Goal: Task Accomplishment & Management: Complete application form

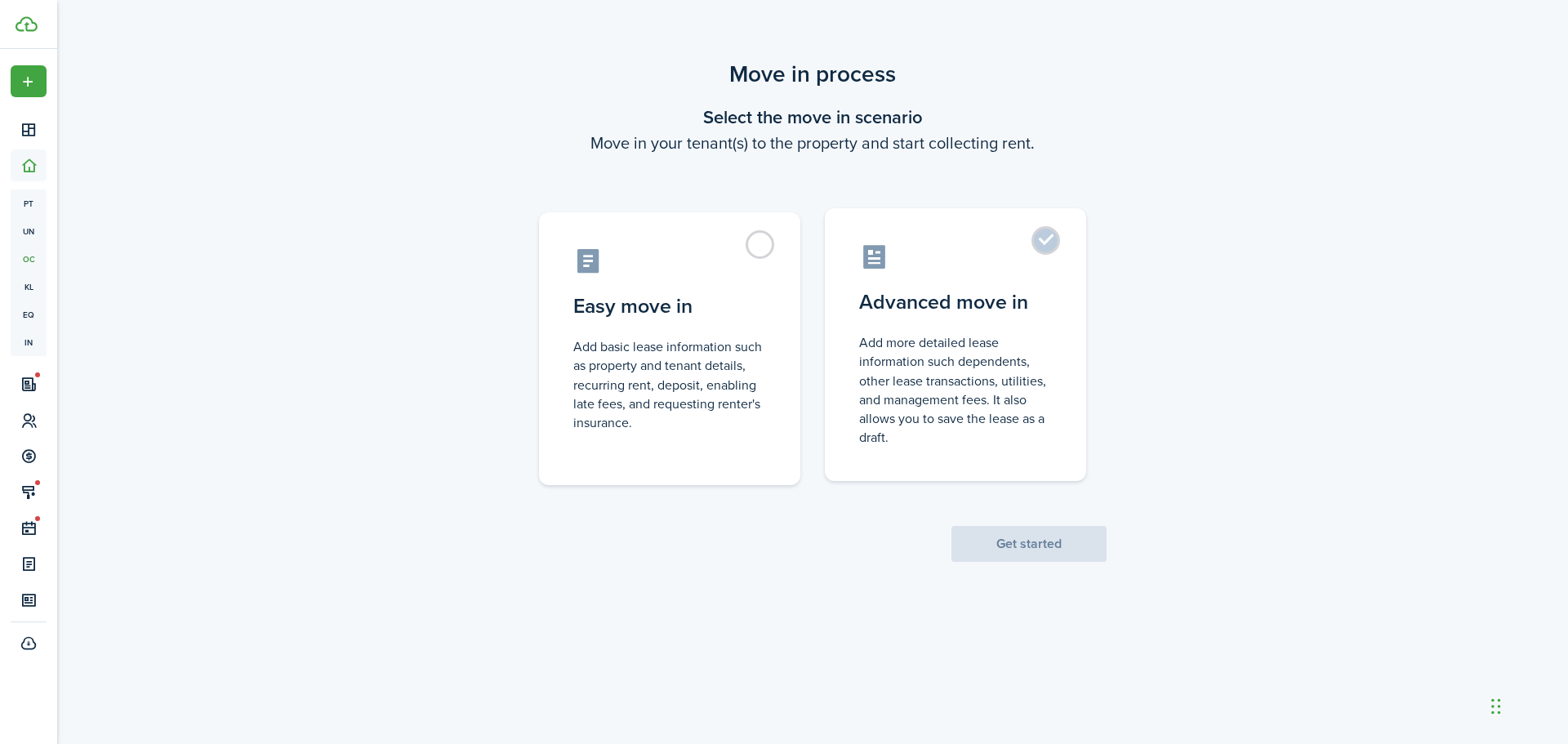
click at [972, 348] on control-radio-card-description "Add more detailed lease information such dependents, other lease transactions, …" at bounding box center [955, 390] width 192 height 113
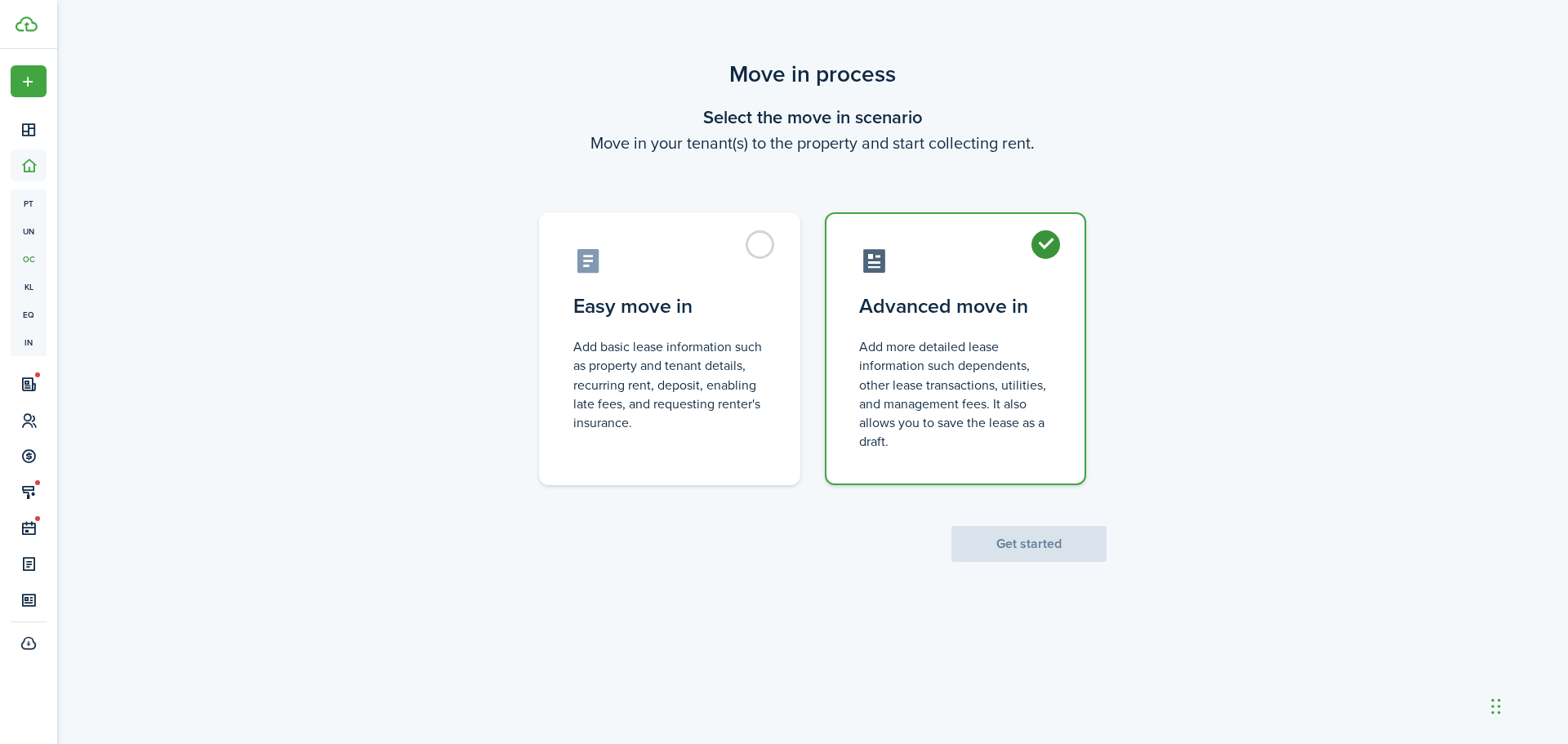
radio input "true"
click at [1054, 551] on button "Get started" at bounding box center [1029, 544] width 155 height 36
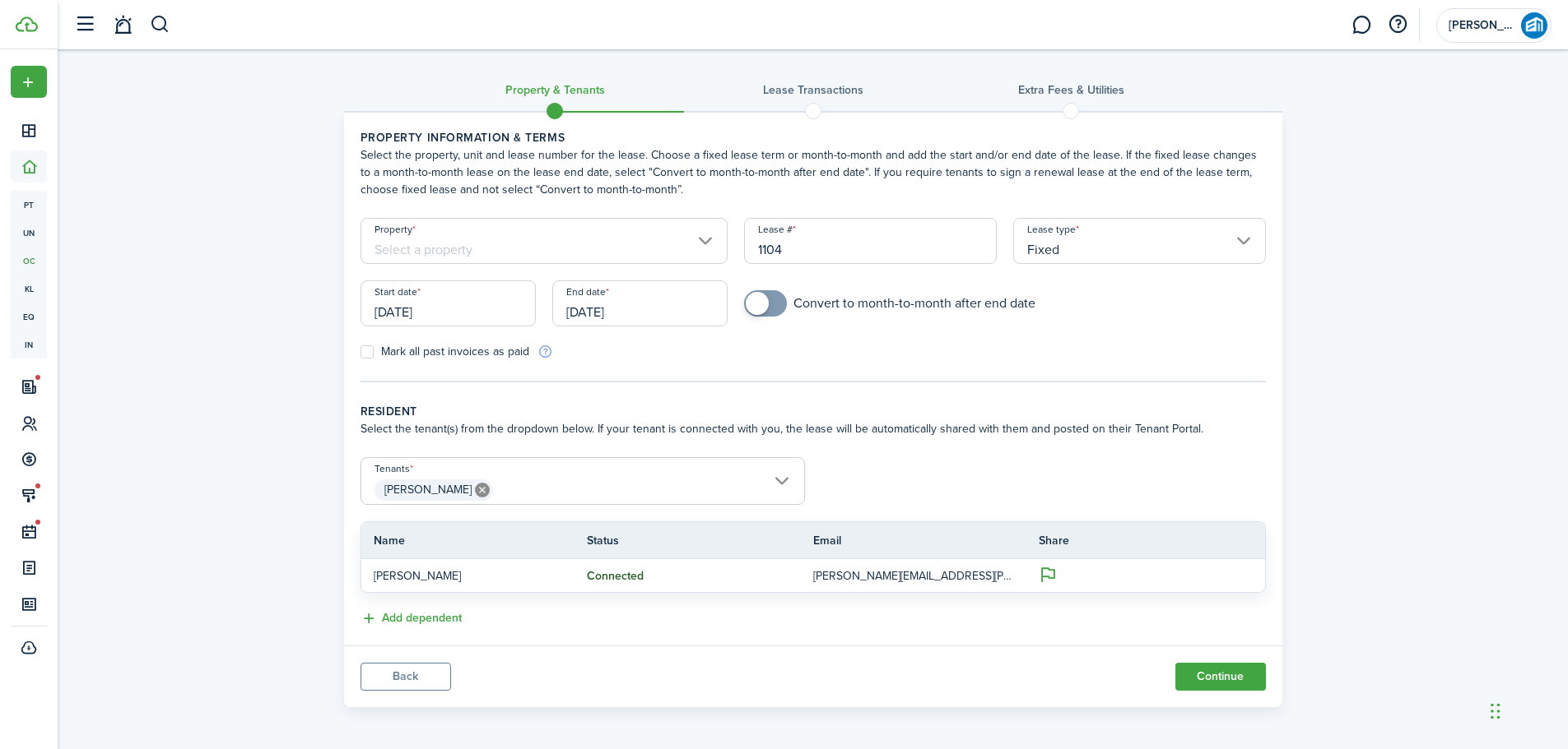
click at [1063, 553] on tr "Name Status Email Share" at bounding box center [813, 540] width 904 height 33
click at [463, 311] on input "[DATE]" at bounding box center [448, 303] width 175 height 46
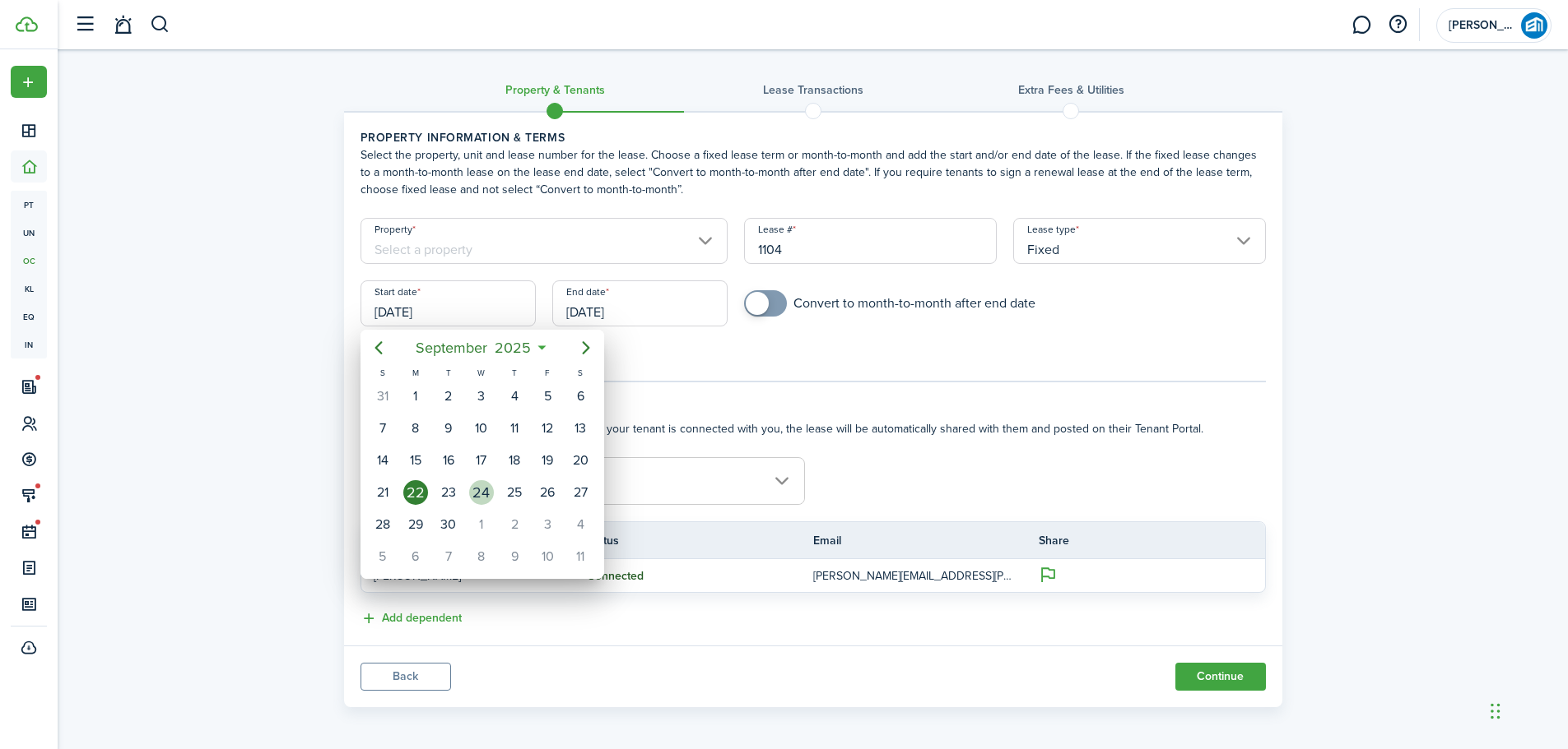
click at [485, 500] on div "24" at bounding box center [482, 493] width 25 height 25
type input "[DATE]"
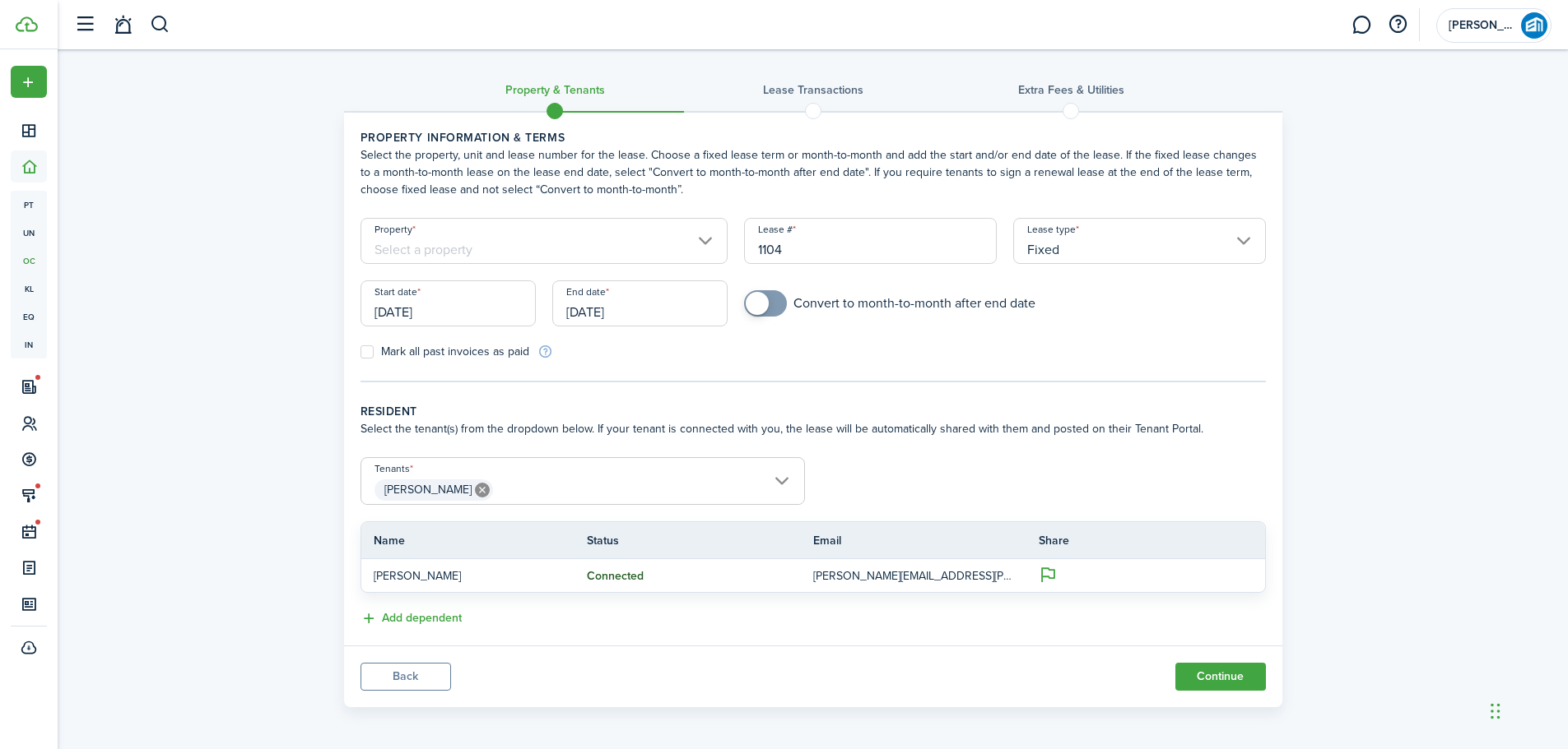
click at [682, 317] on input "[DATE]" at bounding box center [640, 303] width 175 height 46
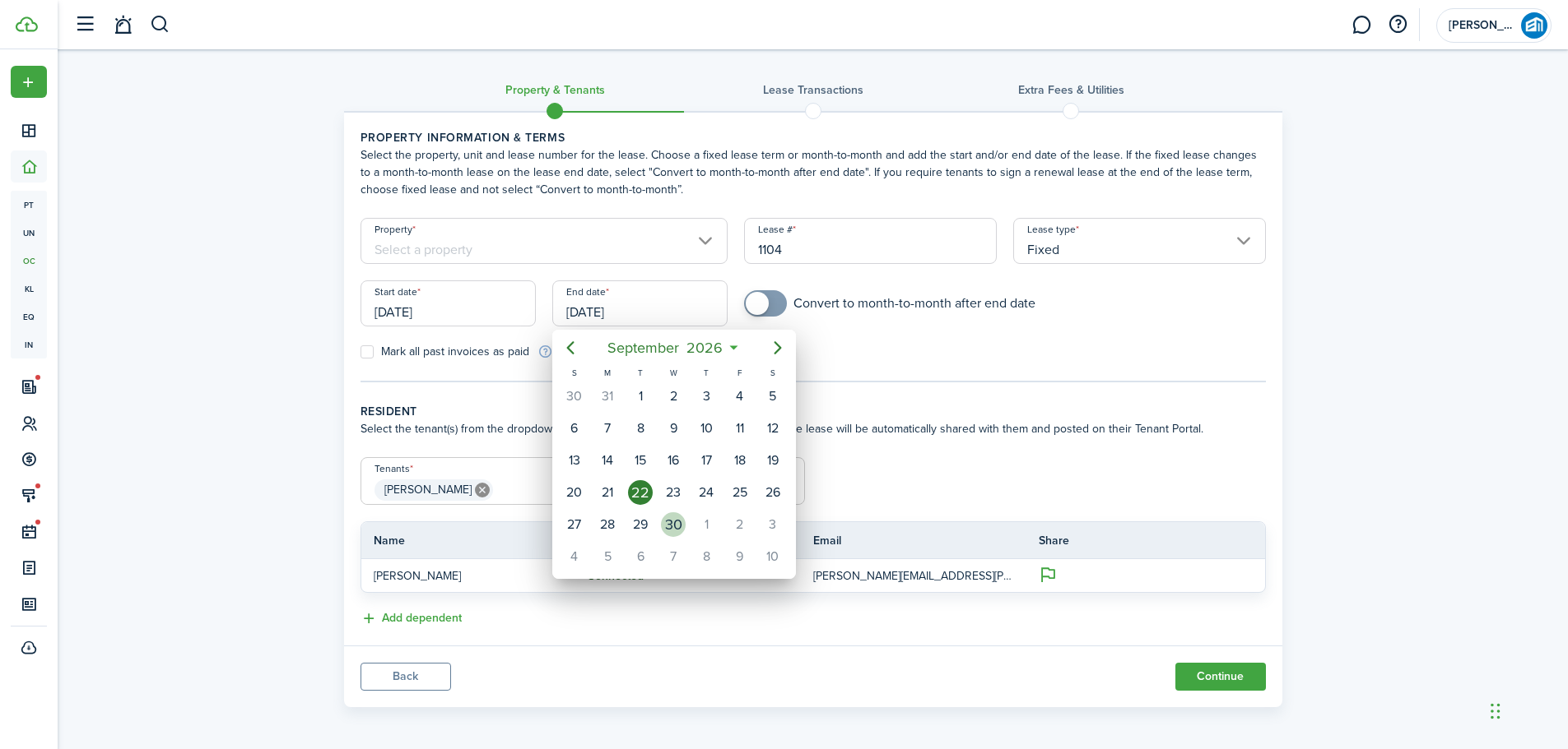
click at [675, 521] on div "30" at bounding box center [673, 524] width 25 height 25
type input "[DATE]"
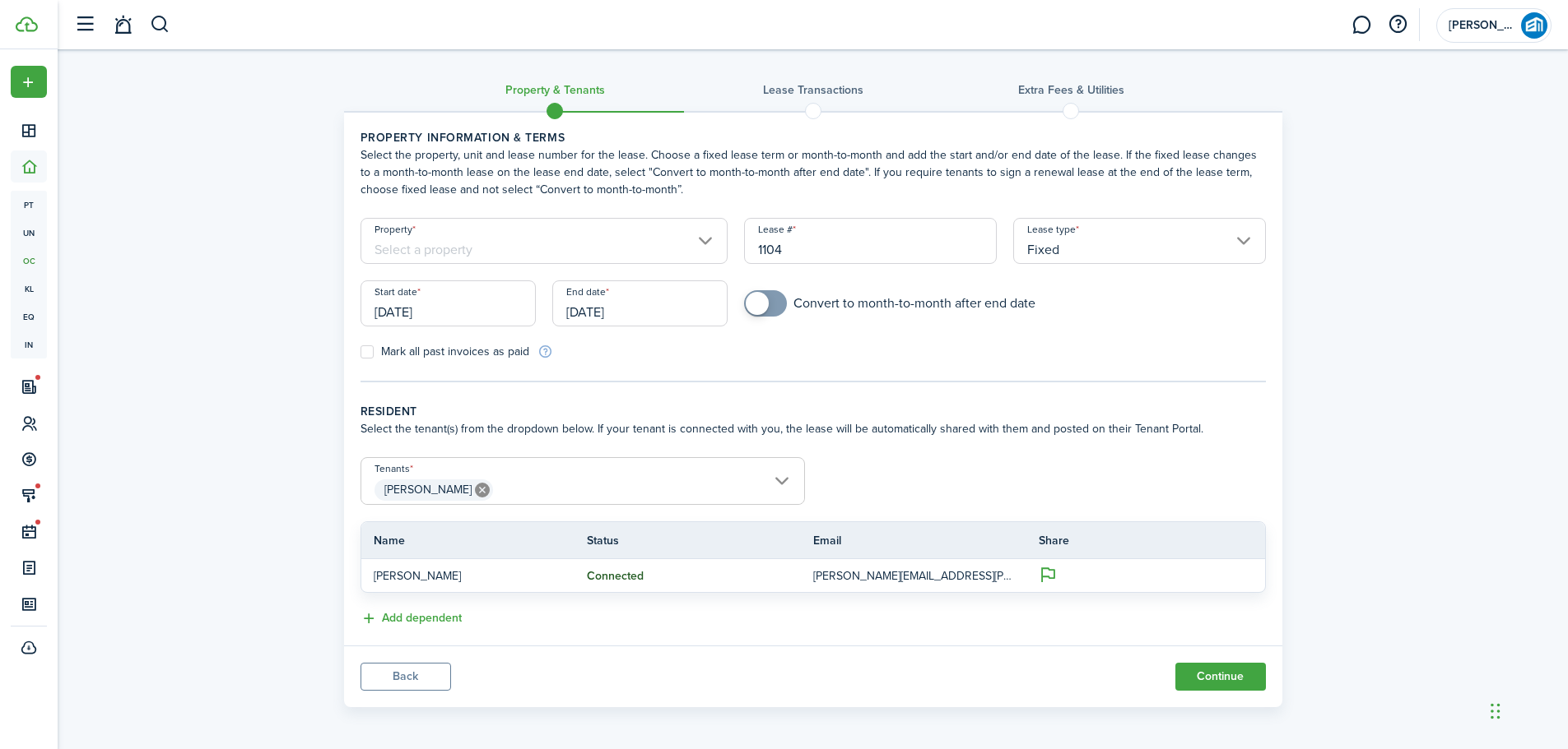
click at [706, 247] on input "Property" at bounding box center [544, 241] width 368 height 46
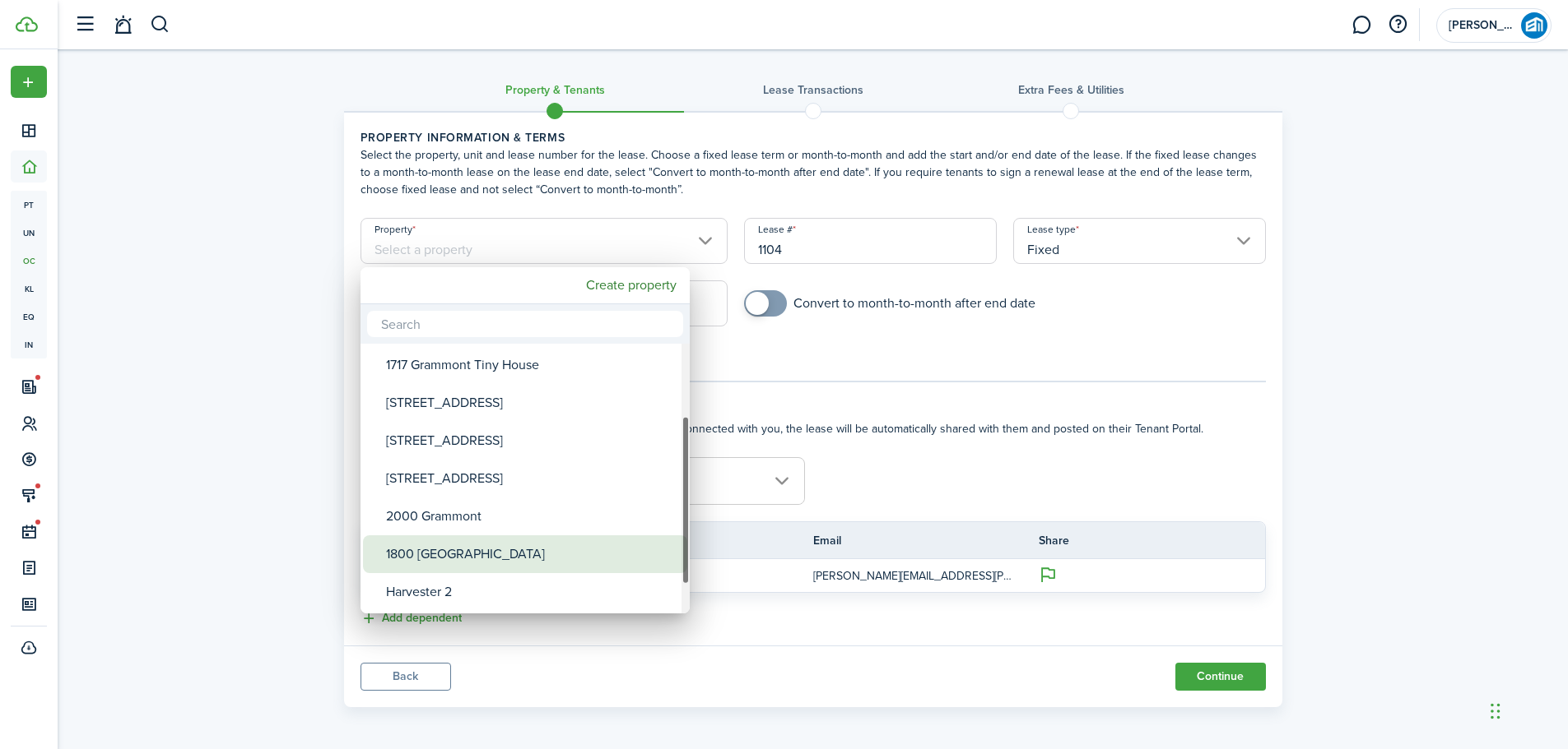
click at [469, 561] on div "1800 [GEOGRAPHIC_DATA]" at bounding box center [532, 554] width 291 height 38
type input "1800 [GEOGRAPHIC_DATA]"
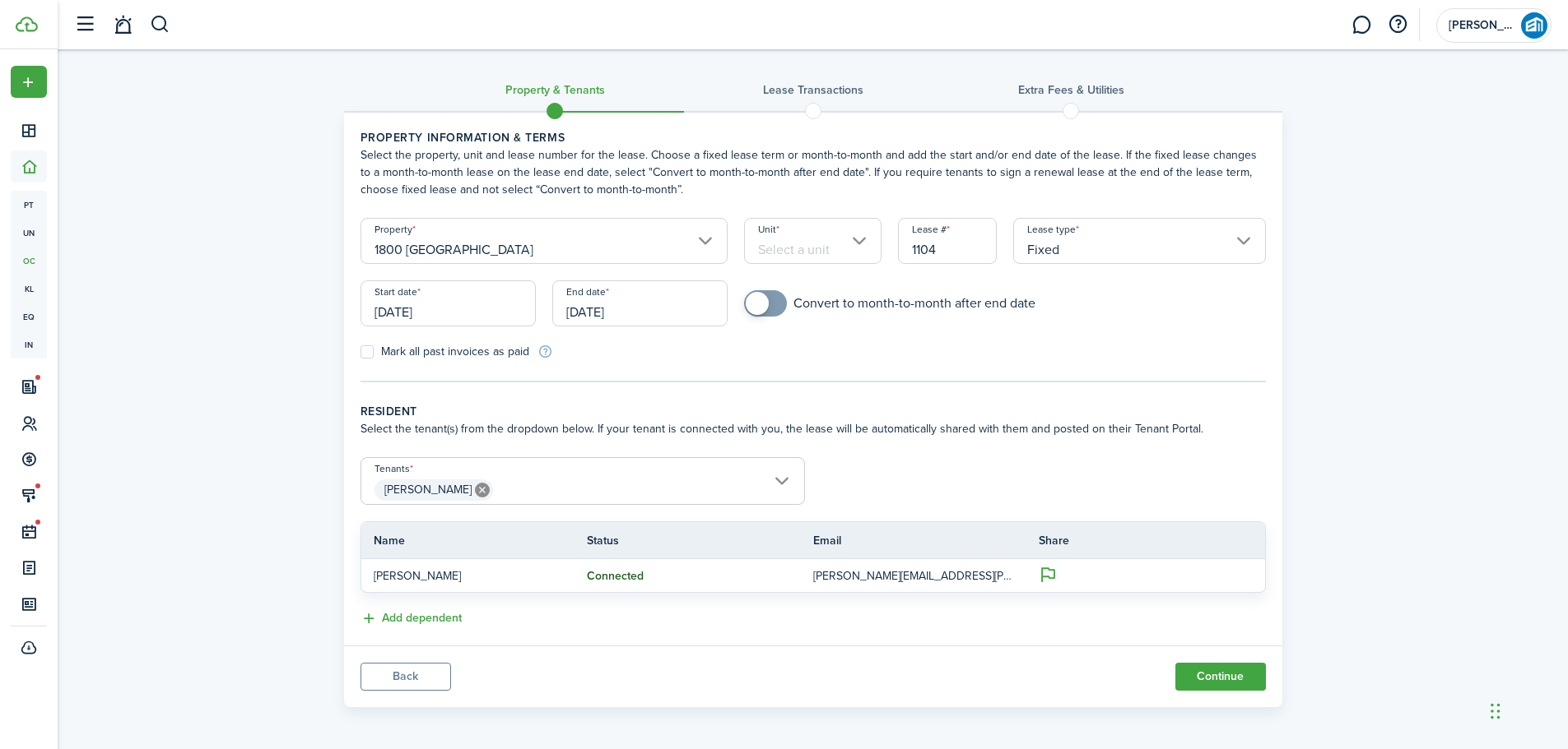
click at [820, 241] on input "Unit" at bounding box center [813, 241] width 138 height 46
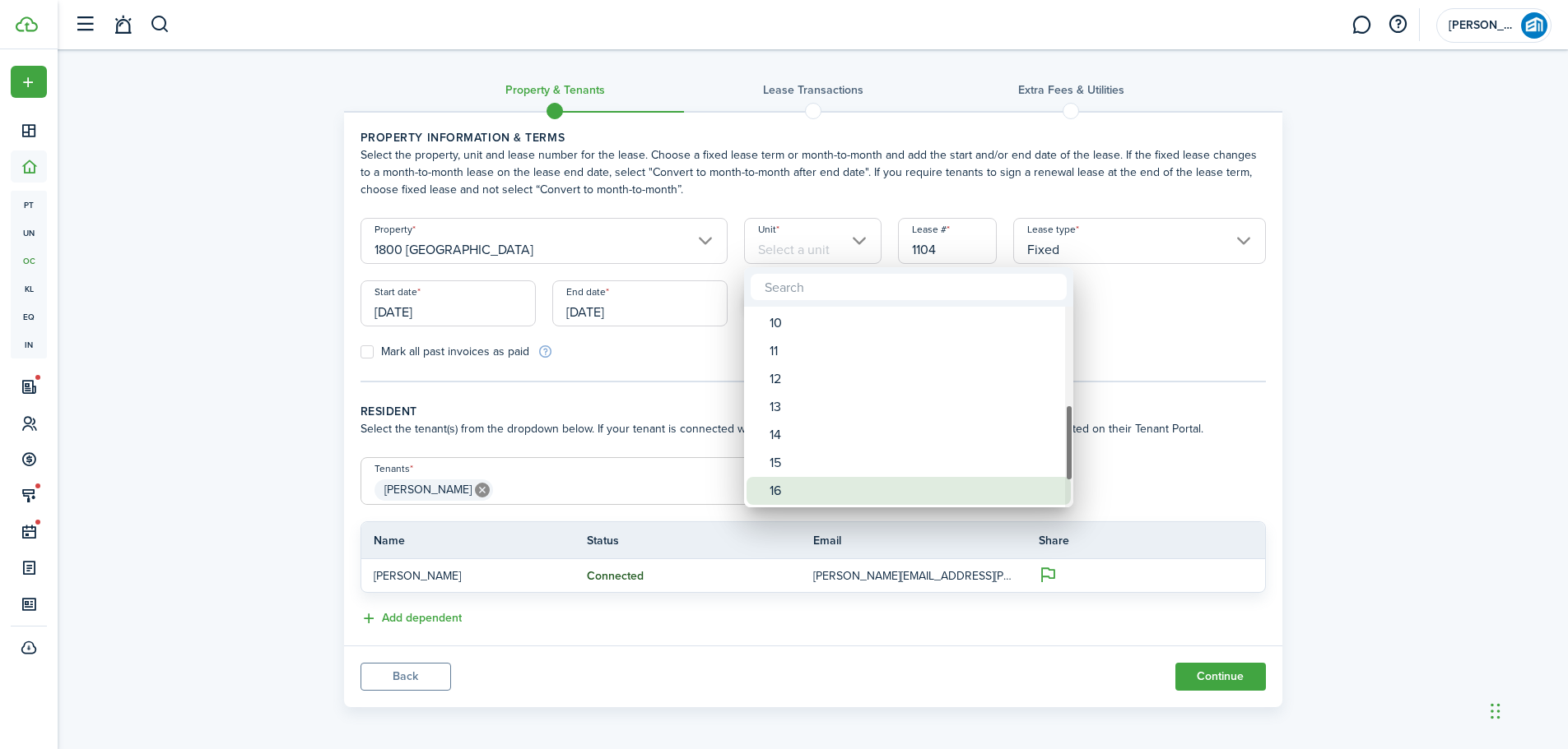
click at [835, 484] on div "16" at bounding box center [915, 491] width 291 height 28
type input "16"
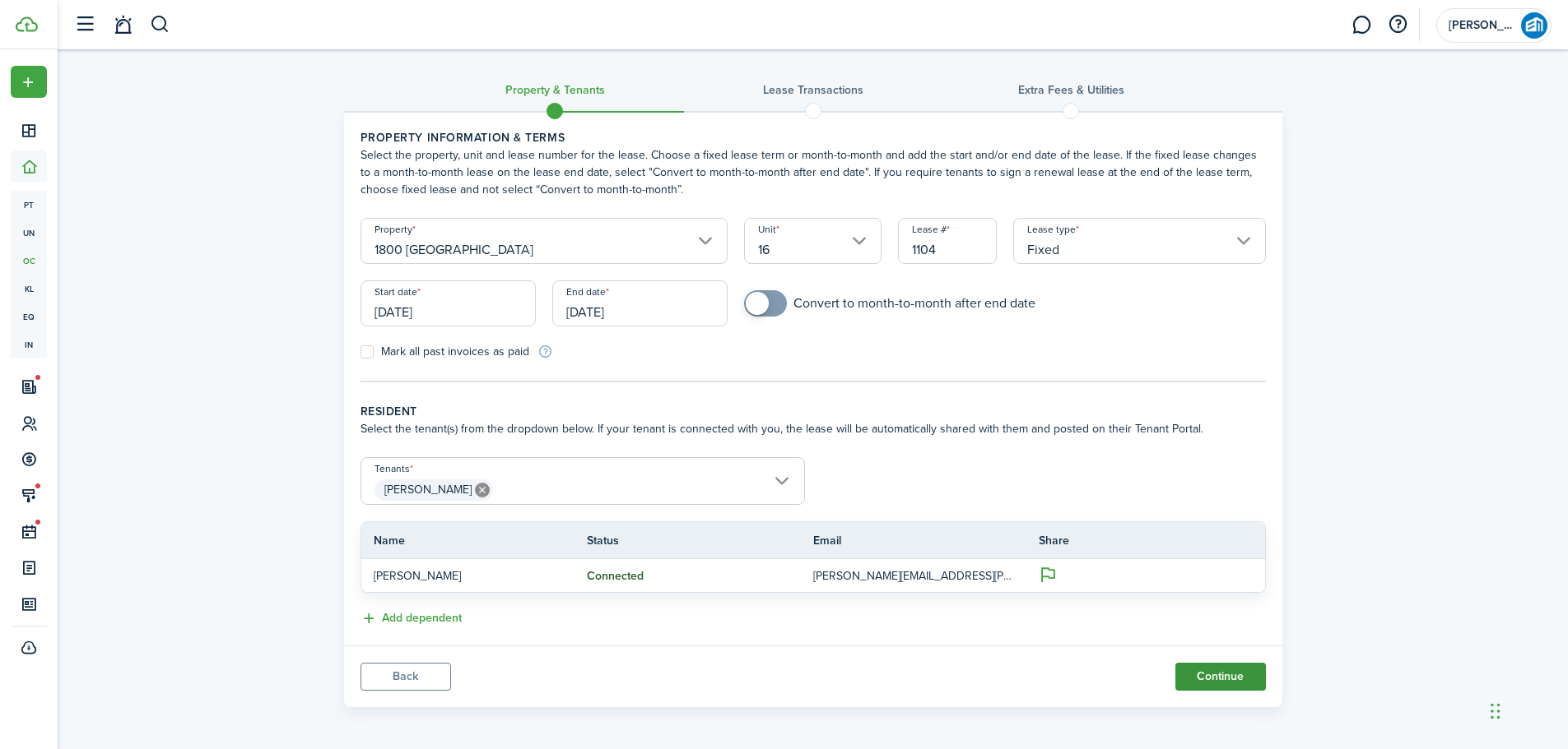
click at [1206, 672] on button "Continue" at bounding box center [1220, 677] width 90 height 28
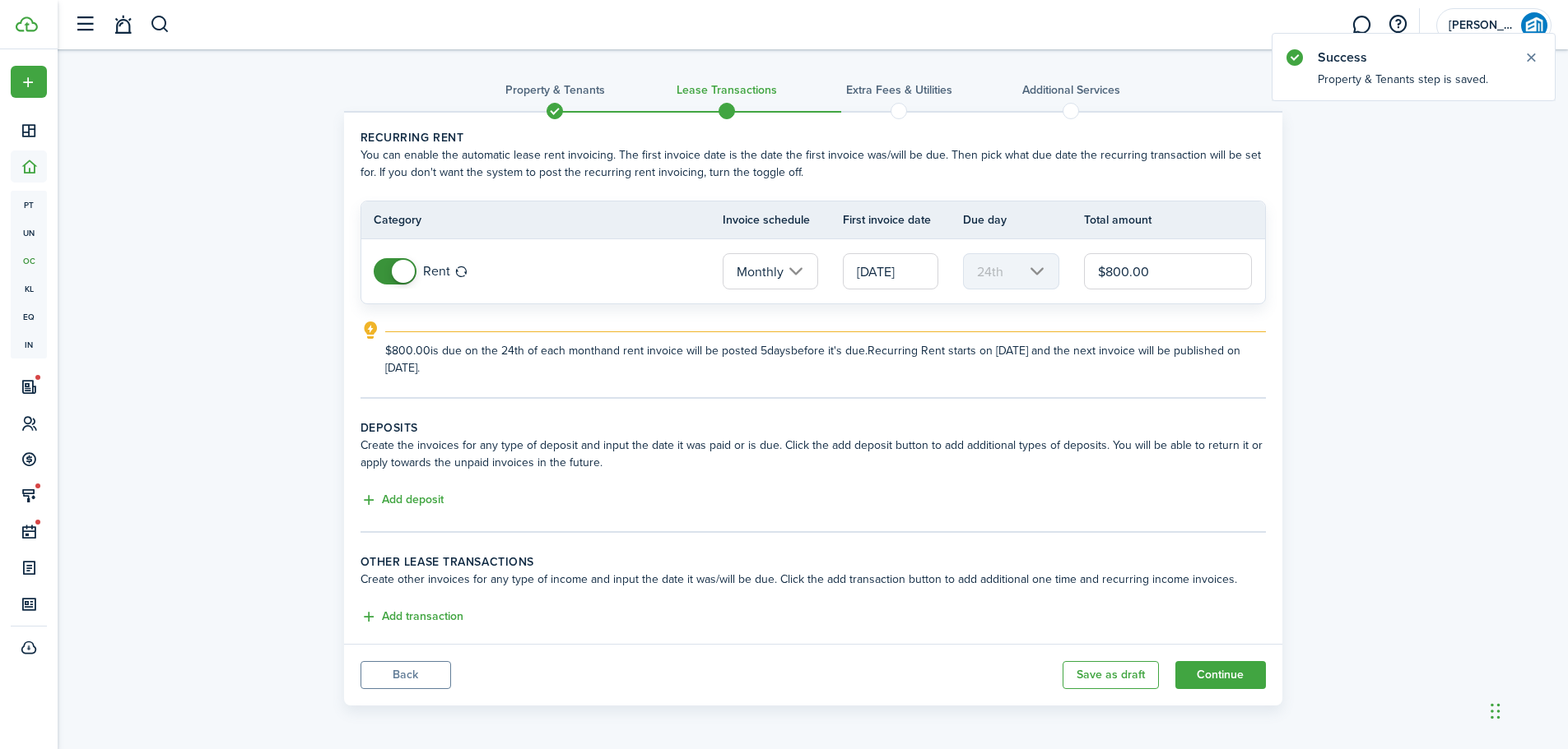
click at [1127, 269] on input "$800.00" at bounding box center [1168, 271] width 168 height 36
type input "$825.00"
click at [1239, 681] on button "Continue" at bounding box center [1220, 675] width 90 height 28
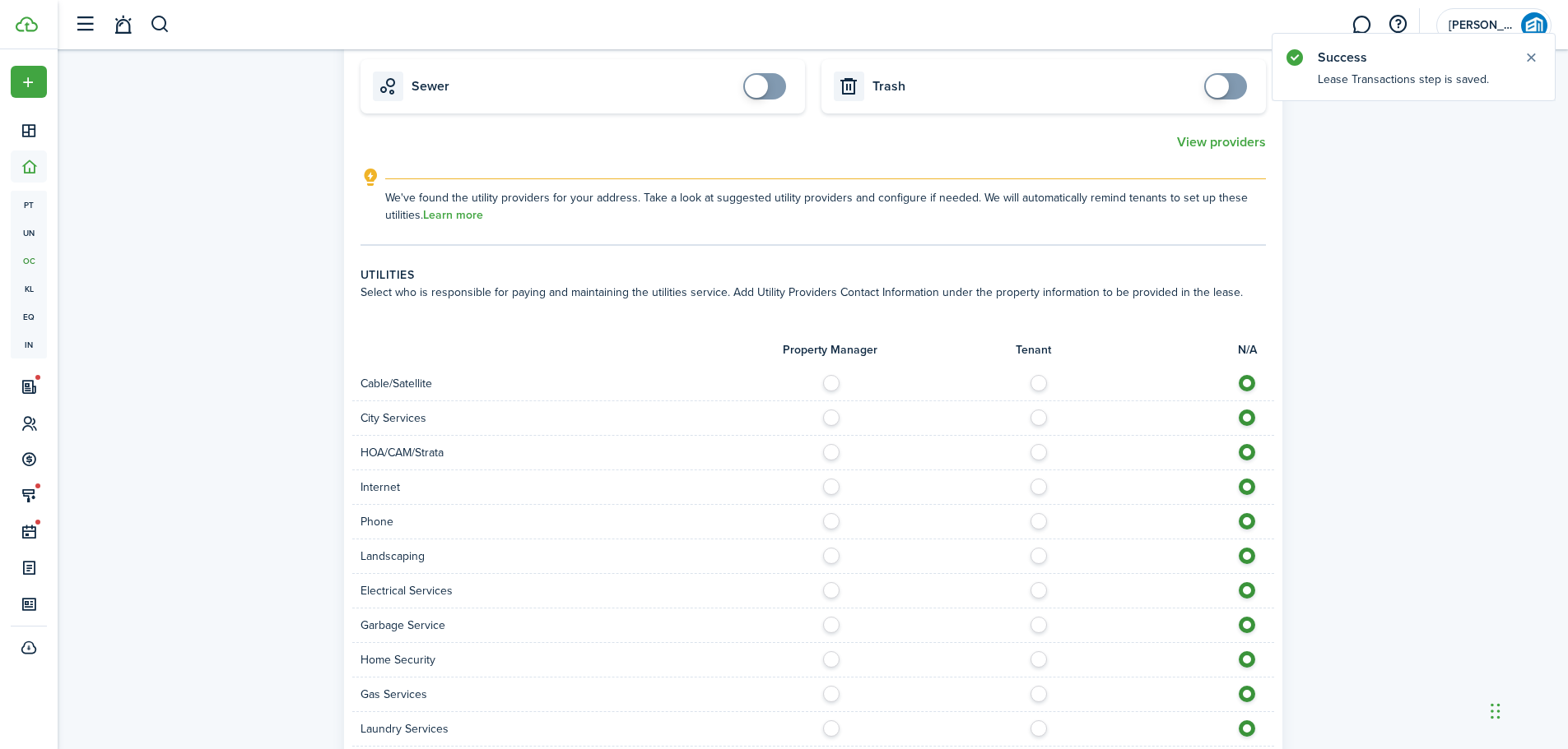
scroll to position [1152, 0]
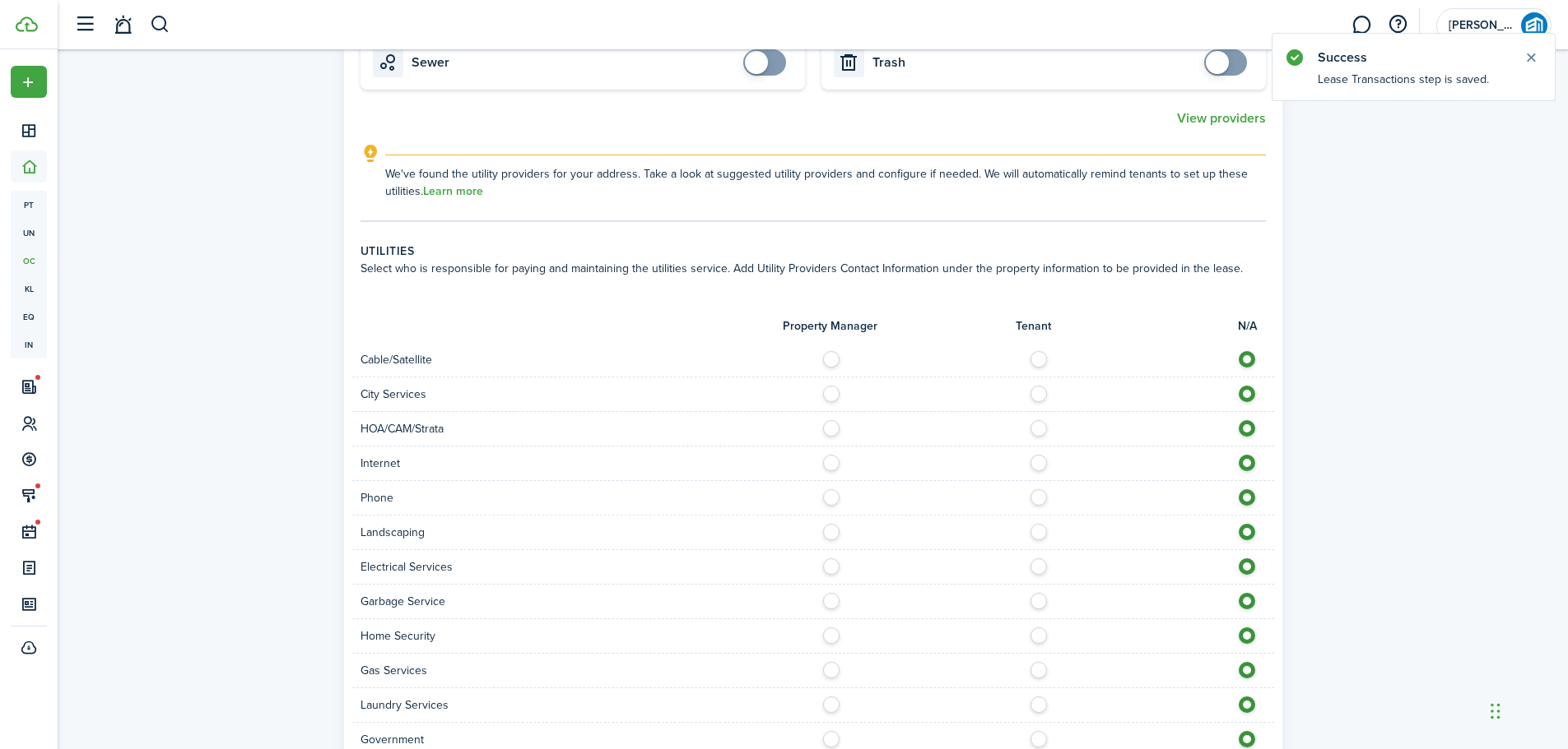
drag, startPoint x: 1034, startPoint y: 344, endPoint x: 1048, endPoint y: 373, distance: 32.2
click at [1035, 351] on label at bounding box center [1042, 354] width 29 height 8
radio input "true"
click at [1041, 386] on label at bounding box center [1042, 389] width 29 height 8
radio input "true"
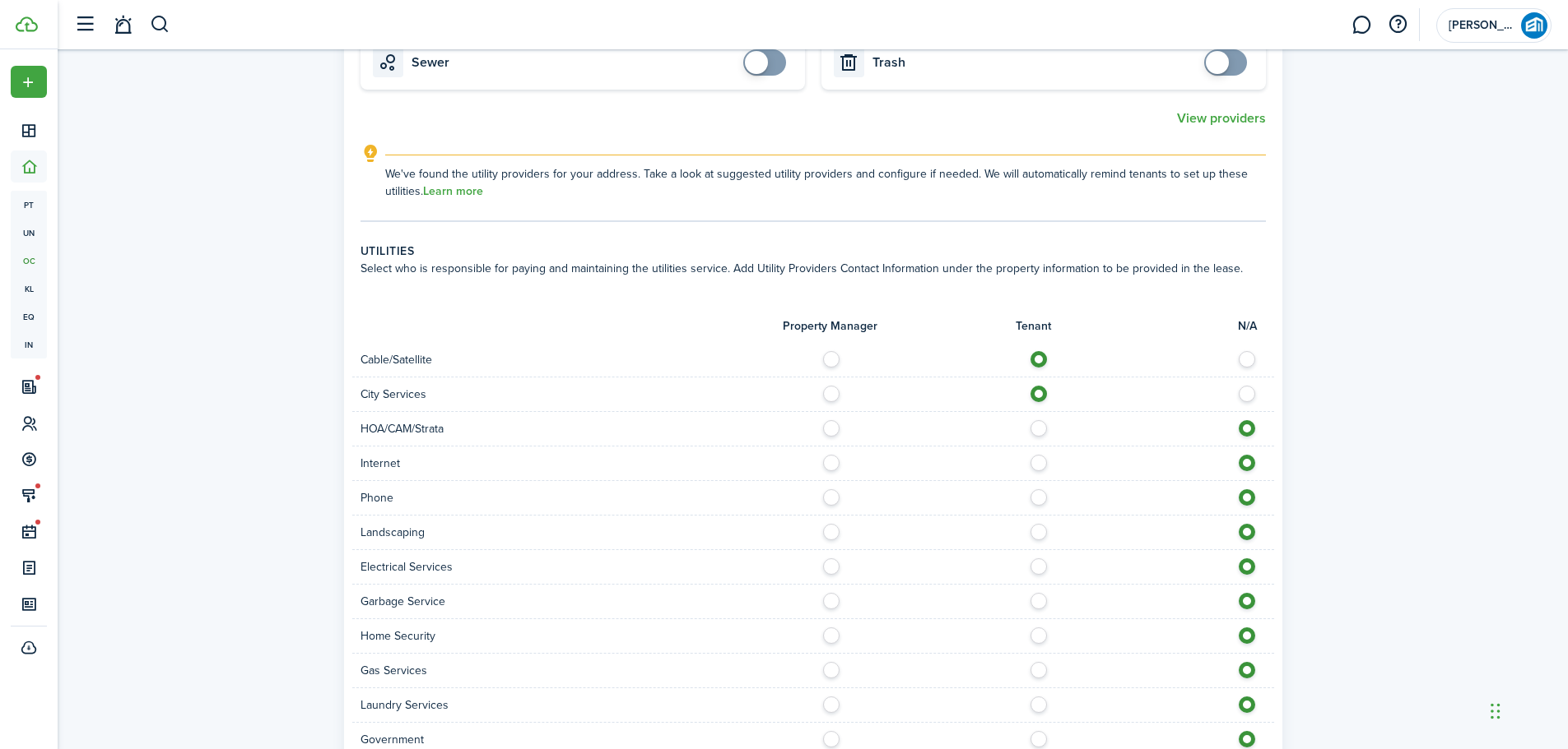
click at [1035, 455] on label at bounding box center [1042, 459] width 29 height 8
radio input "true"
click at [1038, 489] on label at bounding box center [1042, 493] width 29 height 8
radio input "true"
click at [1040, 559] on label at bounding box center [1042, 562] width 29 height 8
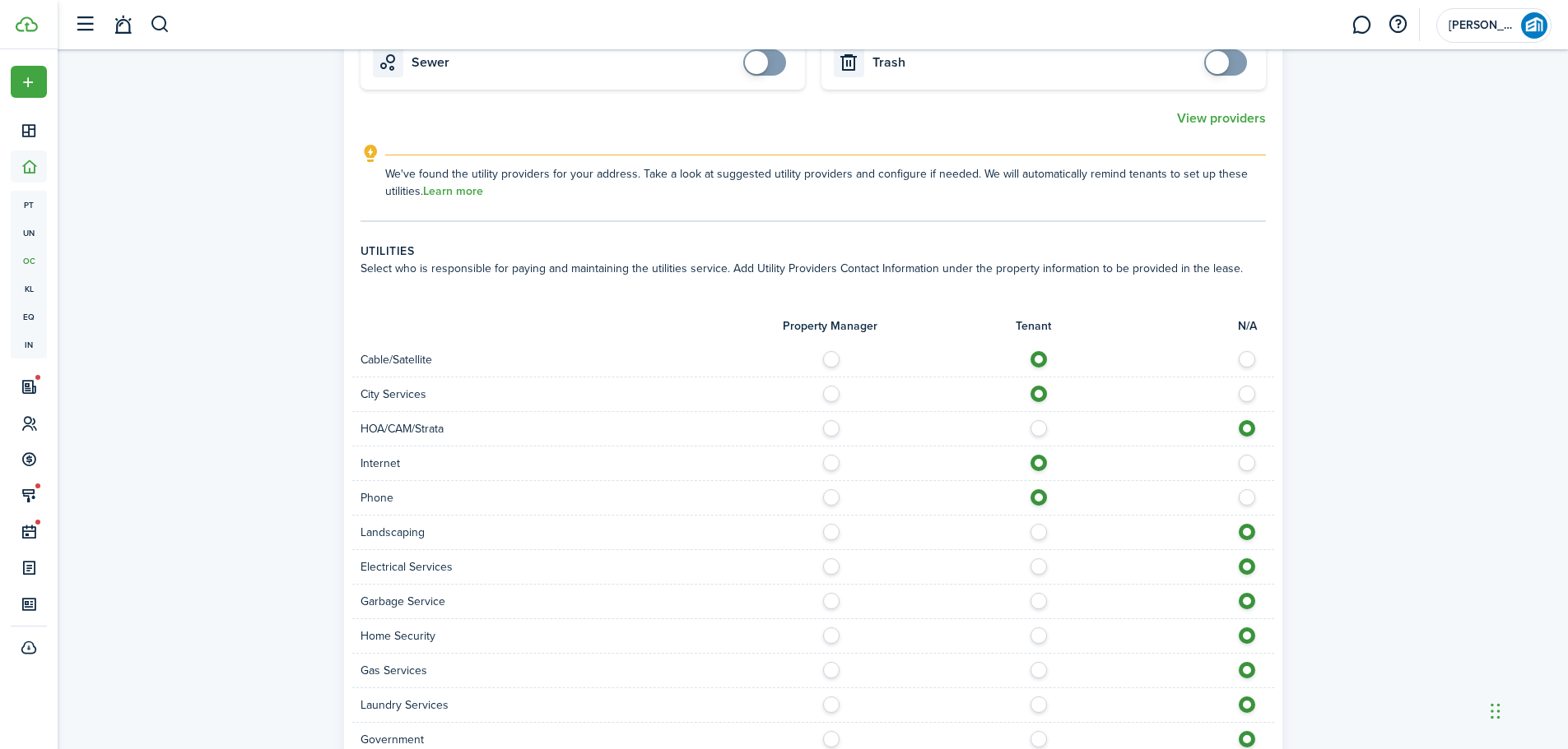
radio input "true"
click at [1040, 593] on label at bounding box center [1042, 596] width 29 height 8
radio input "true"
click at [1040, 628] on label at bounding box center [1042, 631] width 29 height 8
radio input "true"
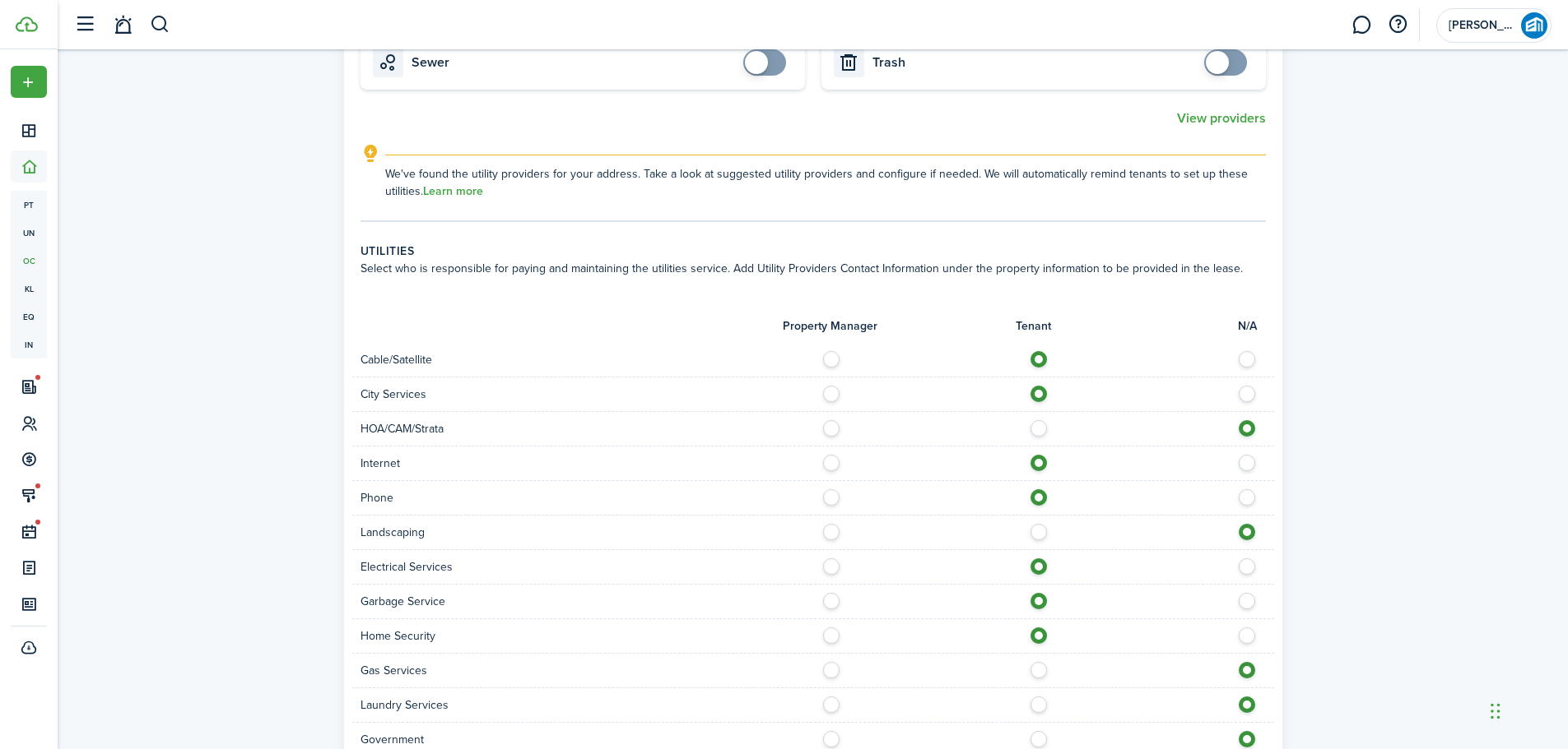
click at [1043, 696] on label at bounding box center [1042, 700] width 29 height 8
radio input "true"
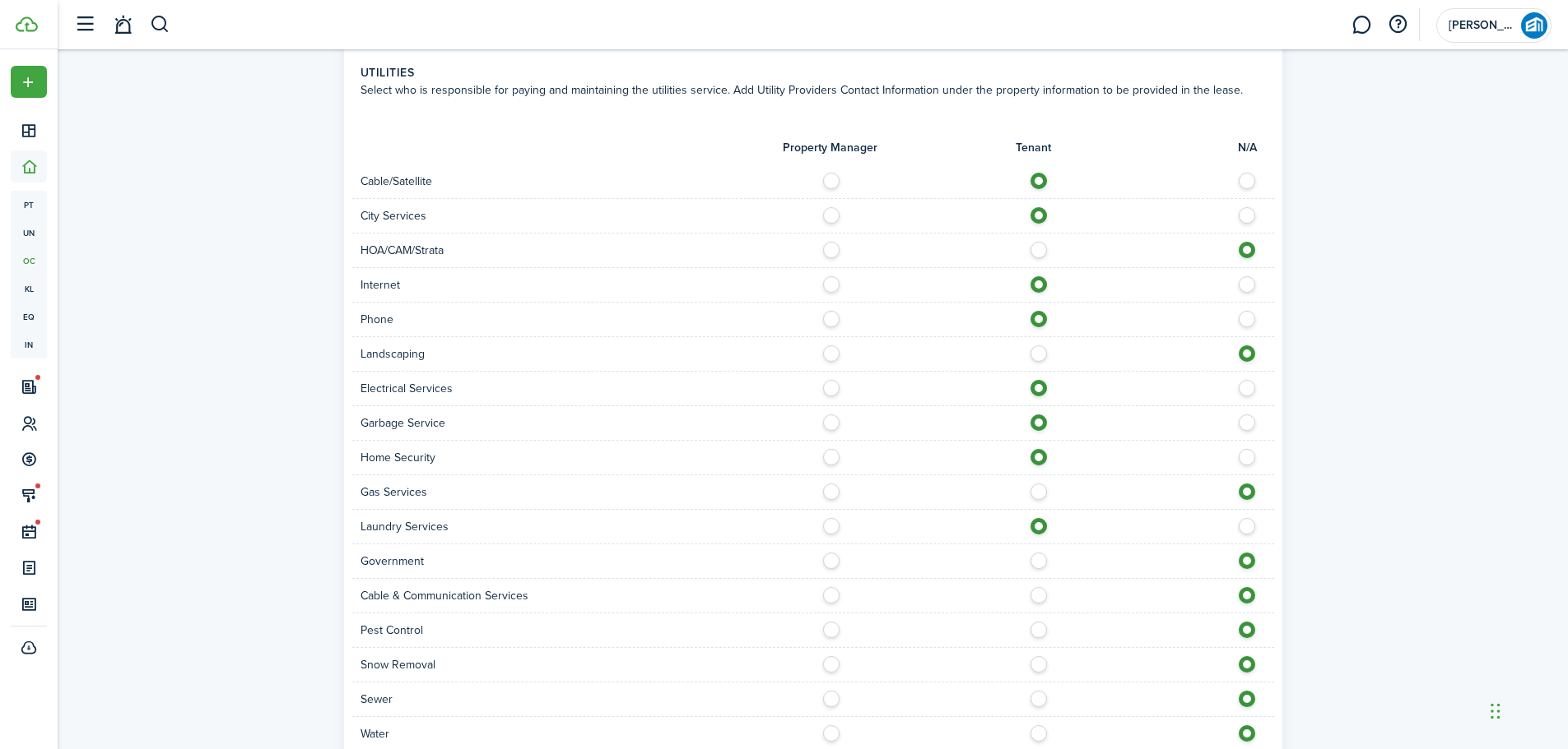
scroll to position [1437, 0]
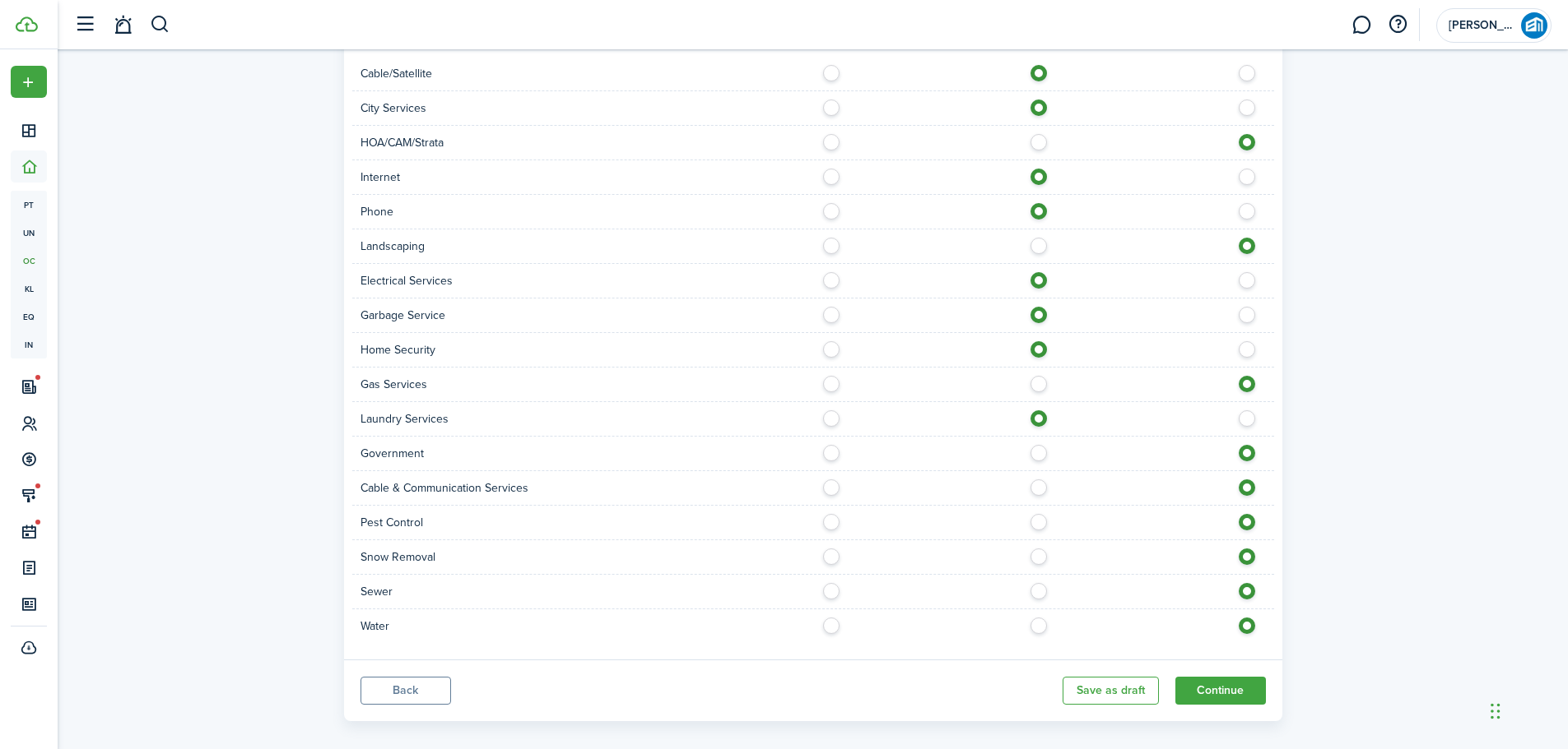
click at [1039, 480] on label at bounding box center [1042, 483] width 29 height 8
radio input "true"
click at [1040, 514] on label at bounding box center [1042, 517] width 29 height 8
radio input "true"
click at [1040, 583] on label at bounding box center [1042, 587] width 29 height 8
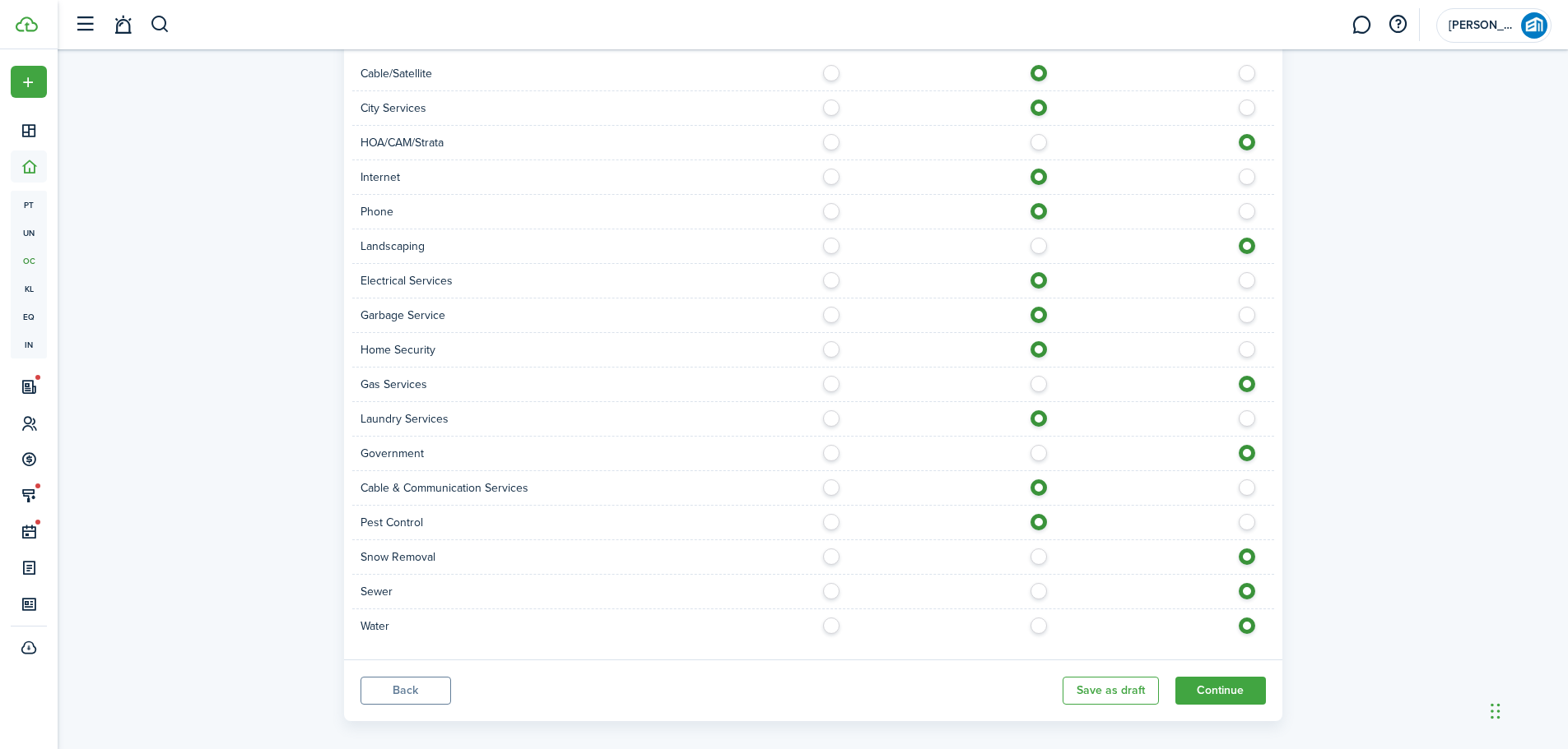
radio input "true"
click at [1035, 617] on label at bounding box center [1042, 621] width 29 height 8
radio input "true"
click at [1231, 677] on button "Continue" at bounding box center [1220, 691] width 90 height 28
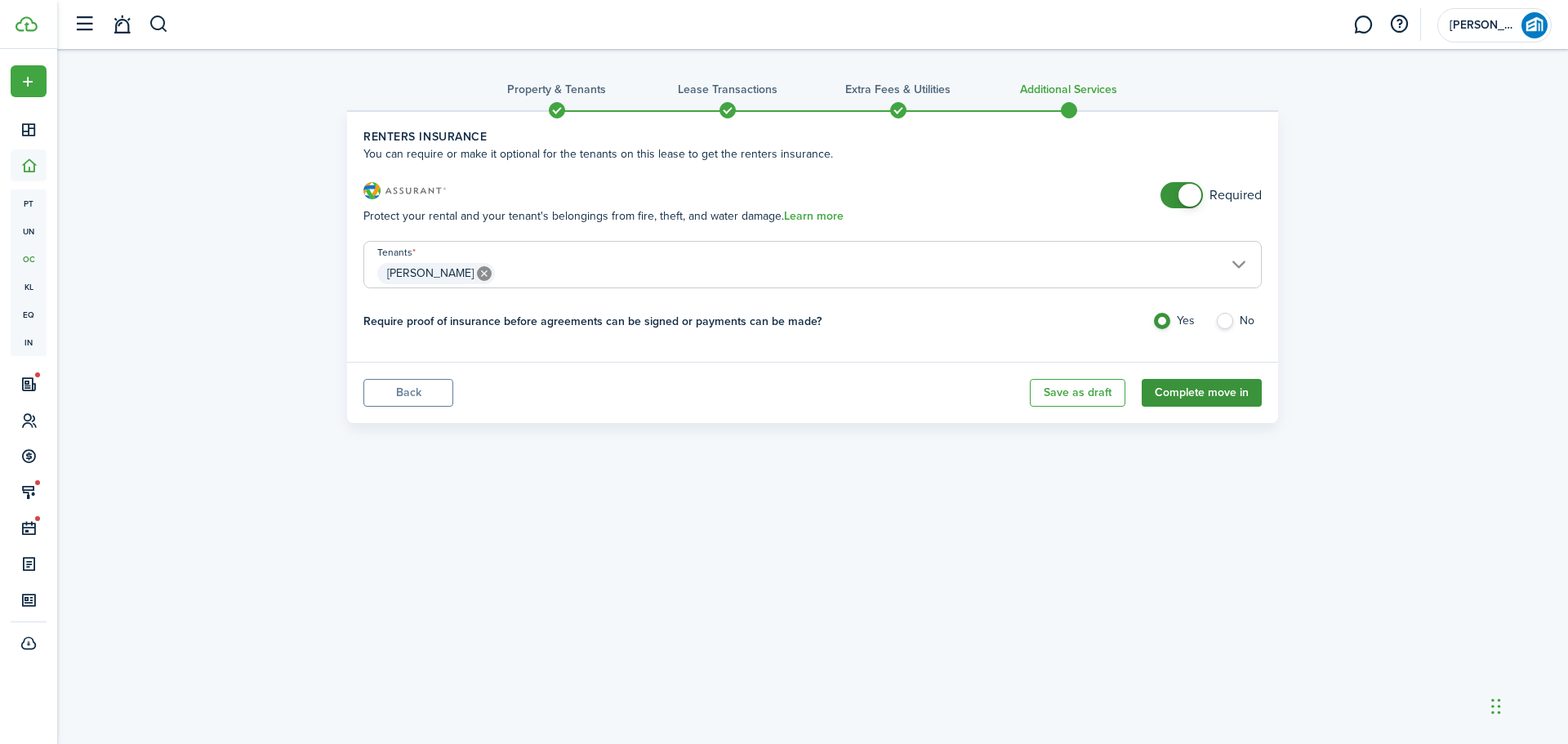
click at [1217, 389] on button "Complete move in" at bounding box center [1201, 393] width 120 height 28
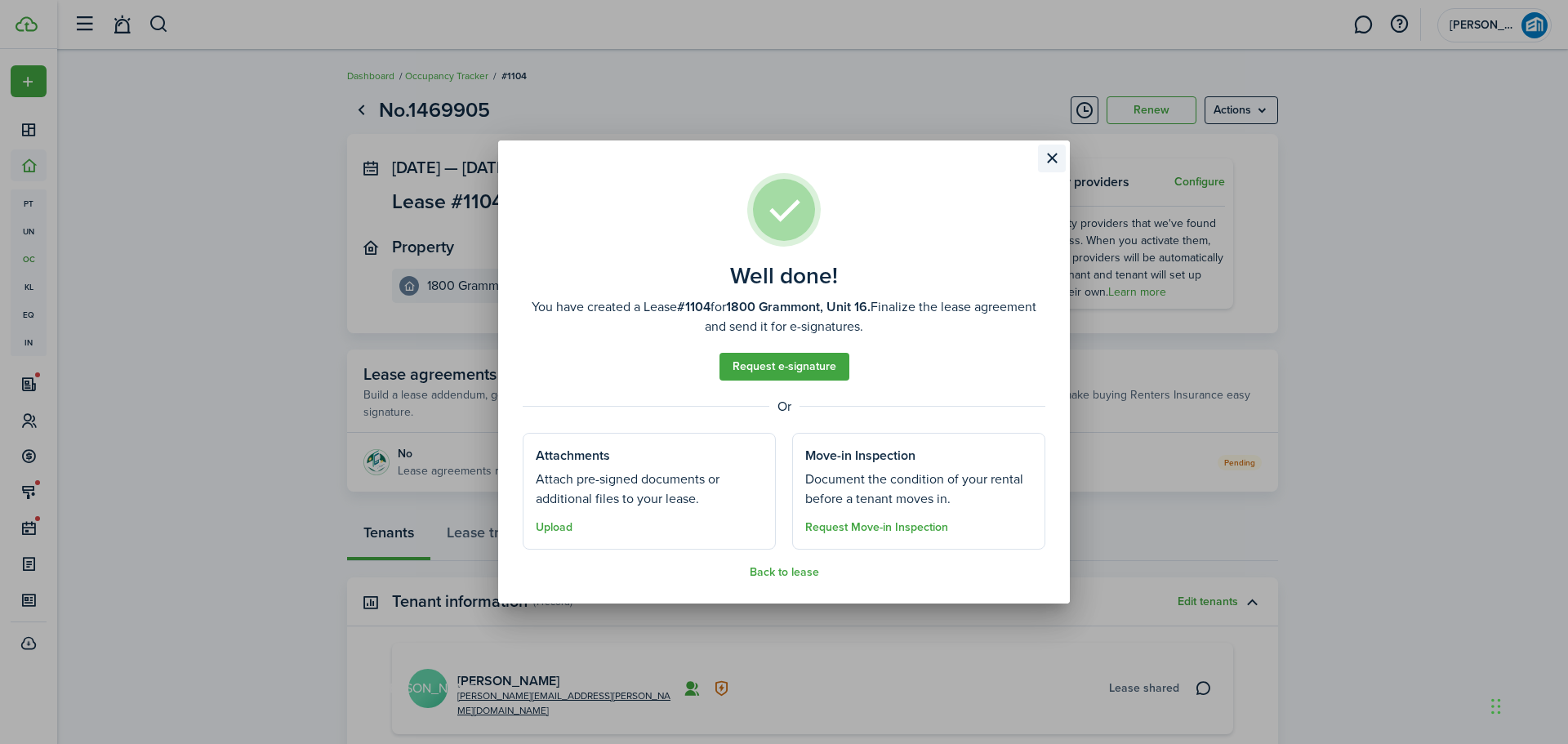
click at [1048, 157] on button "Close modal" at bounding box center [1052, 159] width 28 height 28
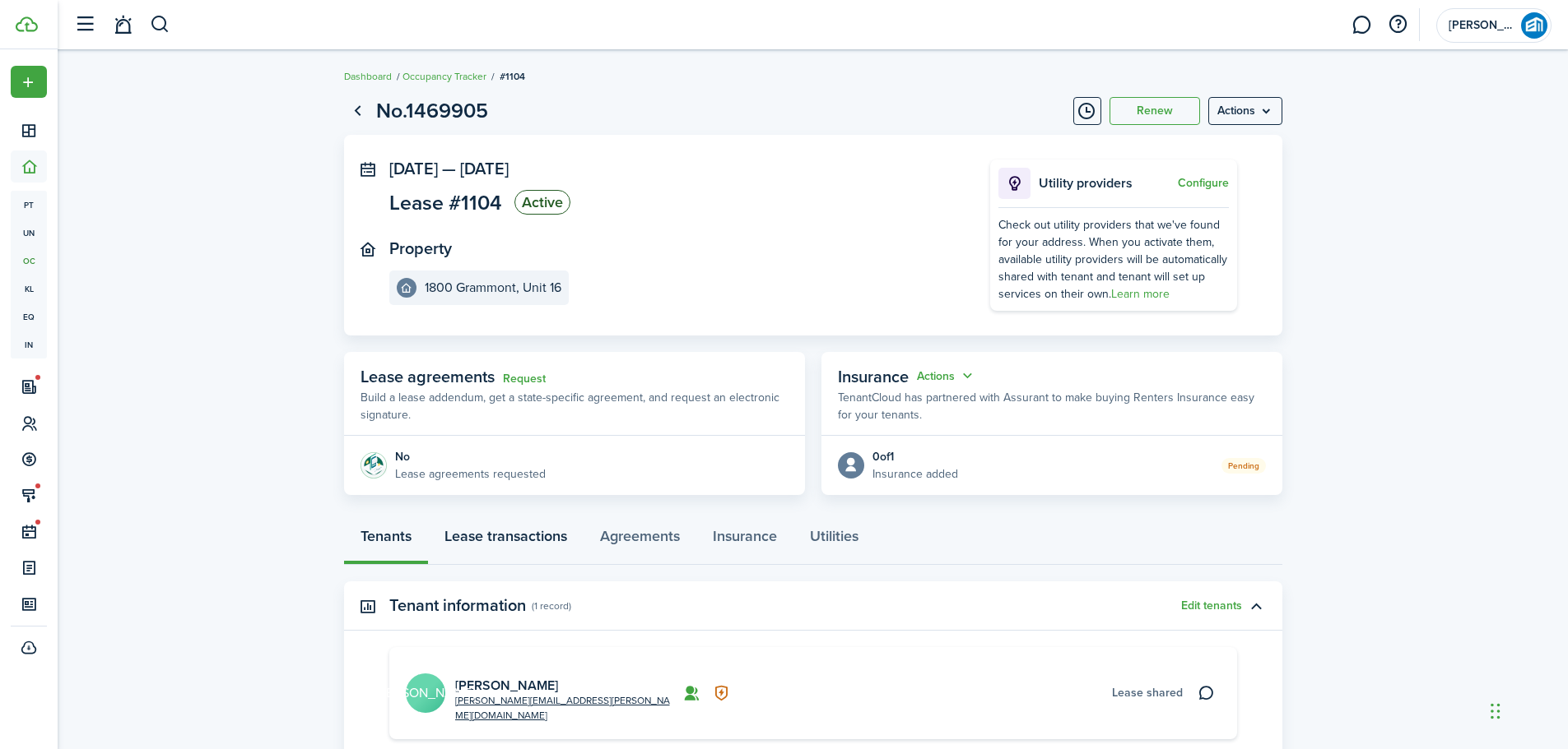
click at [512, 539] on link "Lease transactions" at bounding box center [505, 540] width 155 height 49
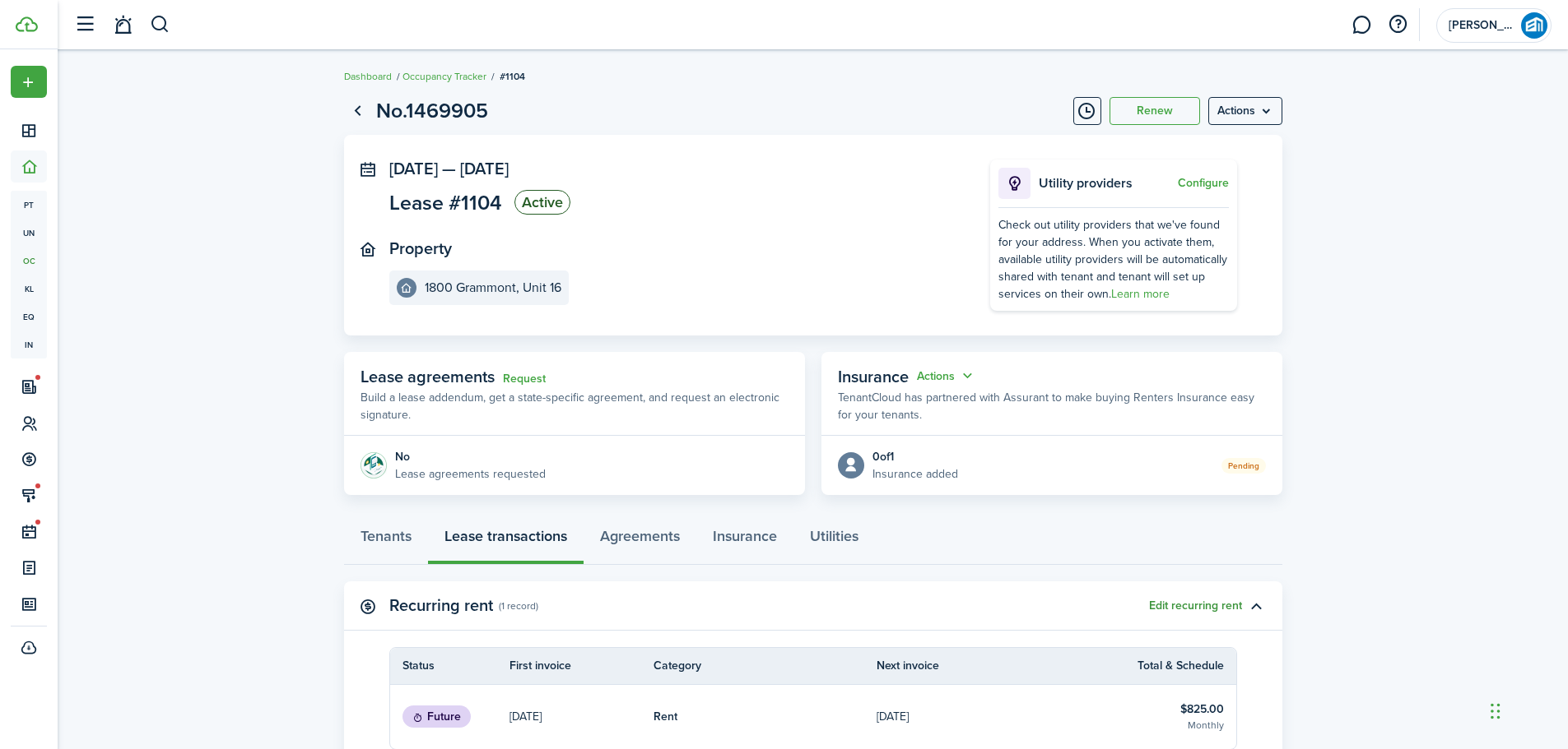
click at [1214, 609] on button "Edit recurring rent" at bounding box center [1195, 606] width 93 height 13
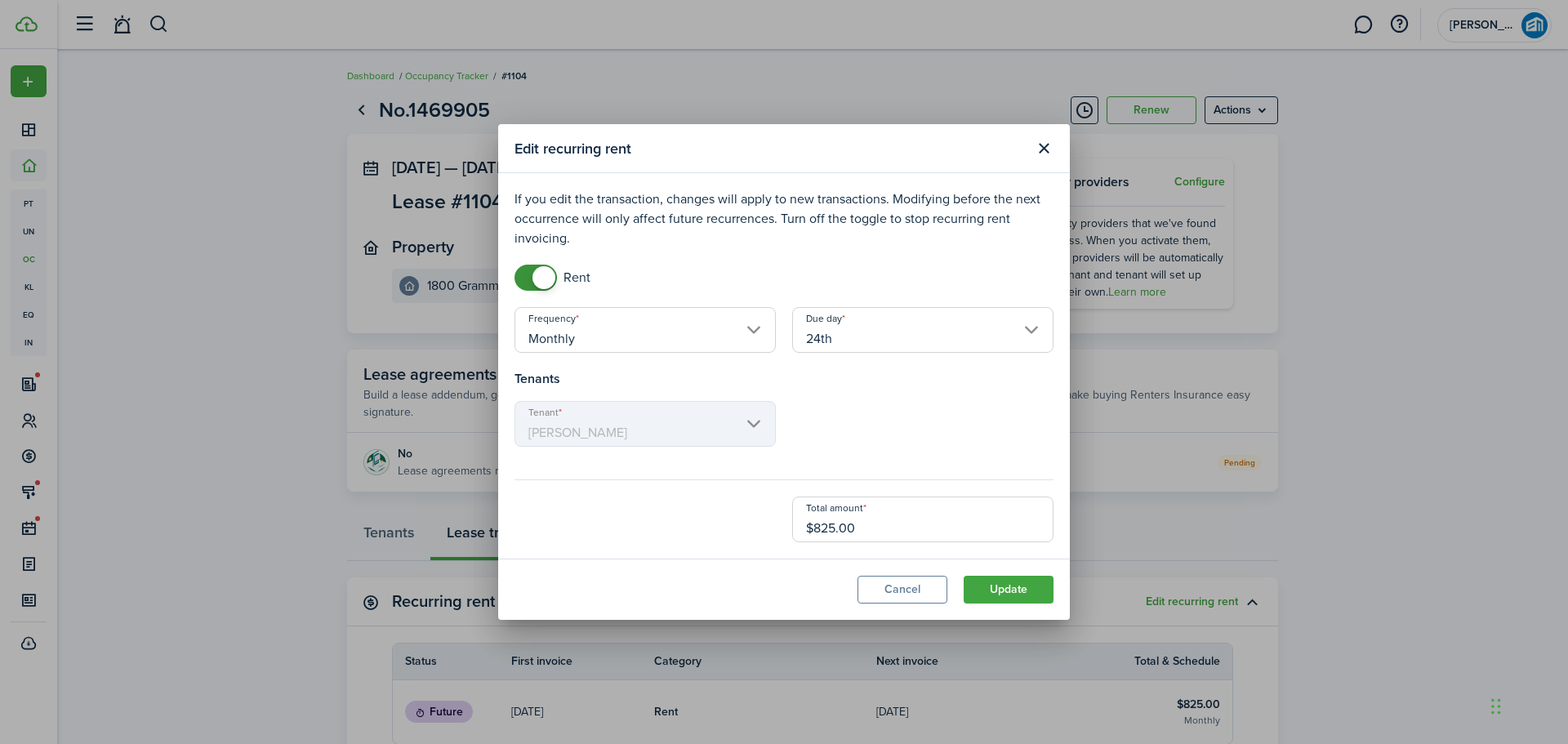
click at [931, 327] on input "24th" at bounding box center [923, 330] width 261 height 46
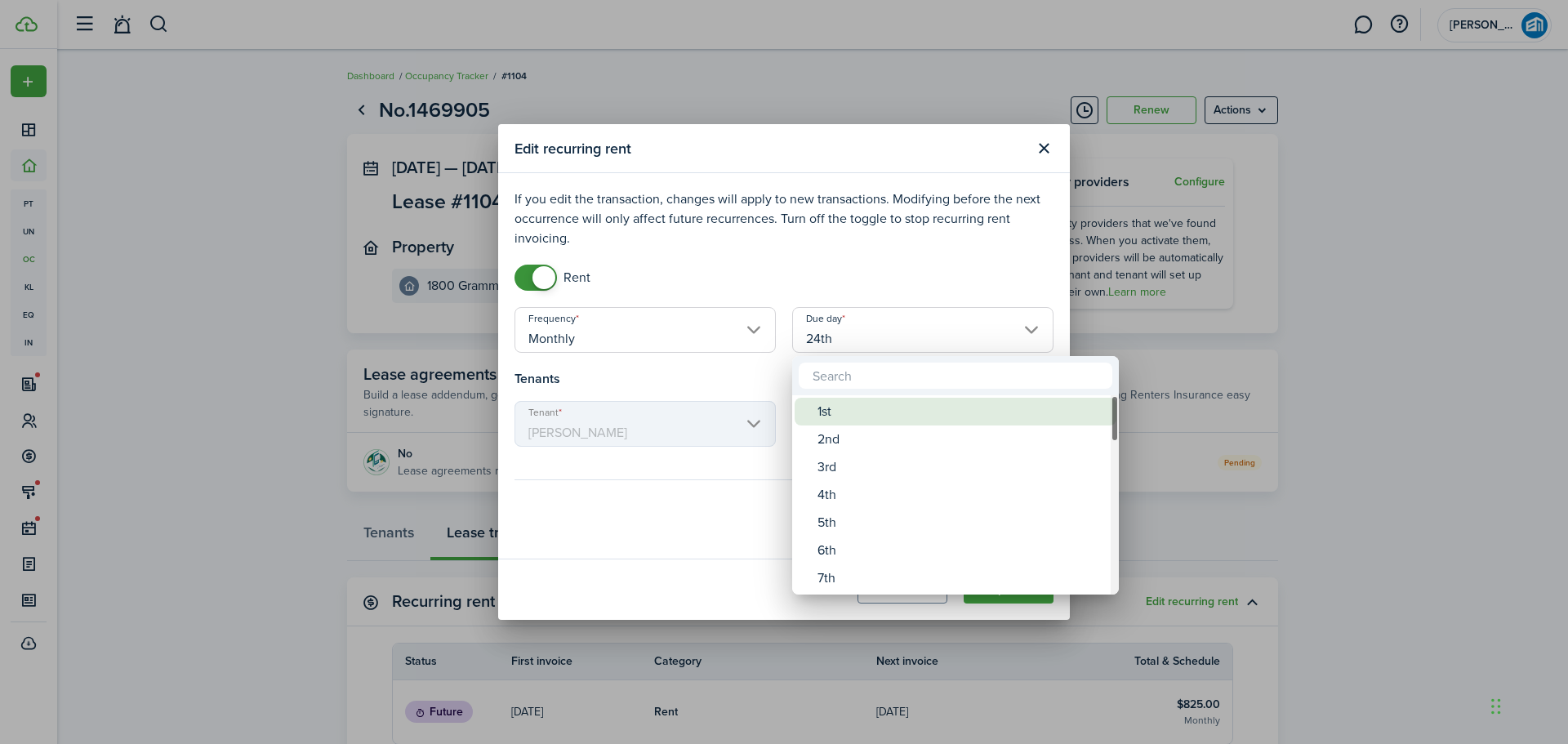
click at [855, 422] on div "1st" at bounding box center [962, 412] width 289 height 28
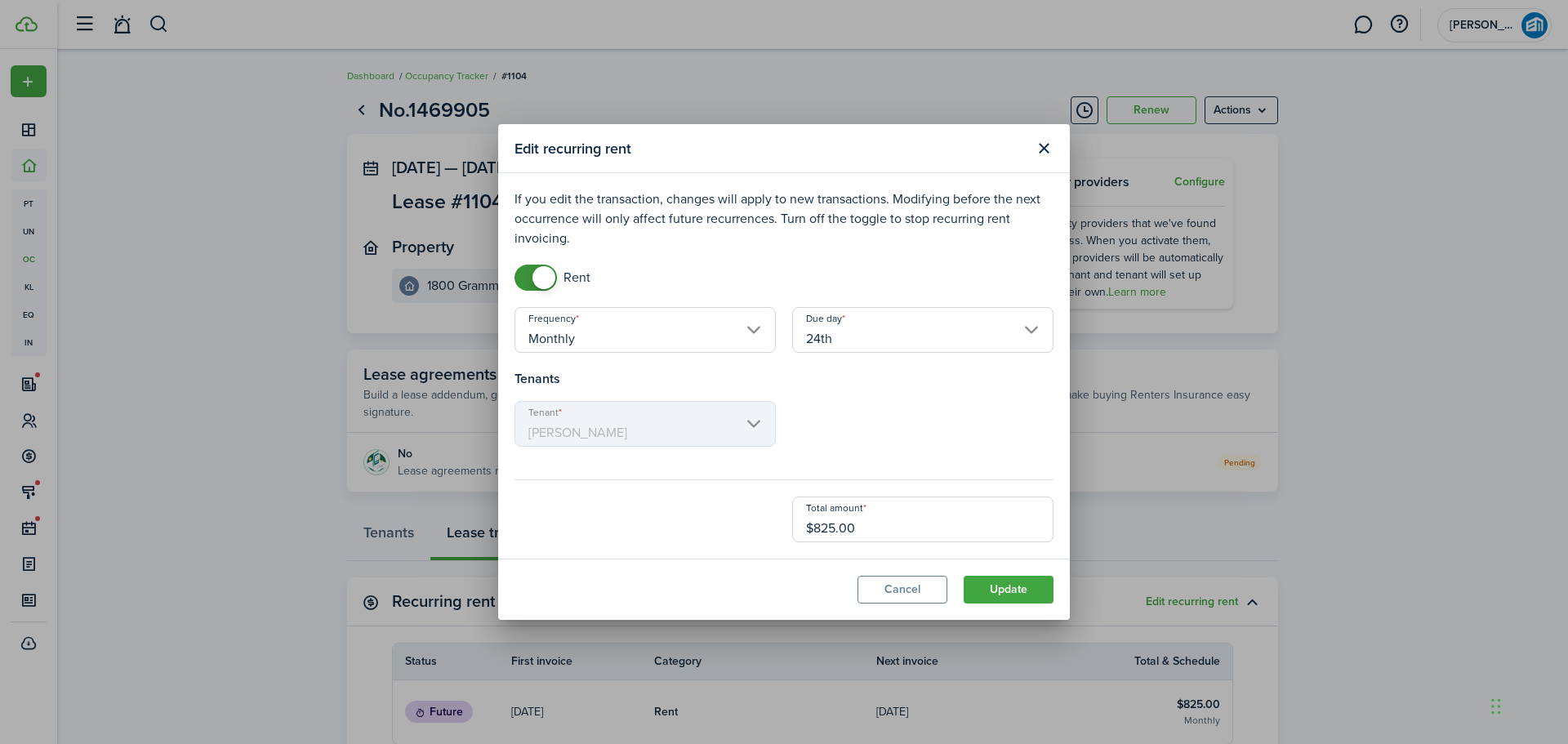
type input "1st"
click at [1024, 604] on modal-footer "Cancel Update" at bounding box center [784, 590] width 572 height 61
click at [1019, 593] on button "Update" at bounding box center [1008, 590] width 90 height 28
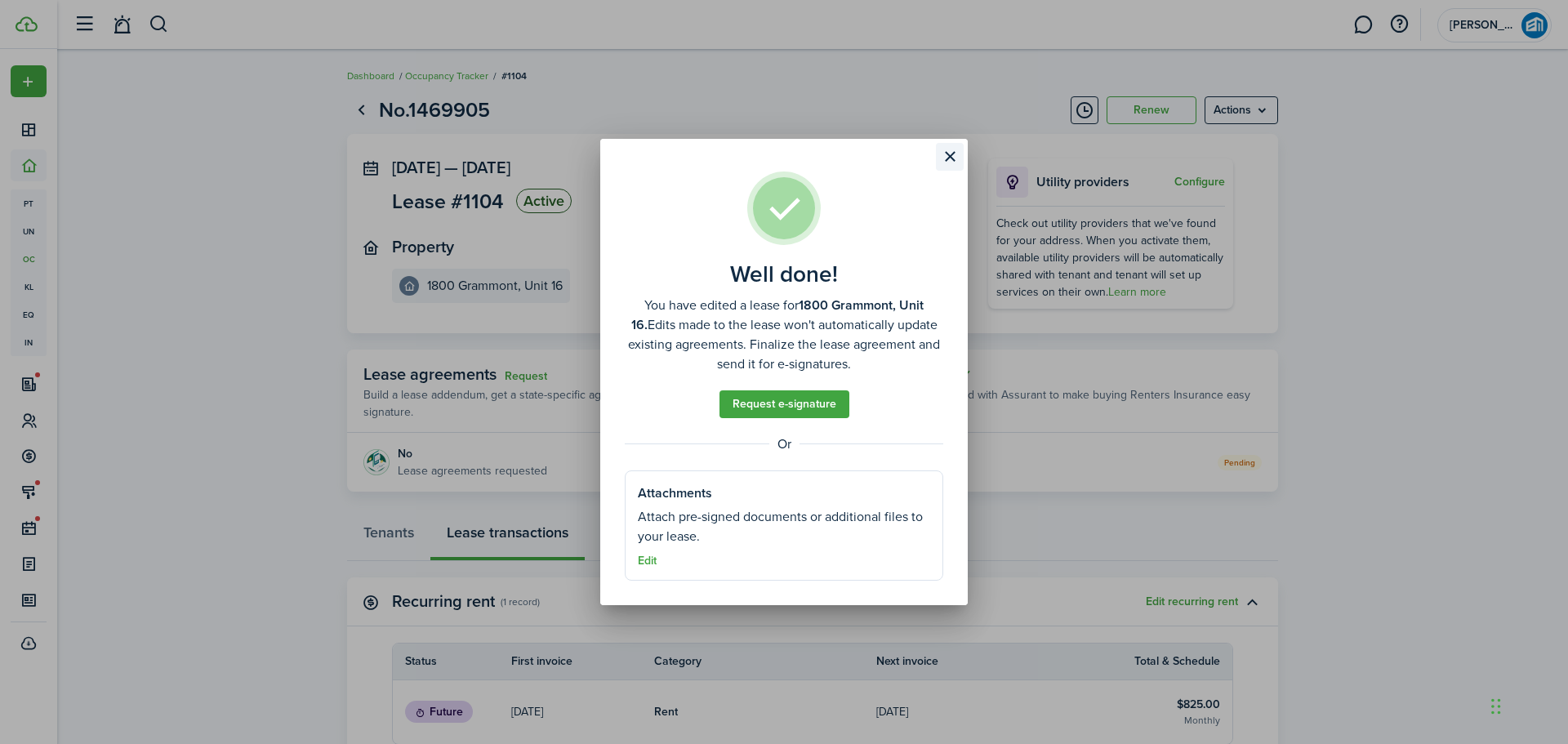
click at [948, 152] on button "Close modal" at bounding box center [950, 157] width 28 height 28
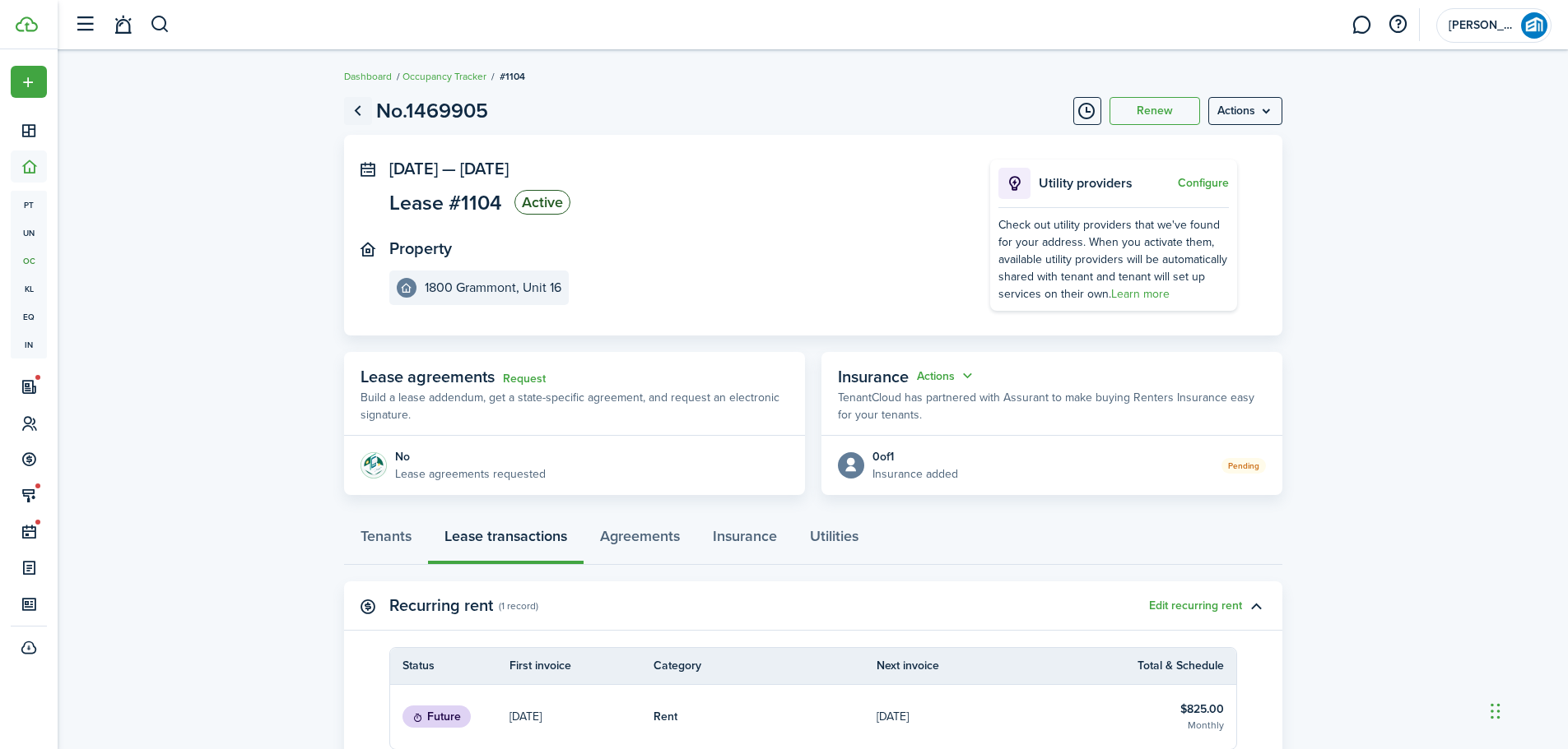
click at [358, 108] on link "Go back" at bounding box center [358, 111] width 28 height 28
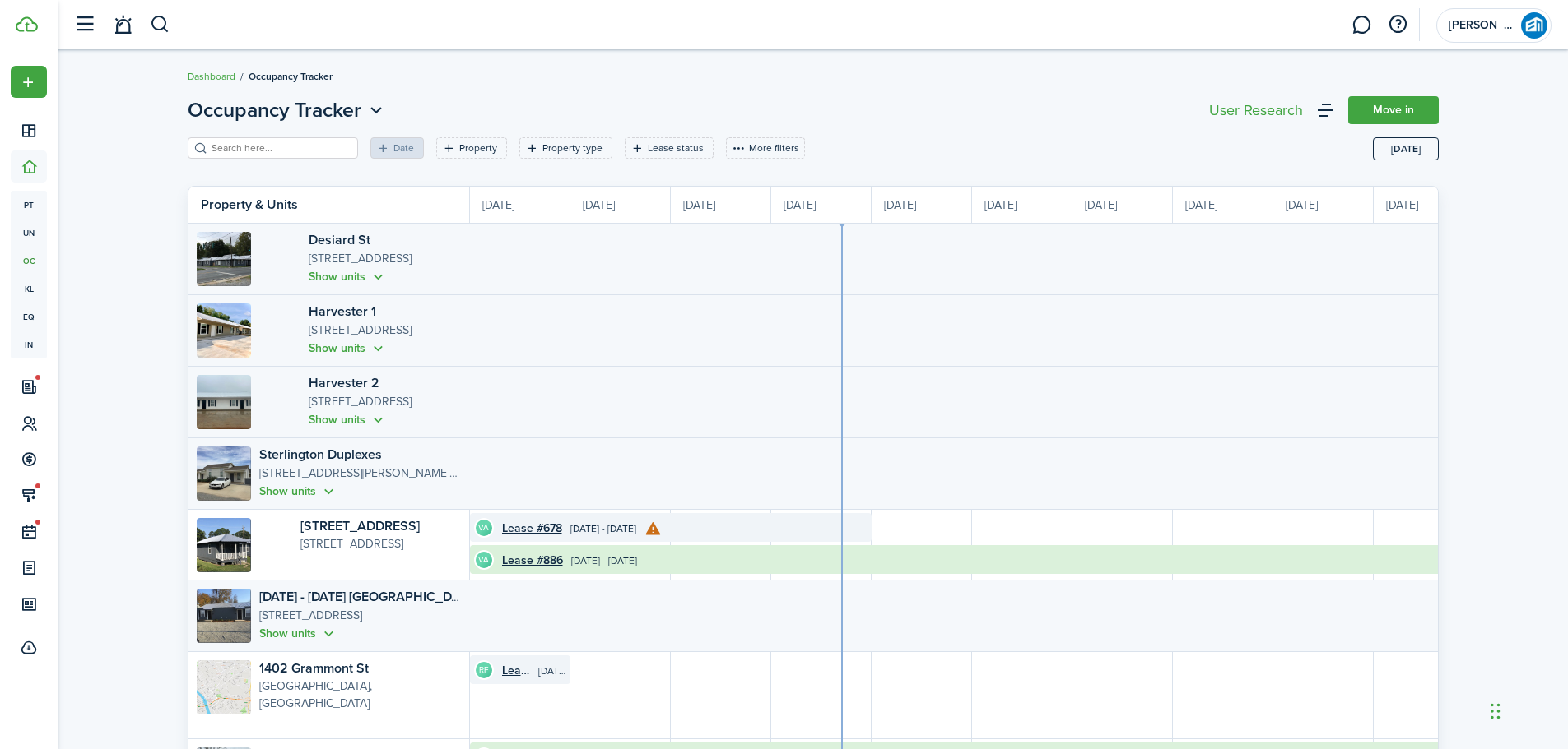
scroll to position [0, 301]
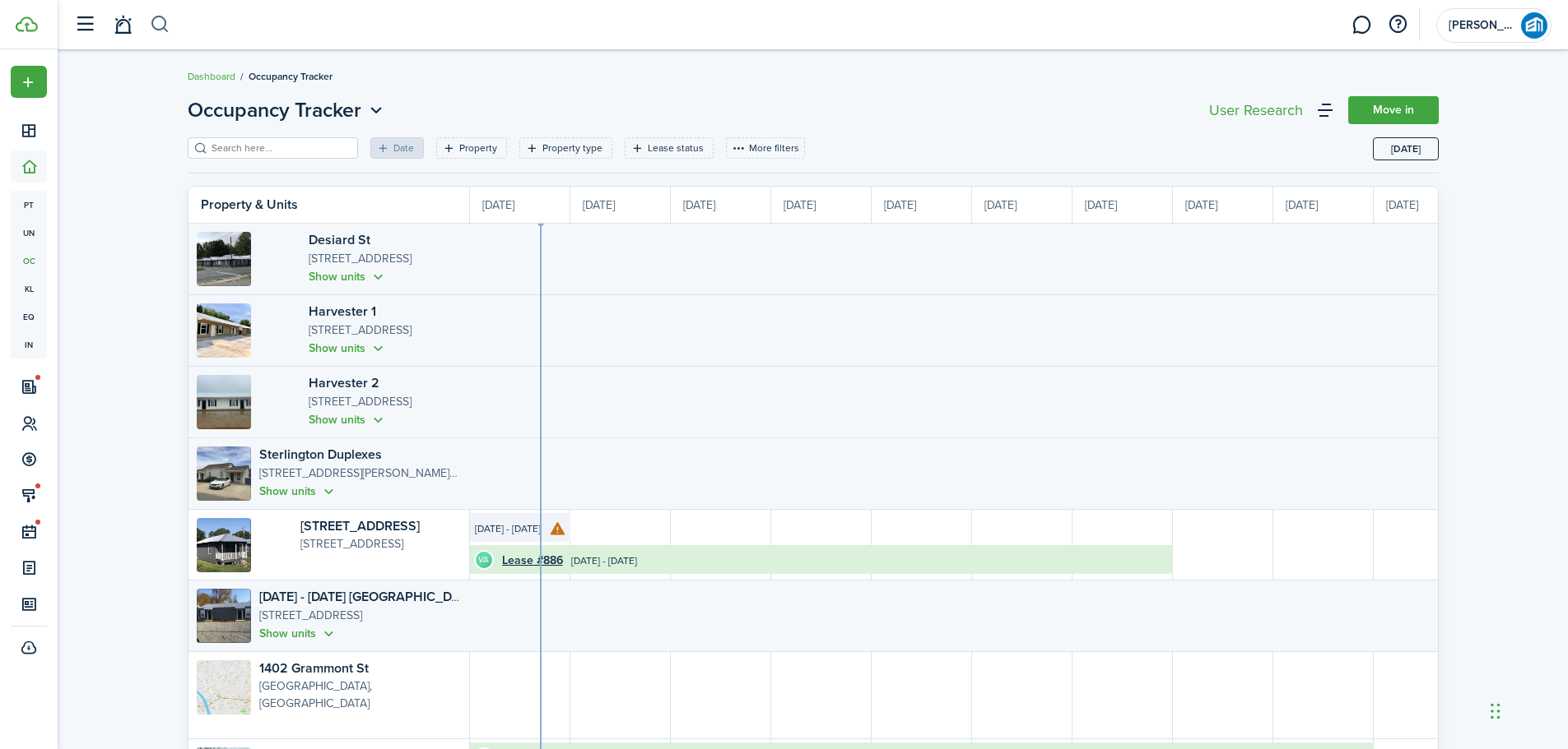
click at [158, 26] on button "button" at bounding box center [160, 25] width 20 height 28
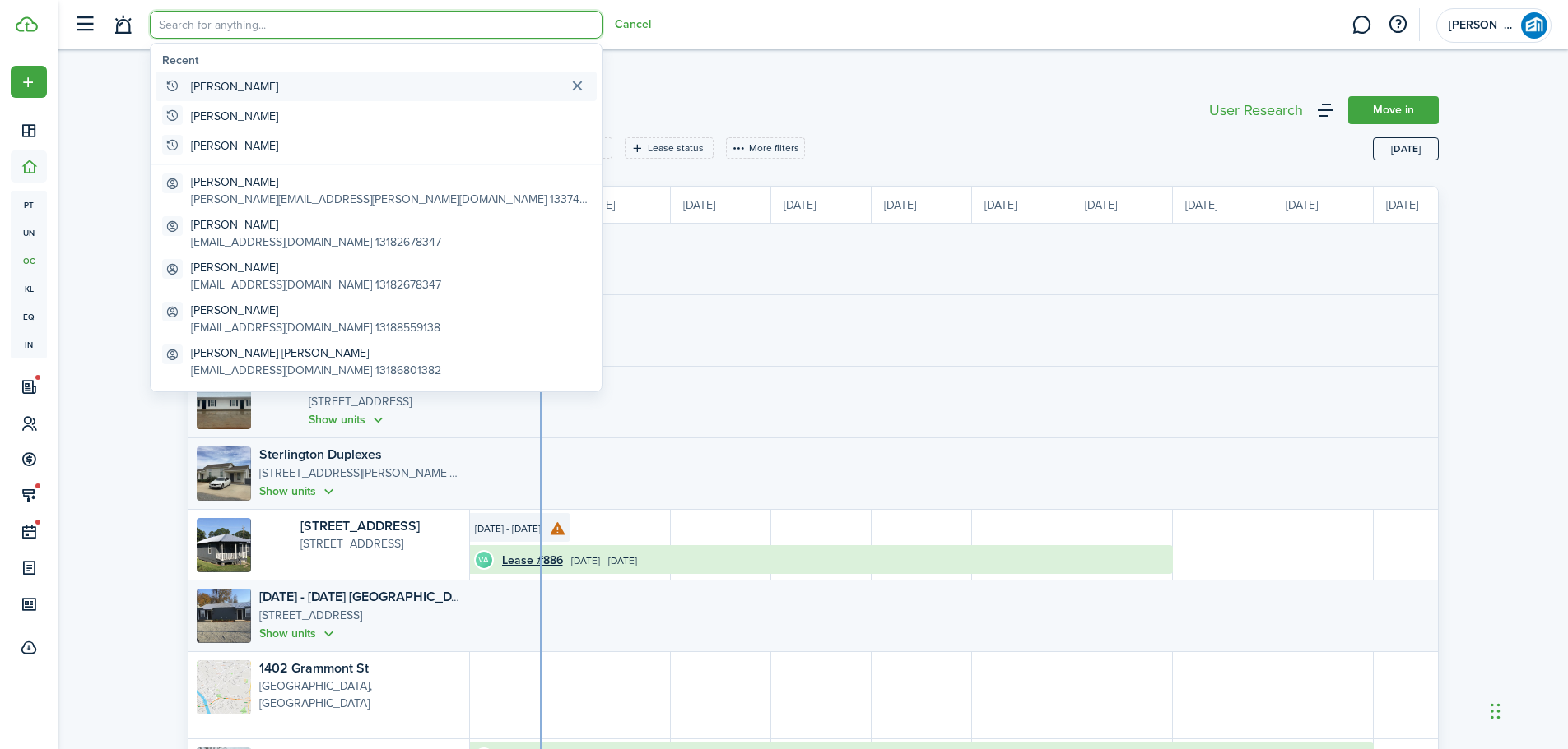
click at [271, 86] on global-search-item "[PERSON_NAME]" at bounding box center [376, 87] width 441 height 30
type input "[PERSON_NAME]"
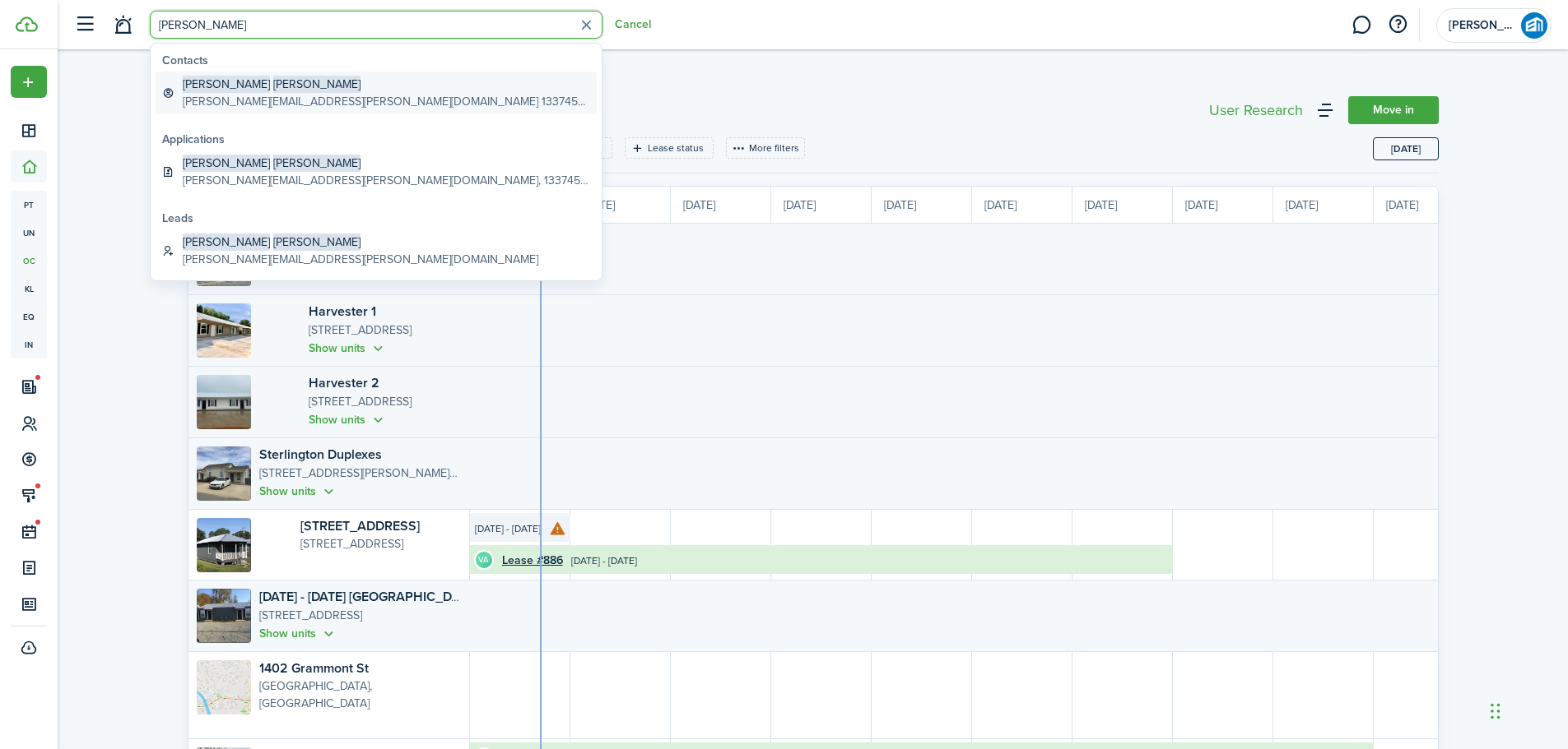
click at [214, 73] on link "[PERSON_NAME] [PERSON_NAME][EMAIL_ADDRESS][PERSON_NAME][DOMAIN_NAME] 13374598139" at bounding box center [376, 93] width 441 height 43
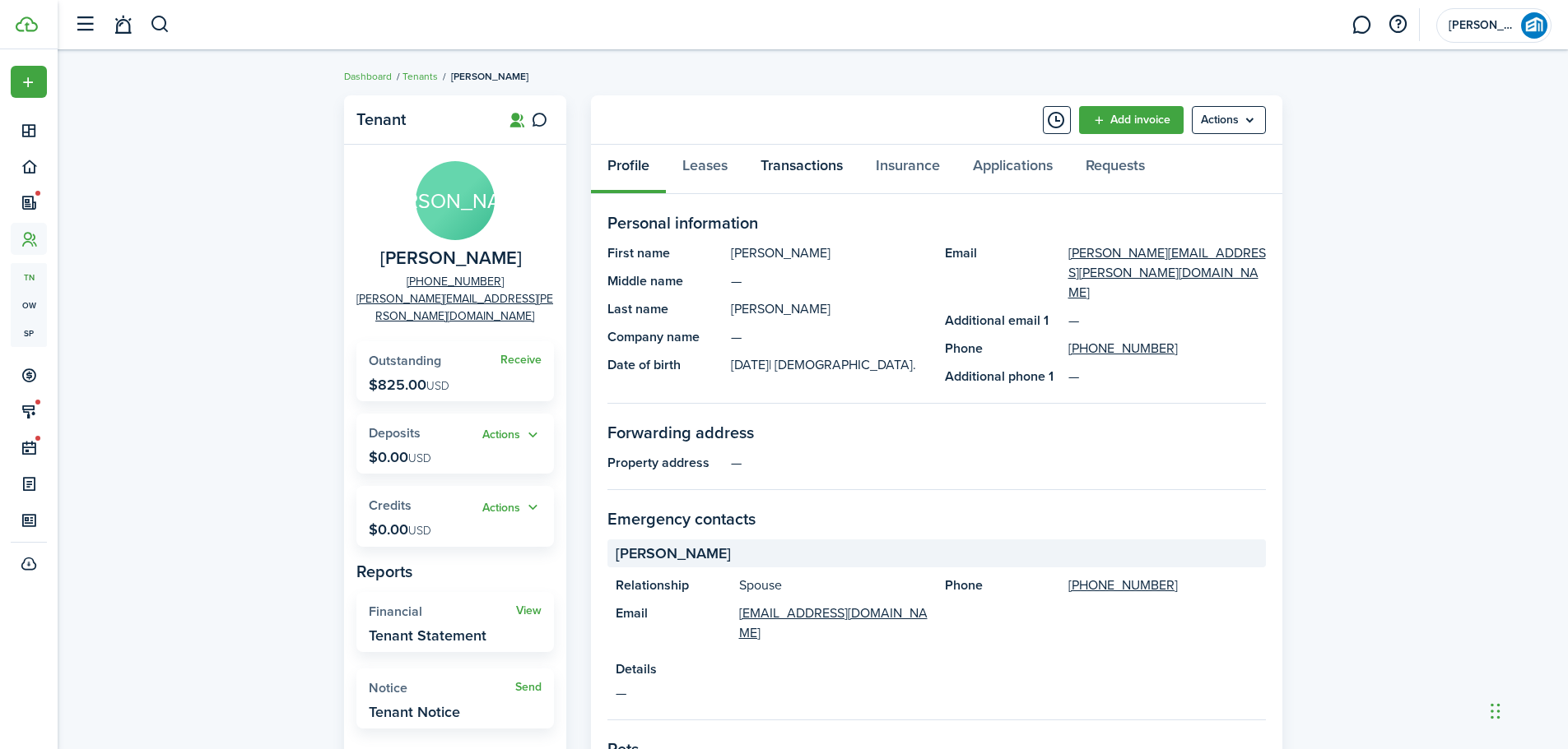
click at [826, 160] on link "Transactions" at bounding box center [801, 169] width 115 height 49
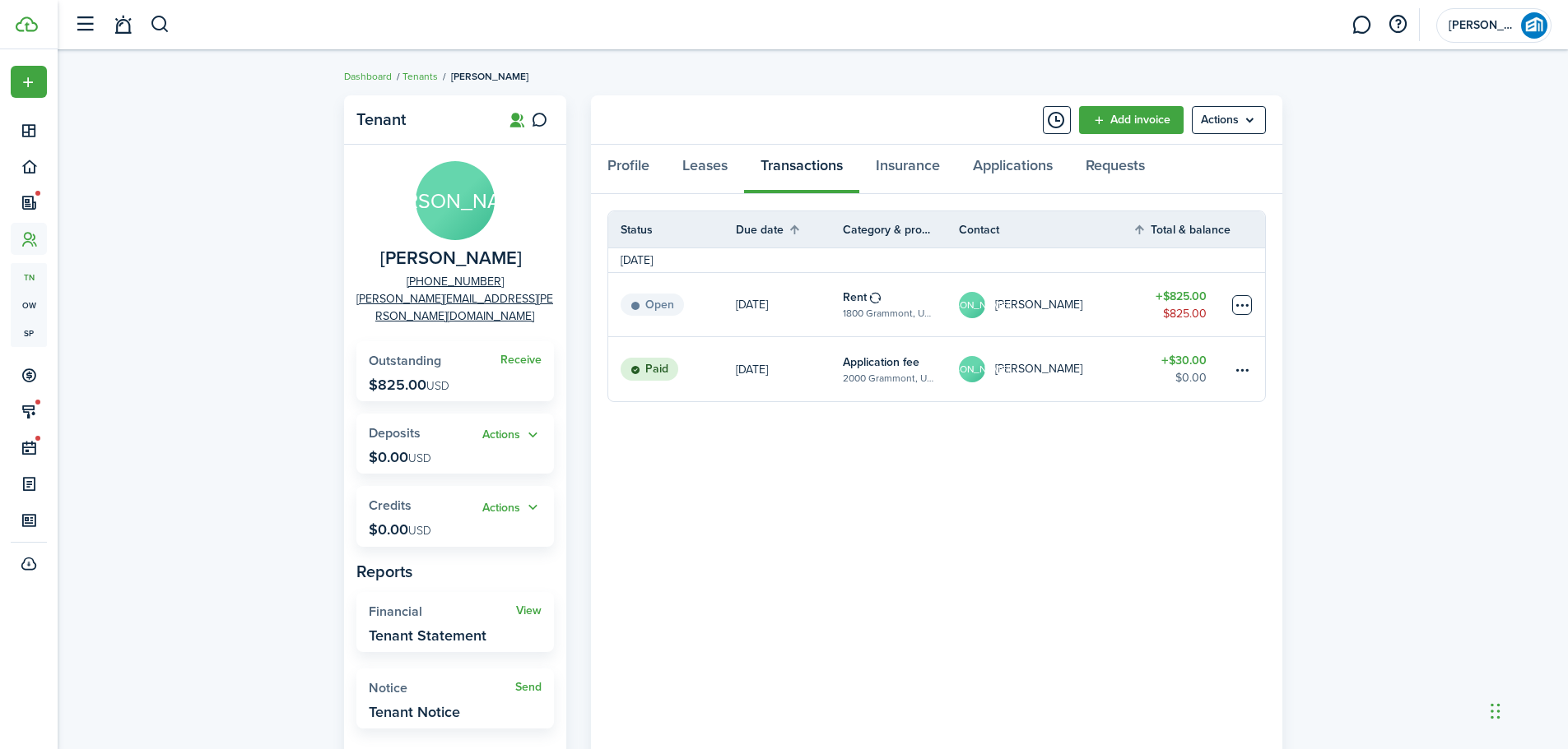
click at [1237, 301] on table-menu-btn-icon at bounding box center [1242, 305] width 20 height 20
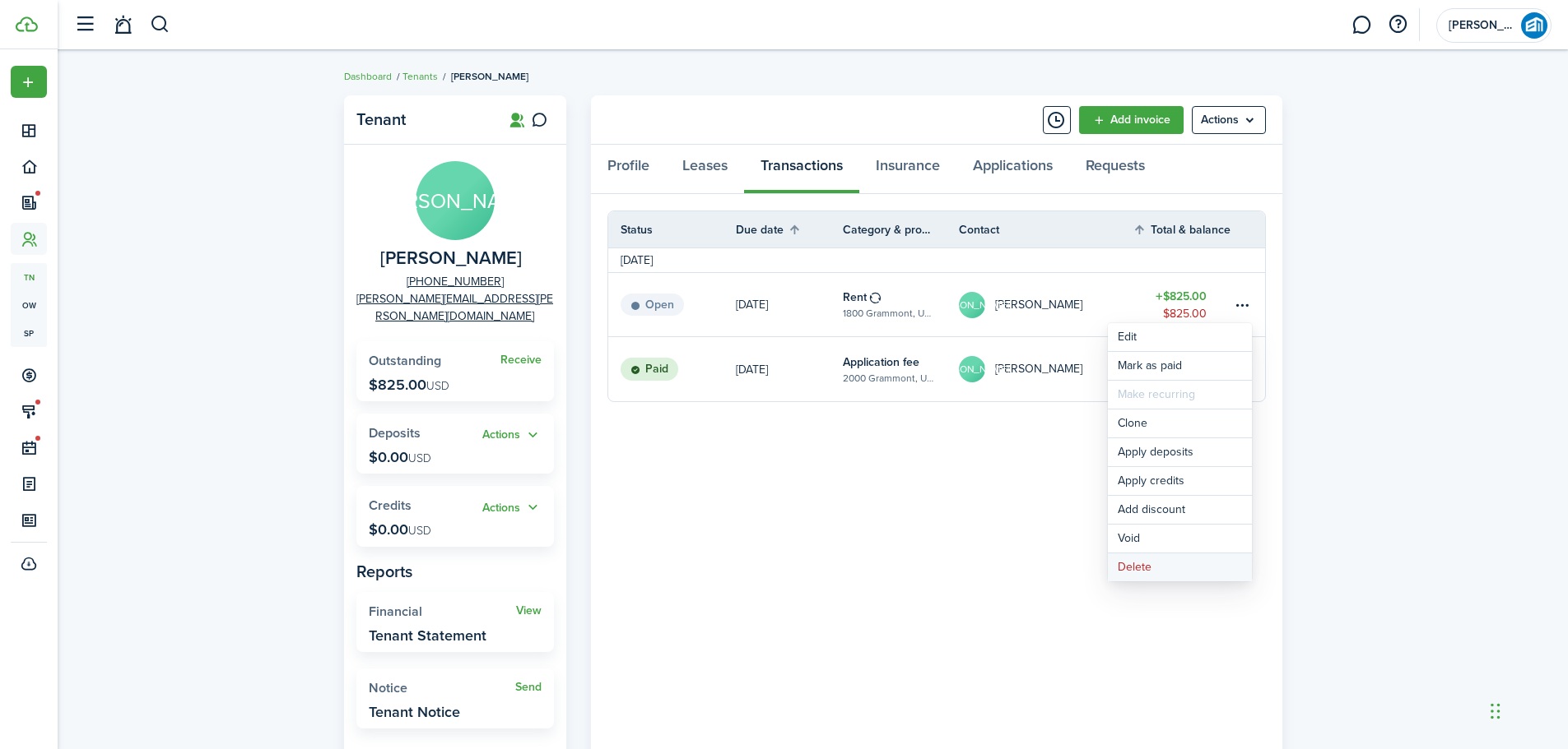
click at [1239, 574] on button "Delete" at bounding box center [1179, 567] width 144 height 28
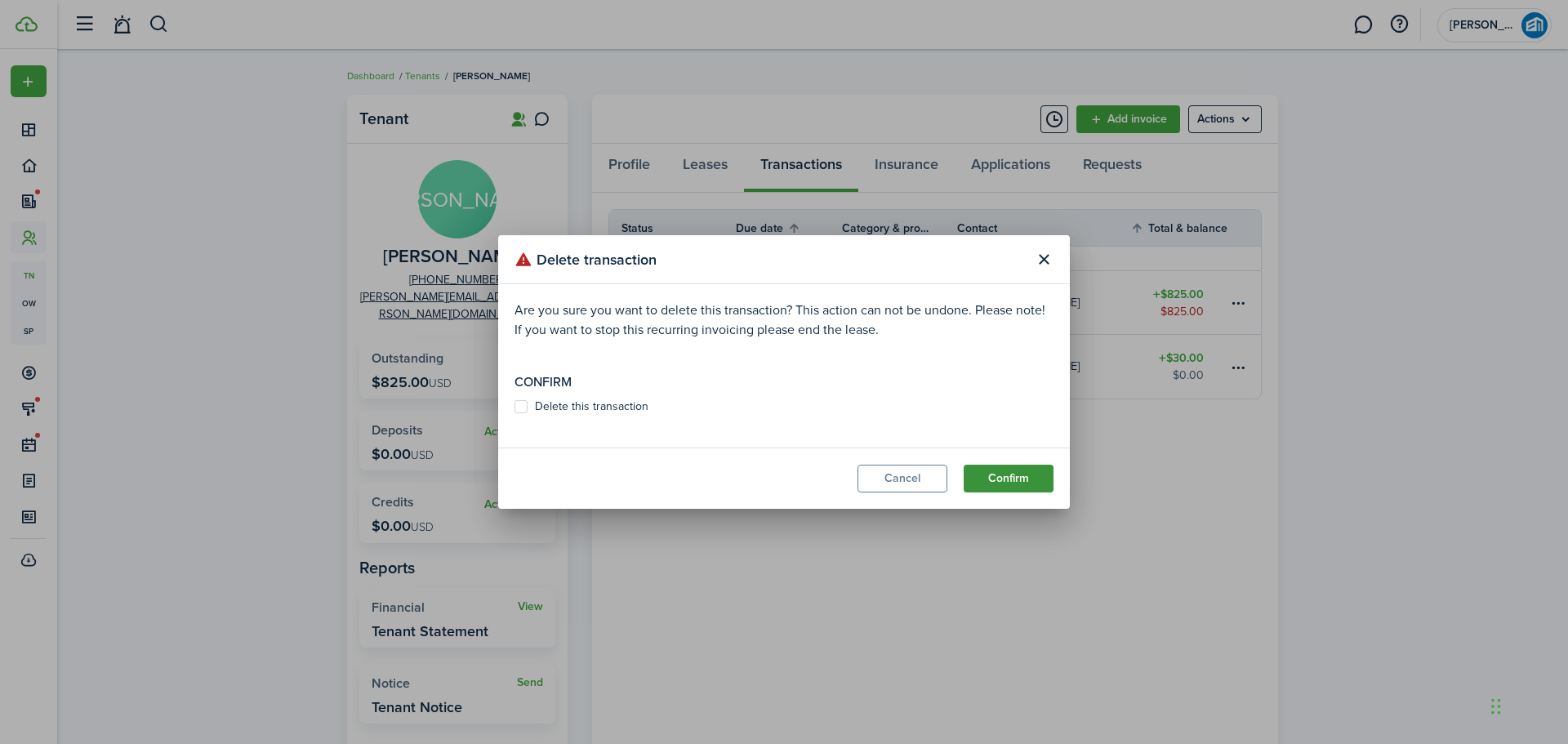
click at [1018, 473] on button "Confirm" at bounding box center [1008, 479] width 90 height 28
click at [518, 408] on label "Delete this transaction" at bounding box center [582, 407] width 134 height 13
click at [515, 415] on input "Delete this transaction" at bounding box center [514, 415] width 1 height 1
checkbox input "true"
click at [1006, 477] on button "Confirm" at bounding box center [1008, 479] width 90 height 28
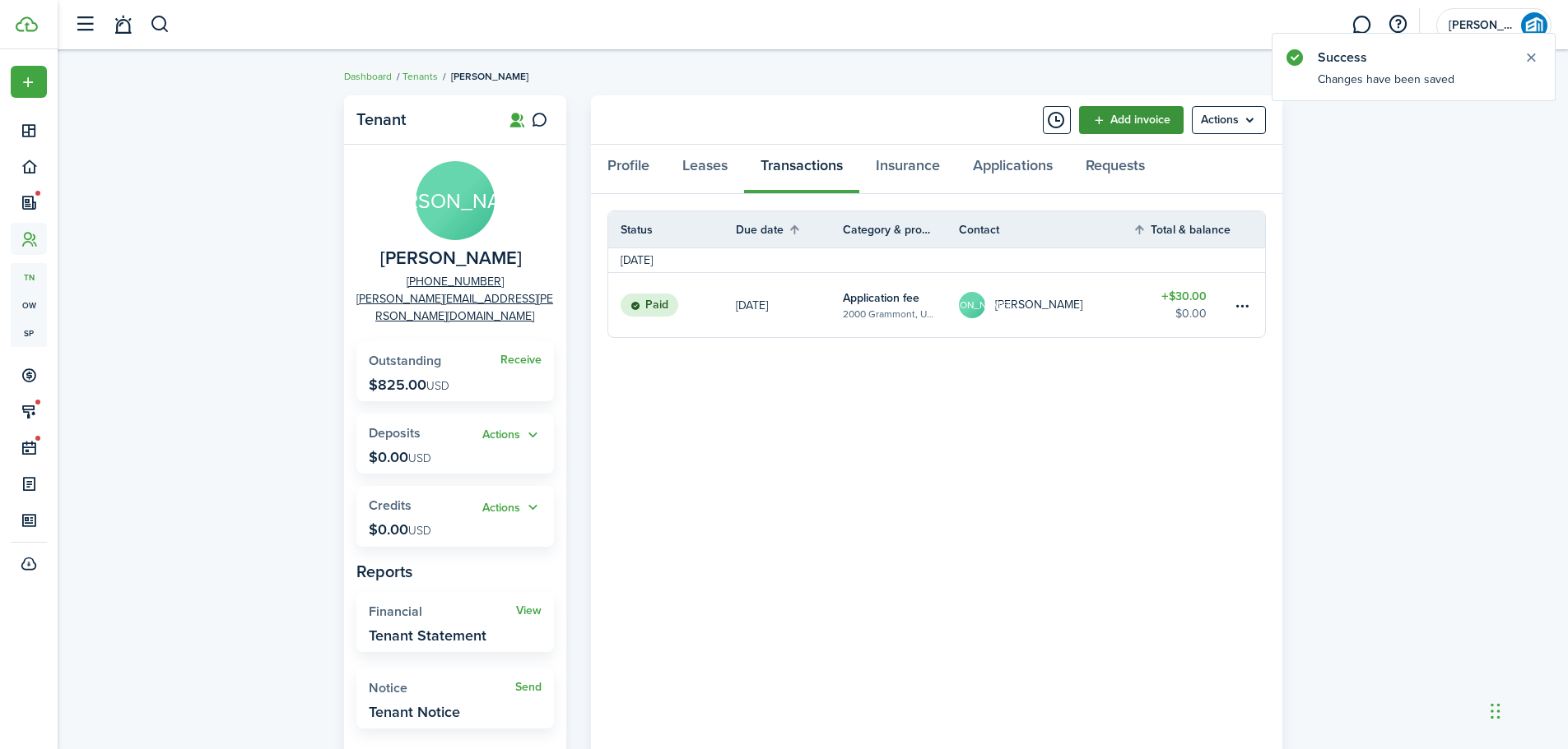
click at [1124, 120] on link "Add invoice" at bounding box center [1131, 120] width 104 height 28
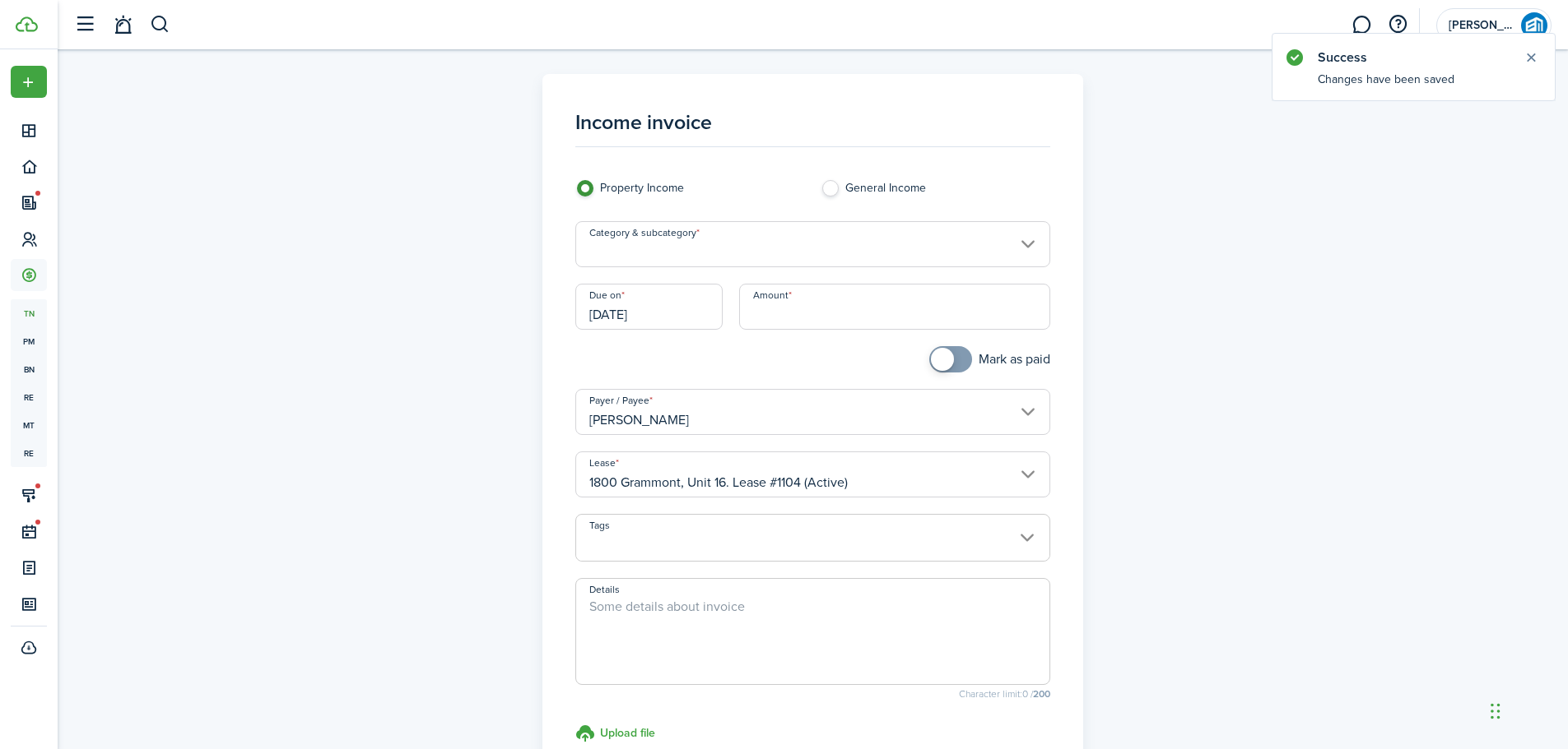
click at [669, 308] on input "[DATE]" at bounding box center [649, 307] width 147 height 46
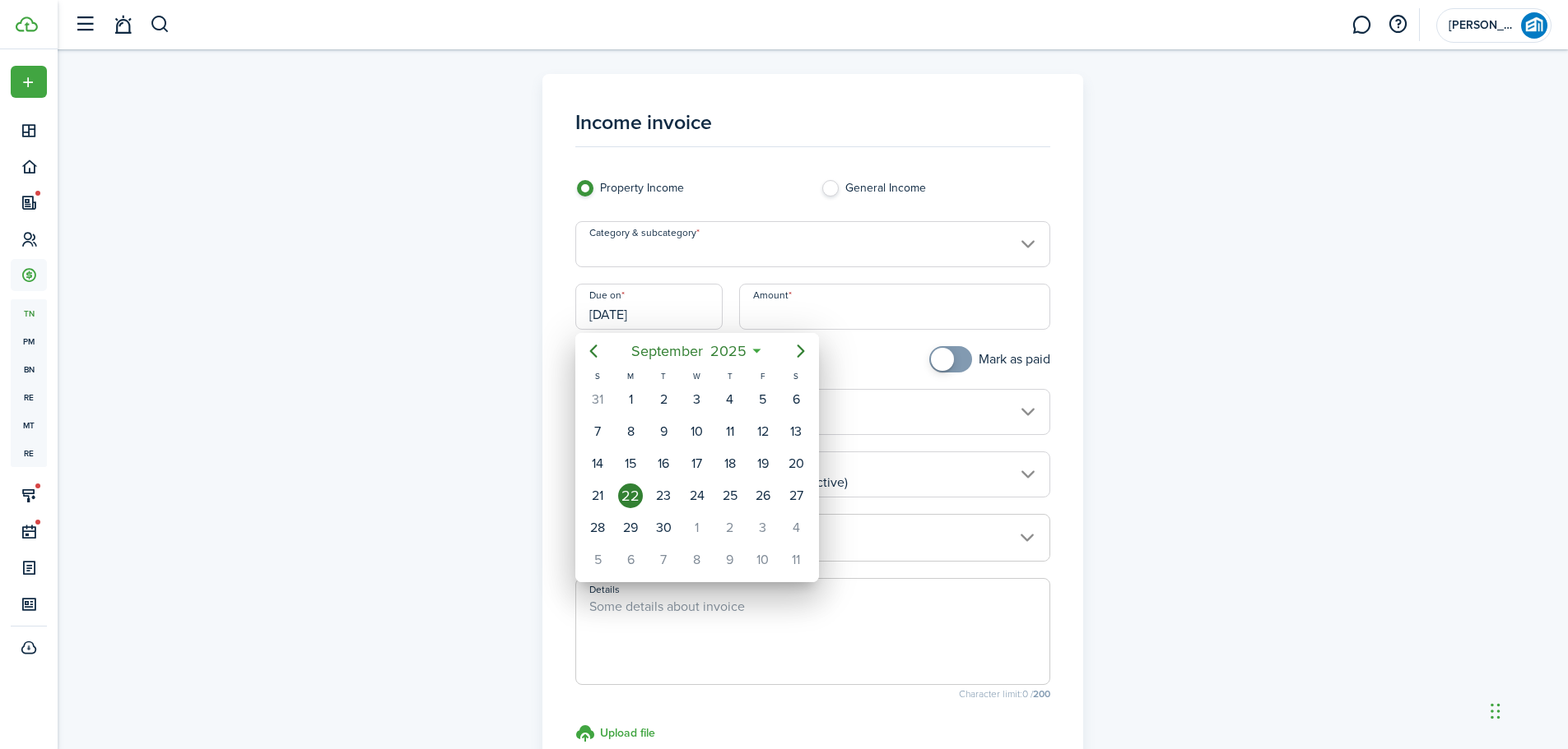
click at [1258, 309] on div at bounding box center [784, 374] width 1831 height 1013
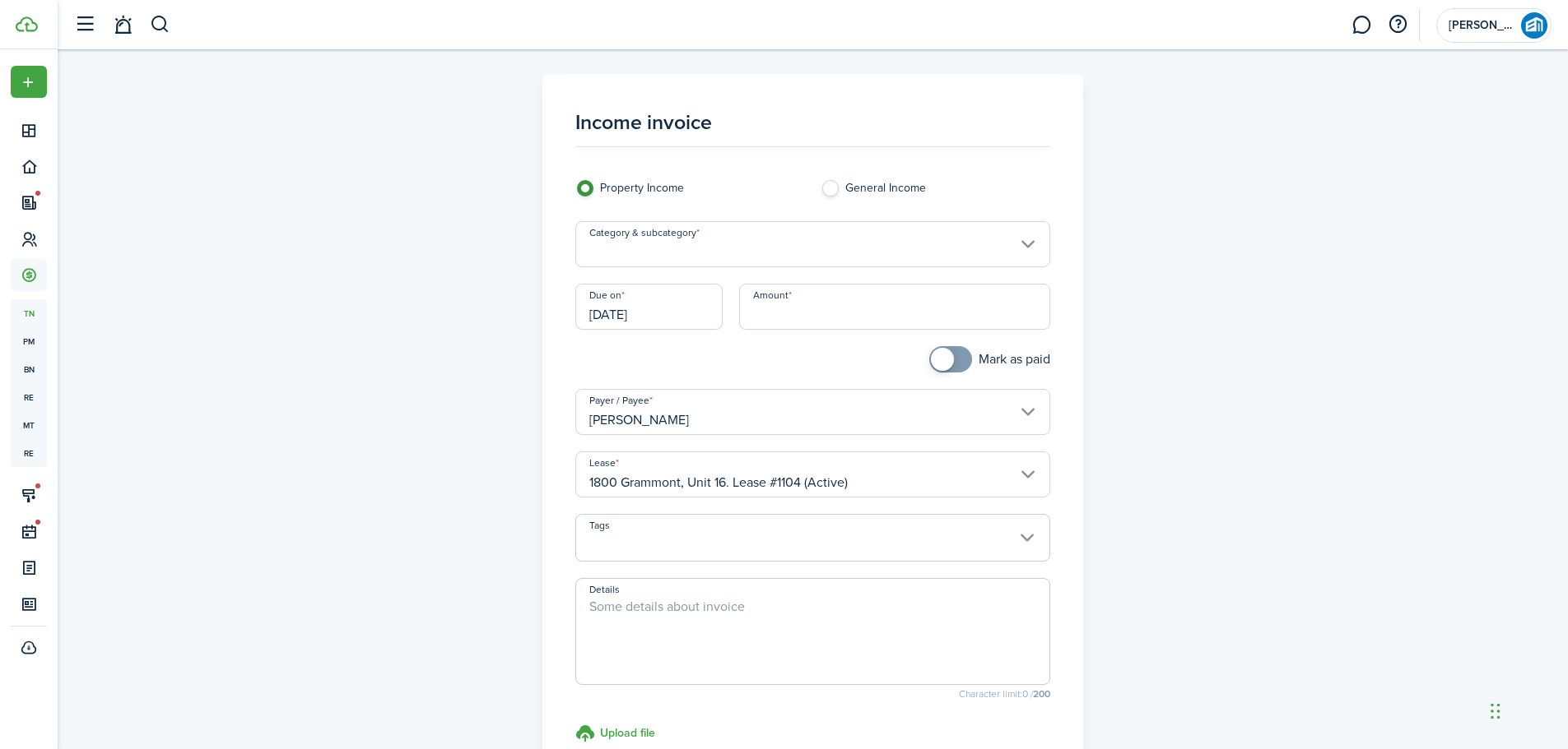
click at [869, 306] on input "Amount" at bounding box center [894, 307] width 311 height 46
click at [858, 239] on input "Category & subcategory" at bounding box center [813, 244] width 475 height 46
type input "$165.00"
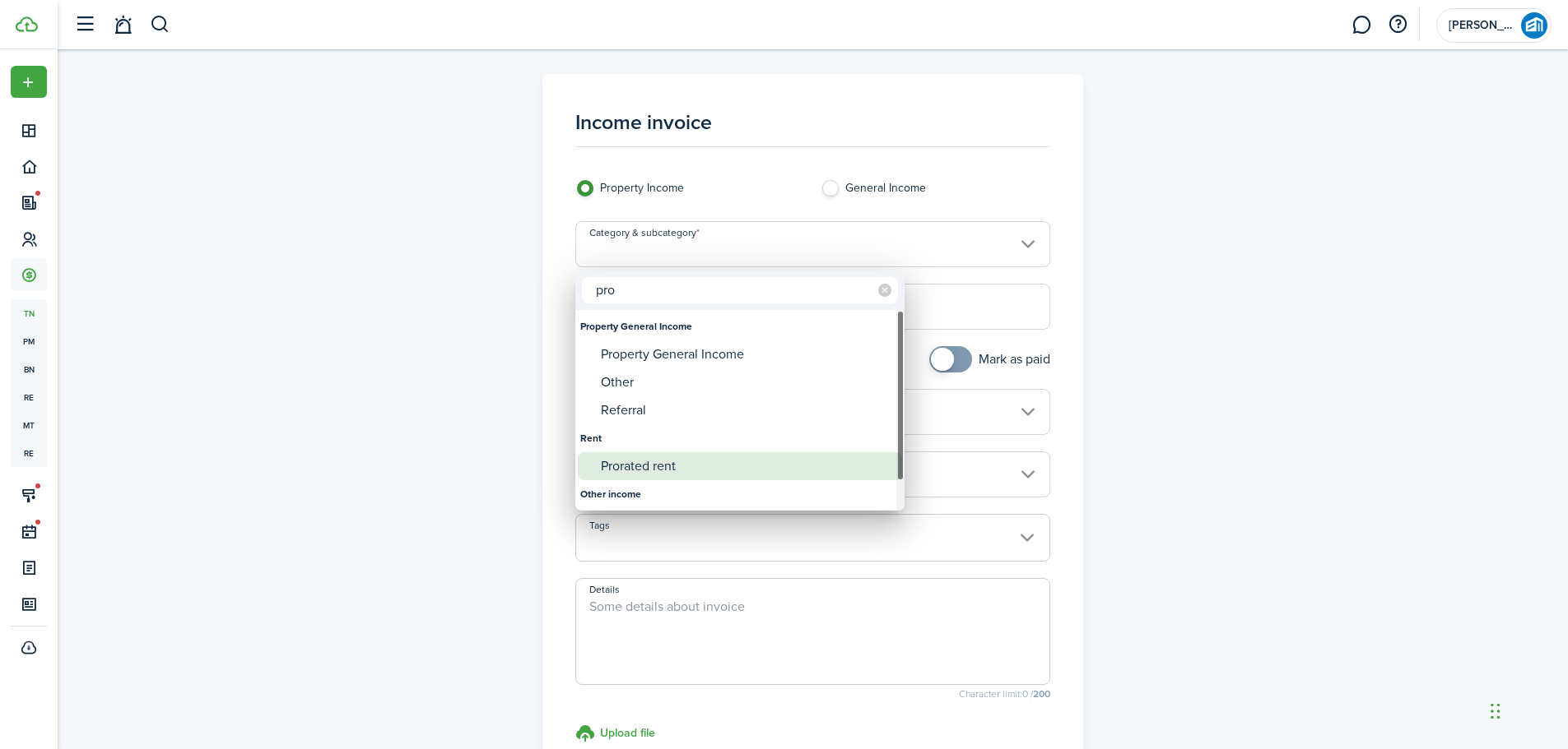
type input "pro"
click at [608, 471] on div "Prorated rent" at bounding box center [747, 467] width 291 height 28
type input "Rent / Prorated rent"
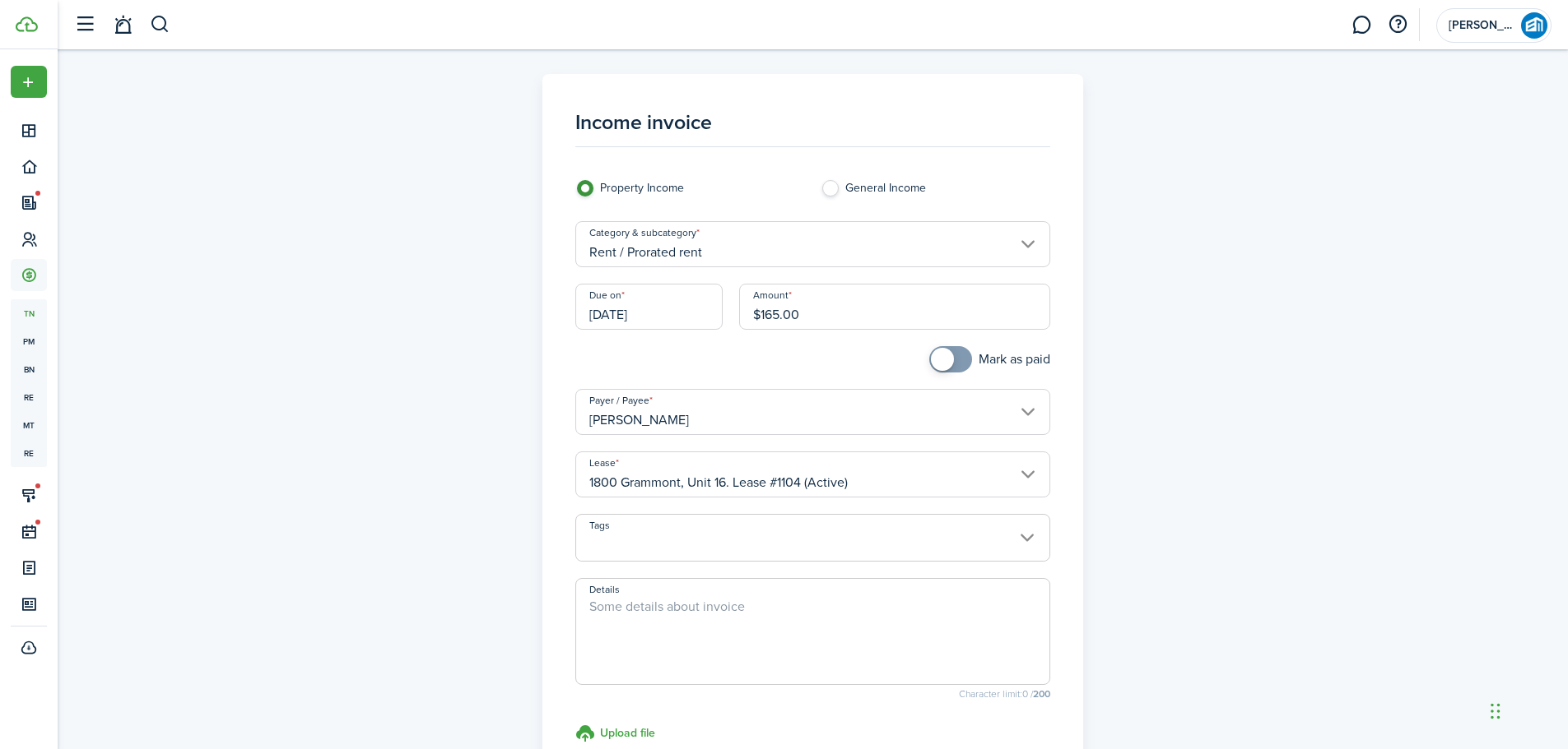
click at [655, 619] on textarea "Details" at bounding box center [813, 637] width 473 height 79
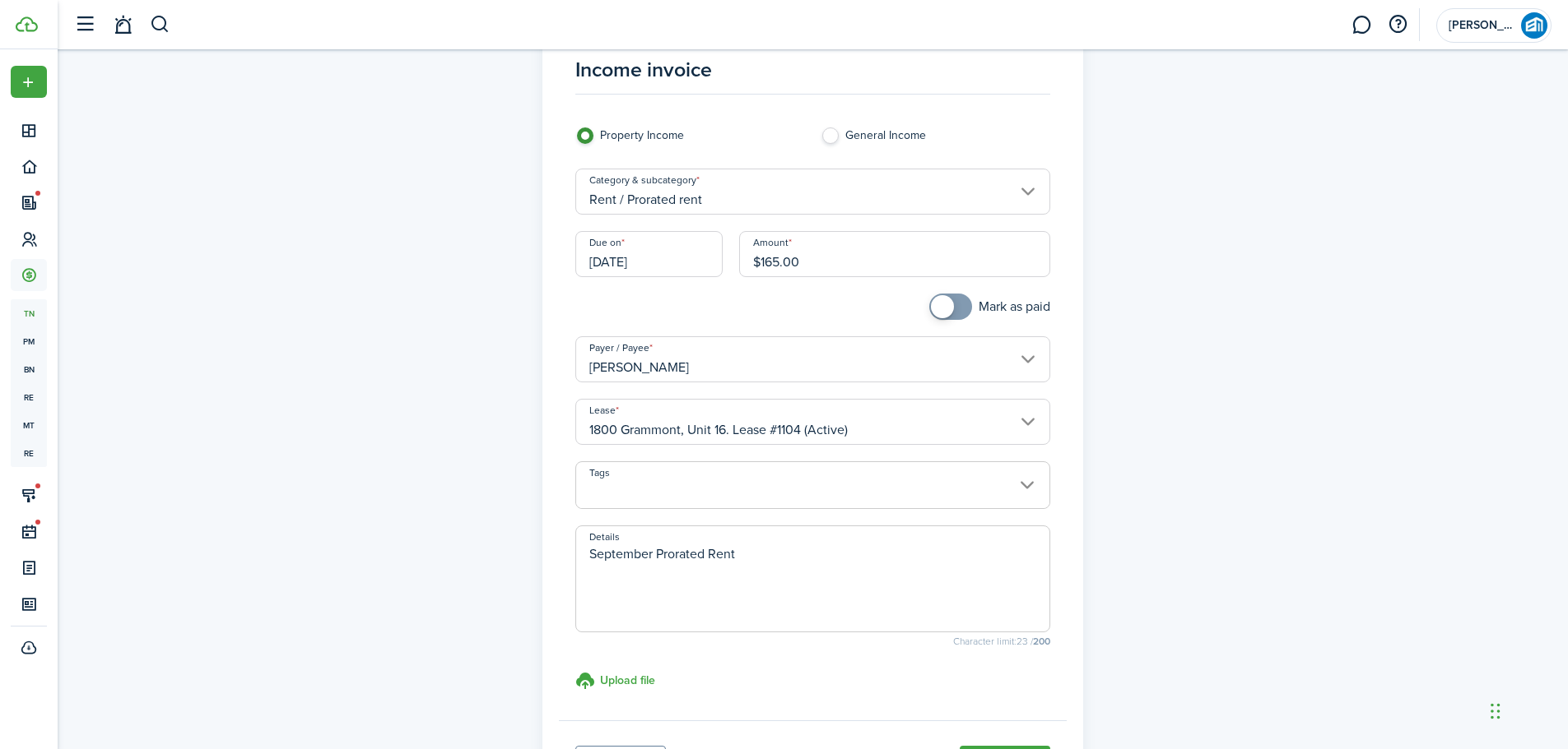
scroll to position [205, 0]
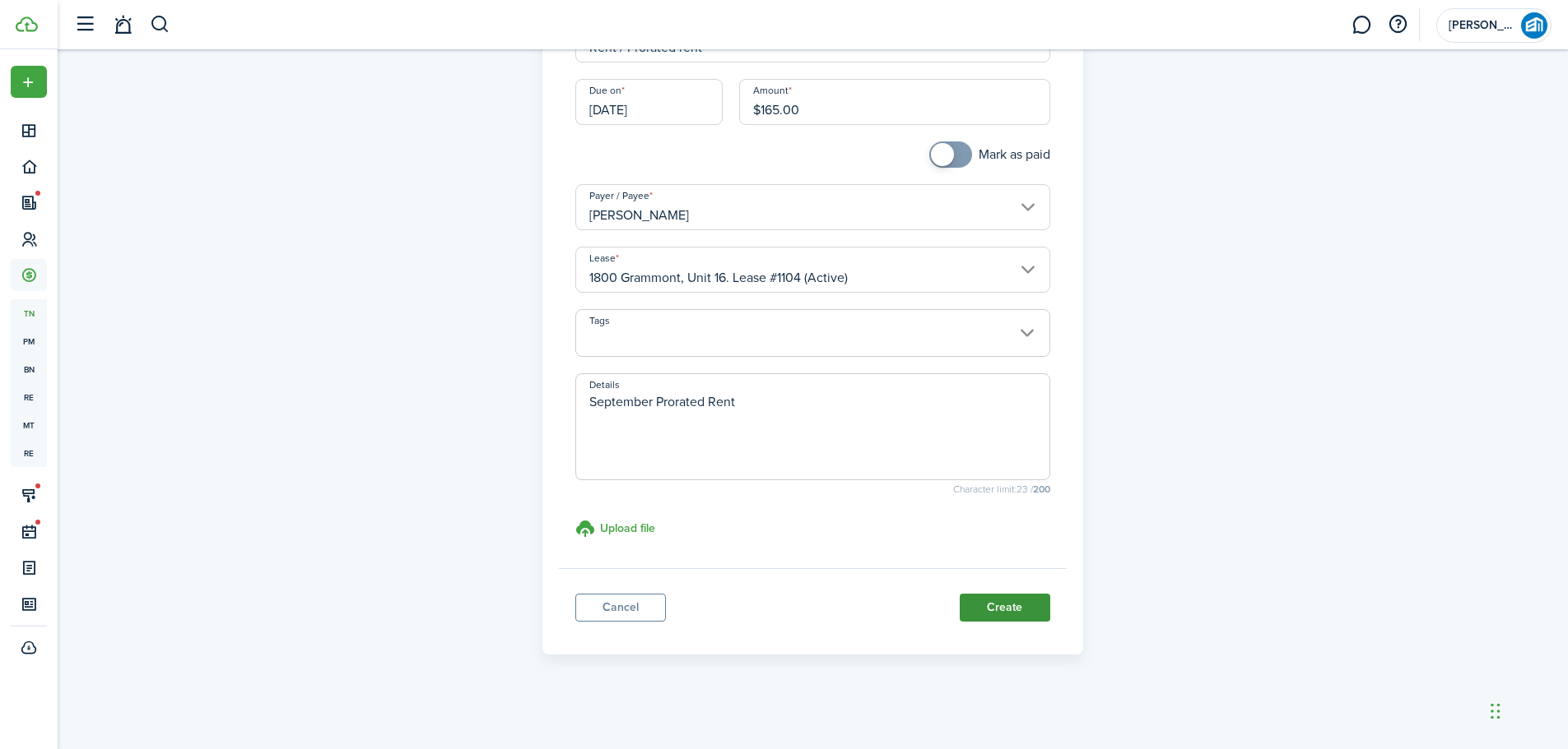
type textarea "September Prorated Rent"
click at [977, 615] on button "Create" at bounding box center [1005, 608] width 90 height 28
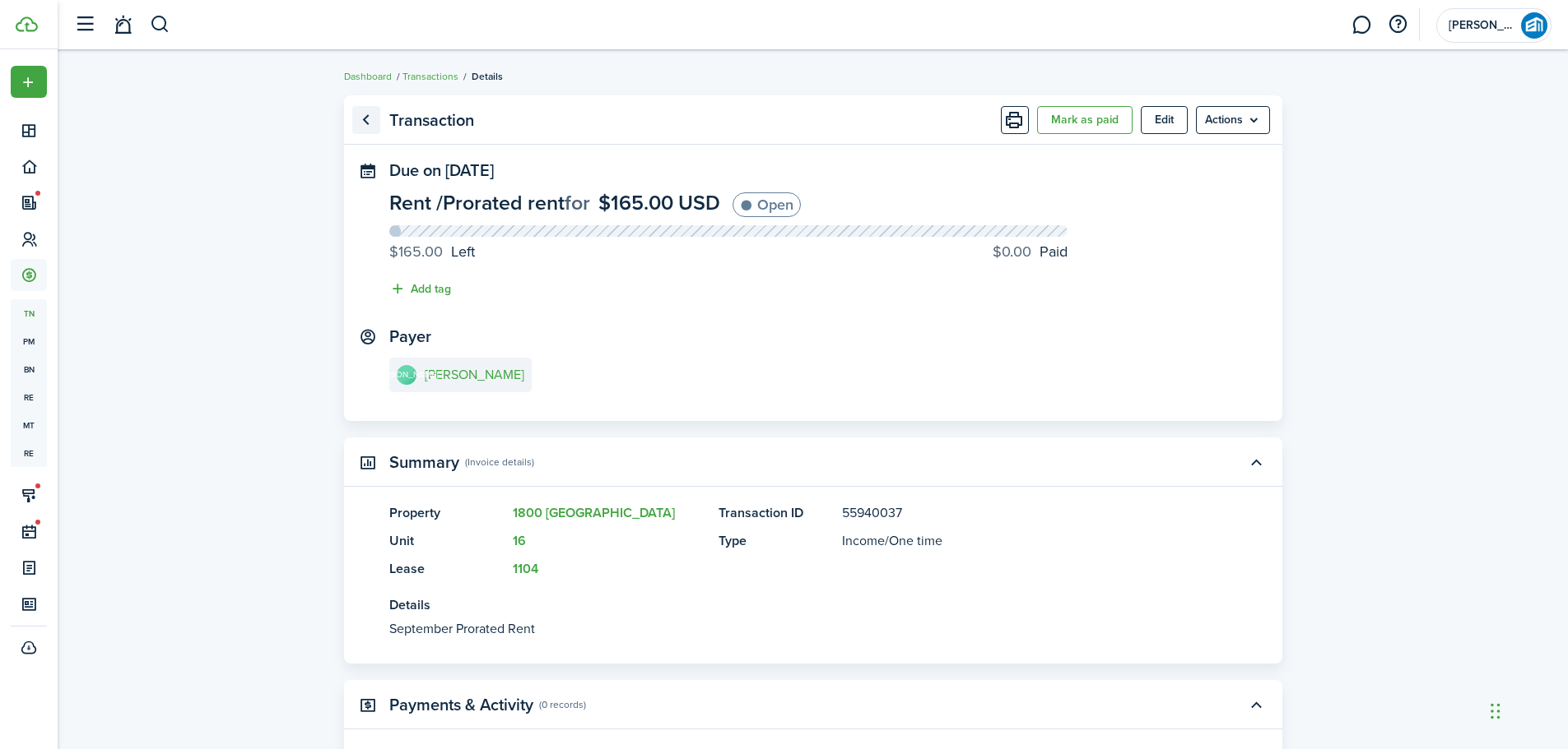
click at [369, 125] on link "Go back" at bounding box center [366, 120] width 28 height 28
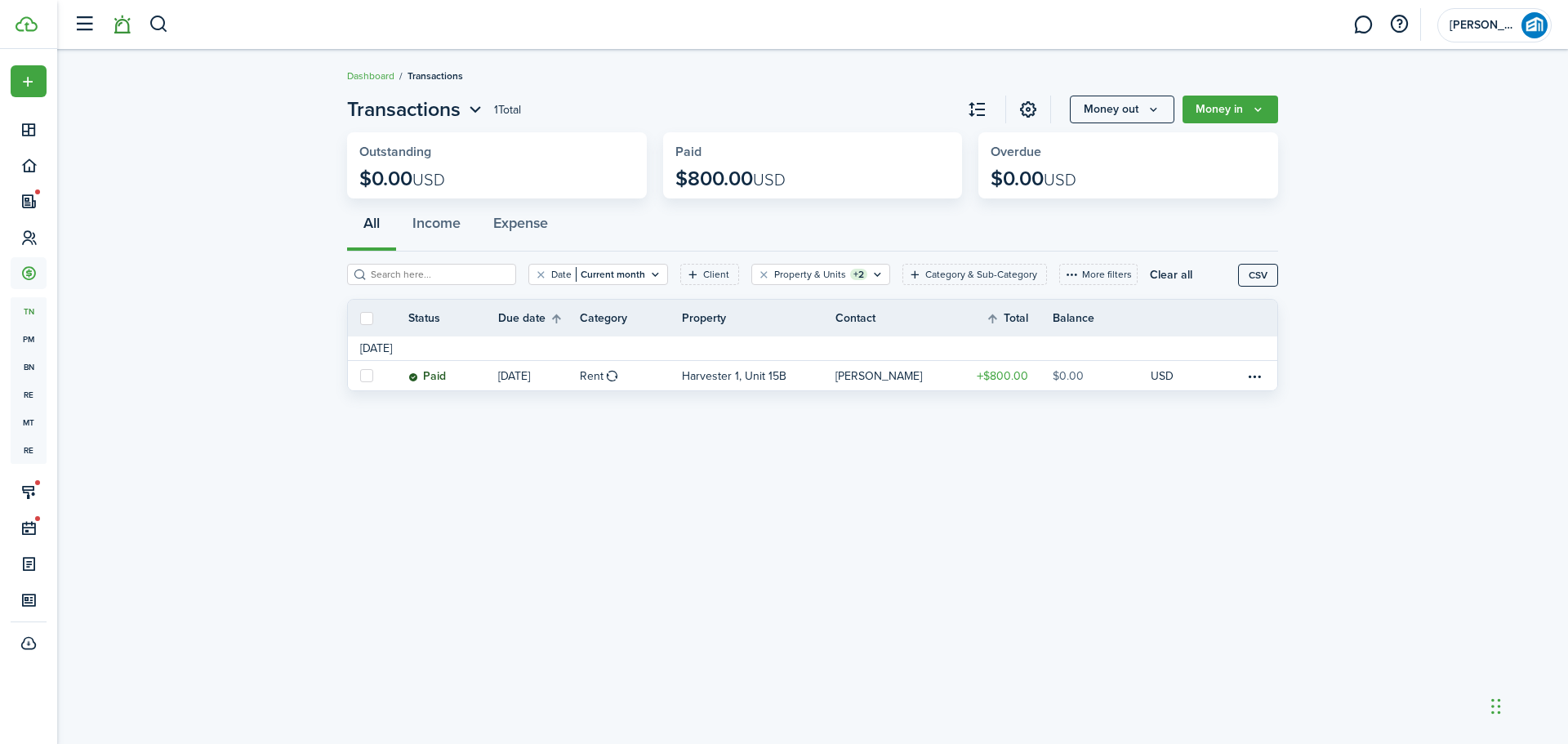
click at [123, 19] on link at bounding box center [122, 25] width 31 height 42
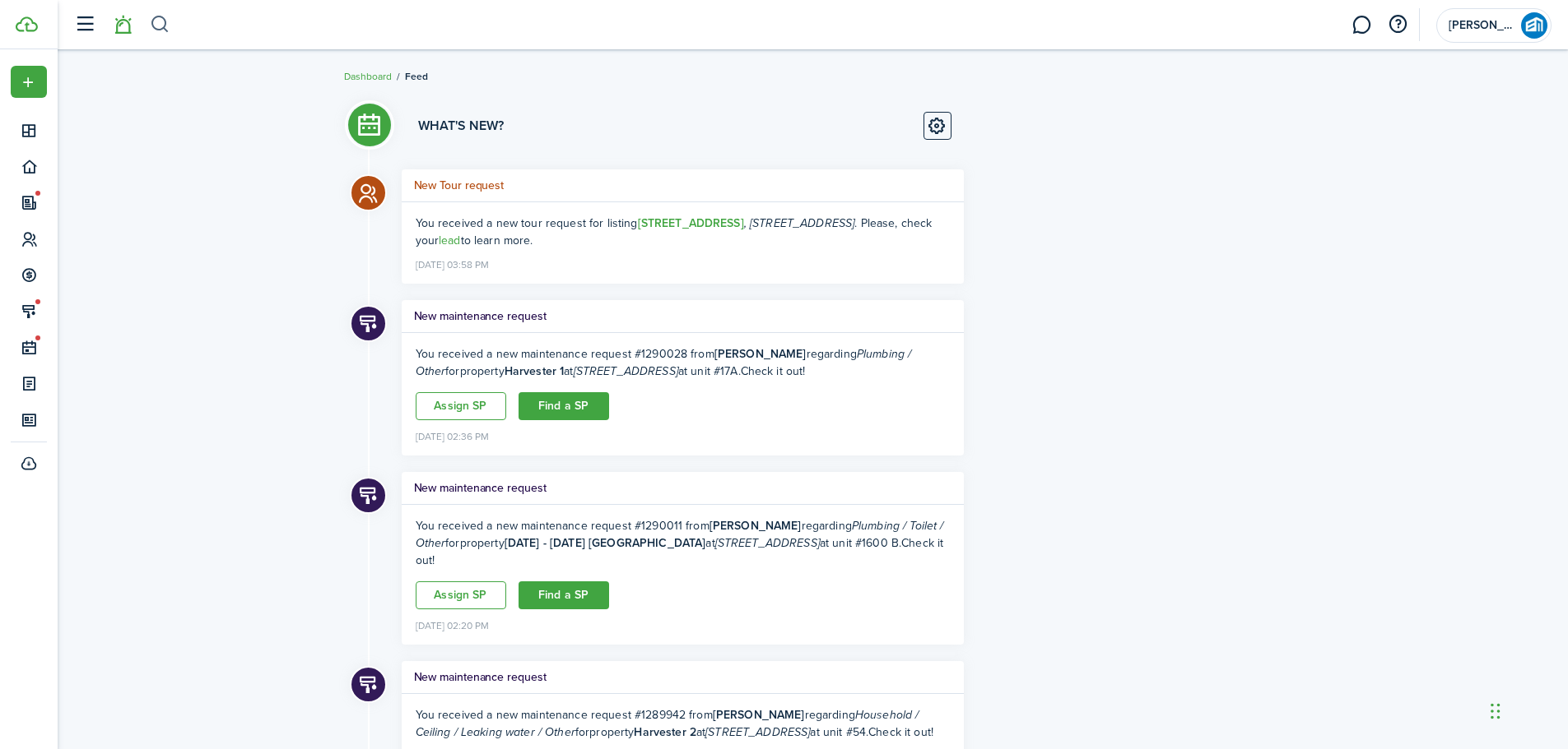
click at [152, 21] on button "button" at bounding box center [160, 25] width 20 height 28
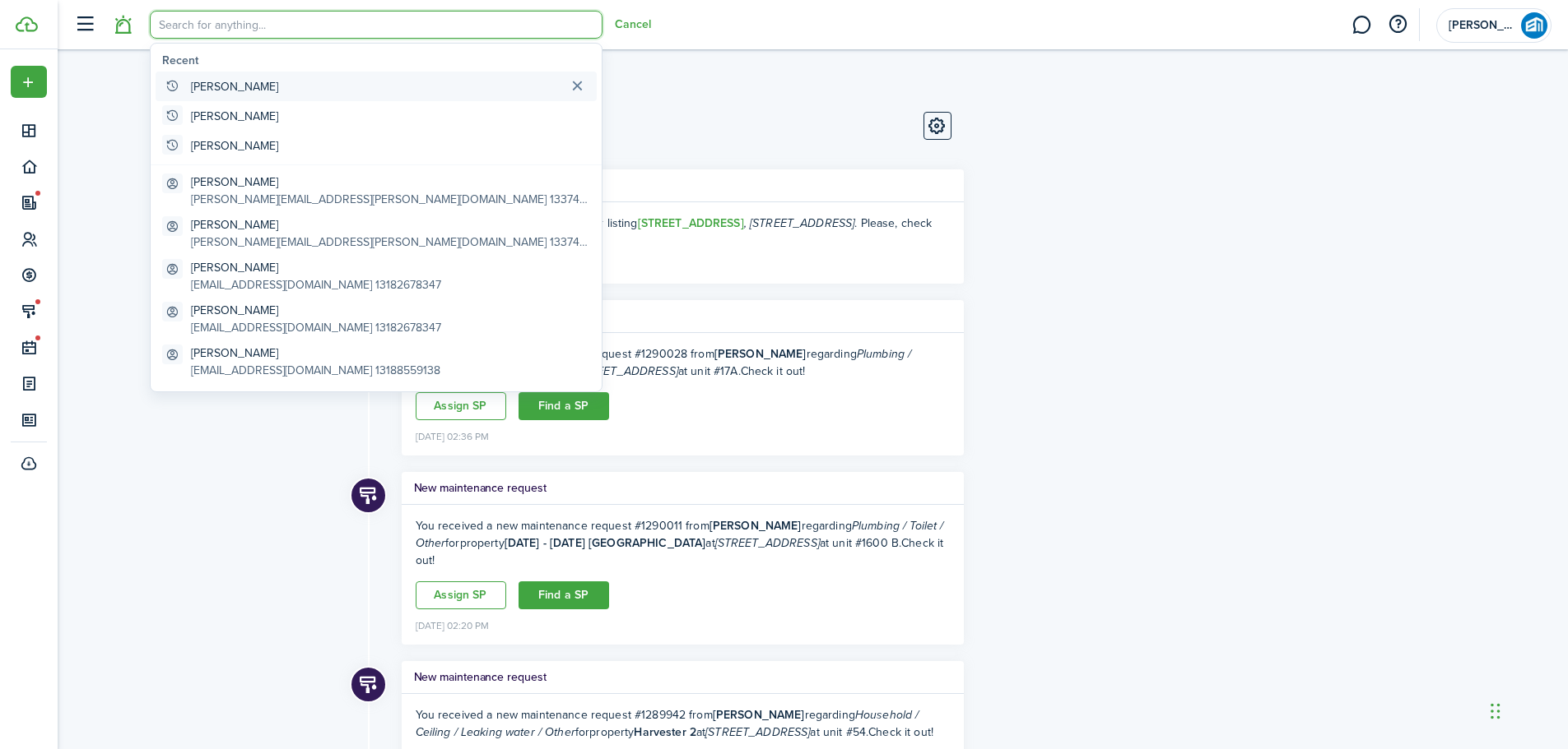
click at [266, 89] on global-search-item "[PERSON_NAME]" at bounding box center [376, 87] width 441 height 30
type input "[PERSON_NAME]"
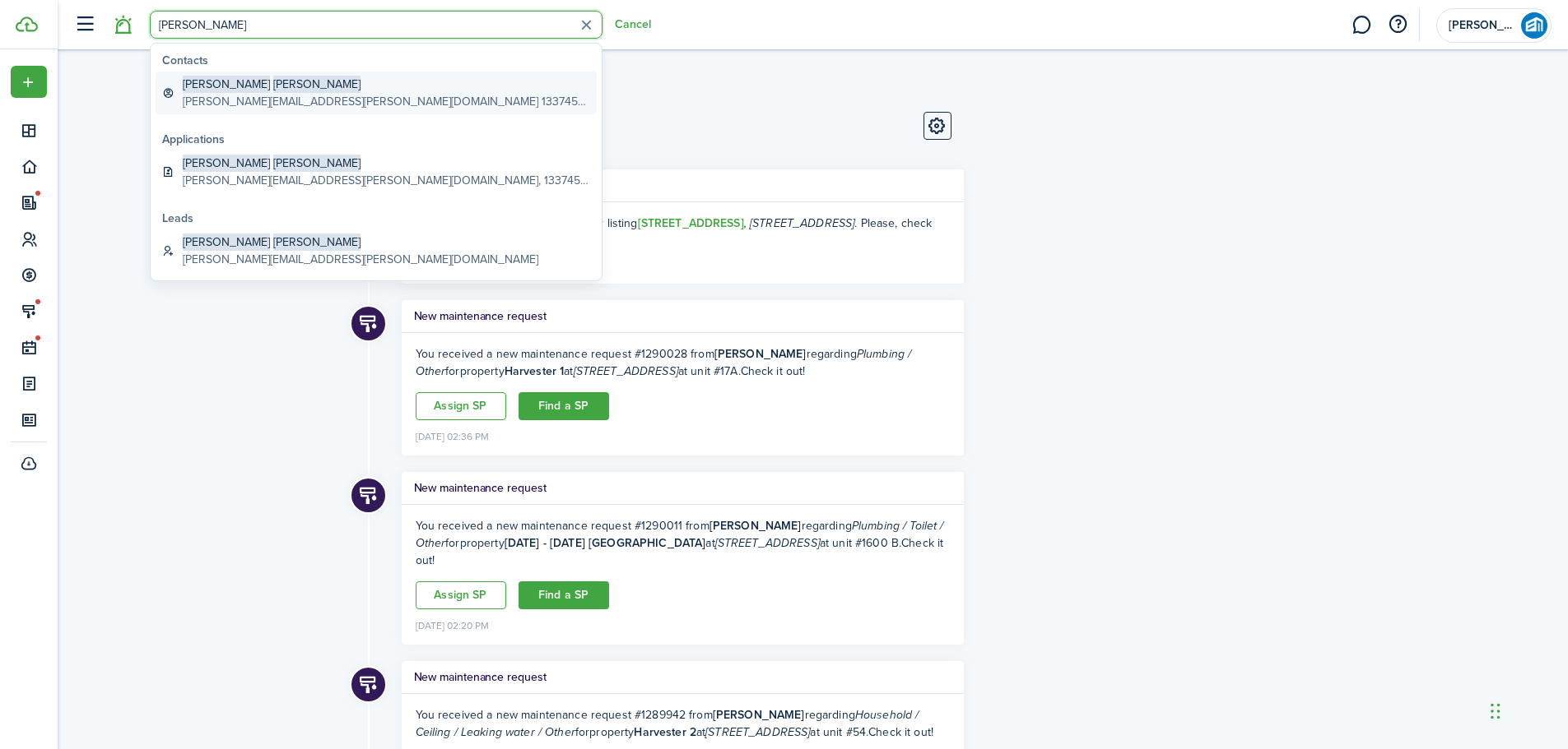
click at [266, 89] on global-search-item-title "[PERSON_NAME]" at bounding box center [386, 84] width 407 height 18
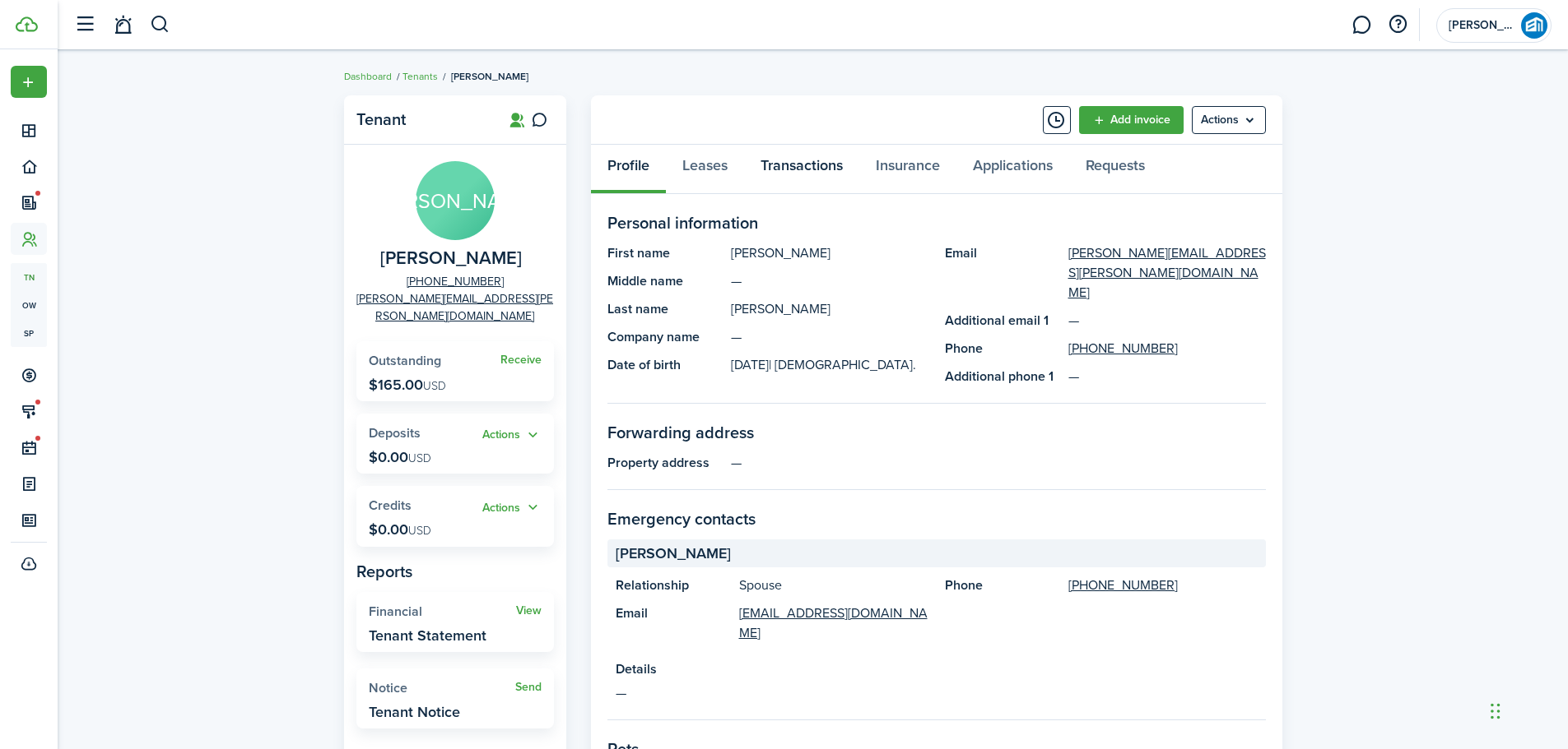
click at [823, 163] on link "Transactions" at bounding box center [801, 169] width 115 height 49
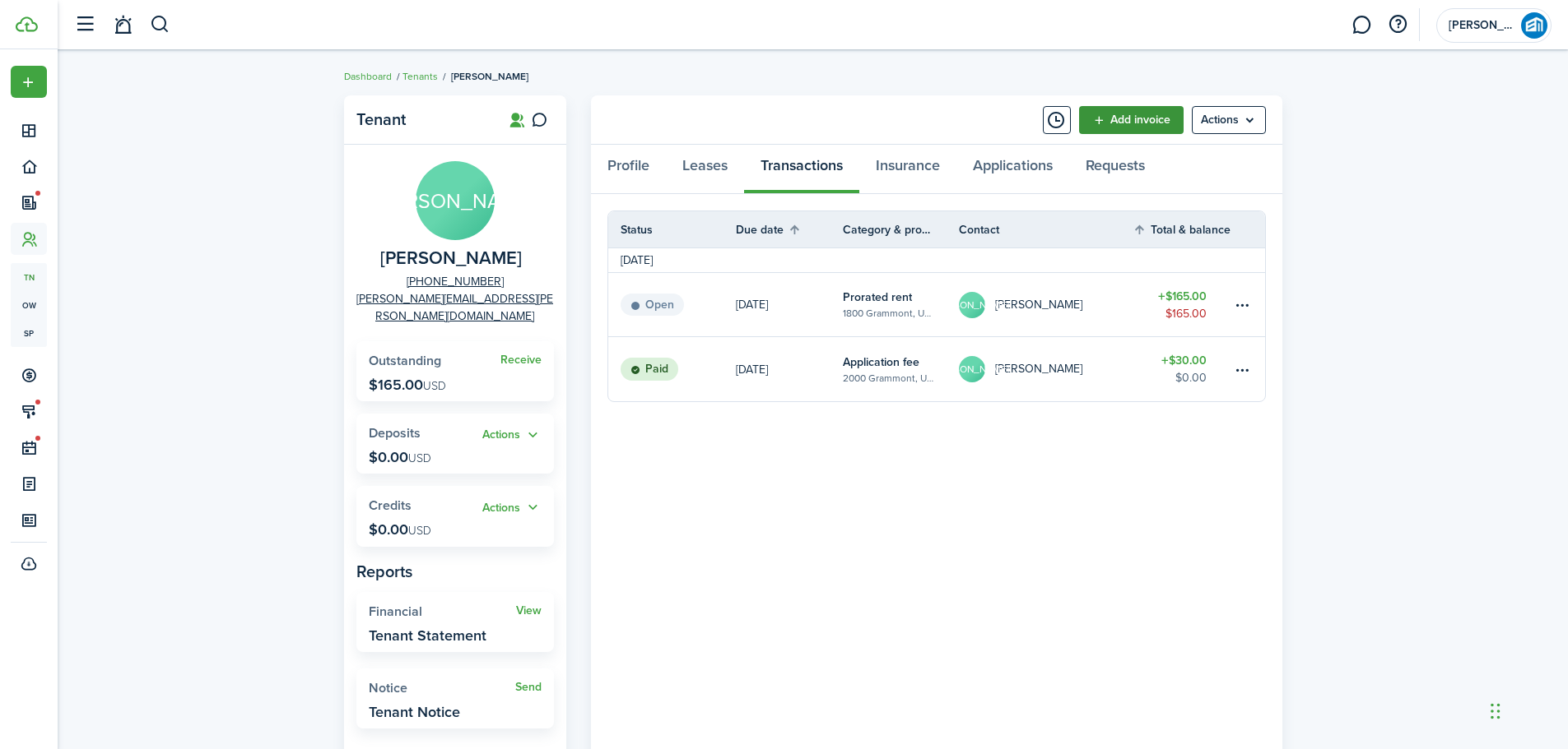
click at [1158, 112] on link "Add invoice" at bounding box center [1131, 120] width 104 height 28
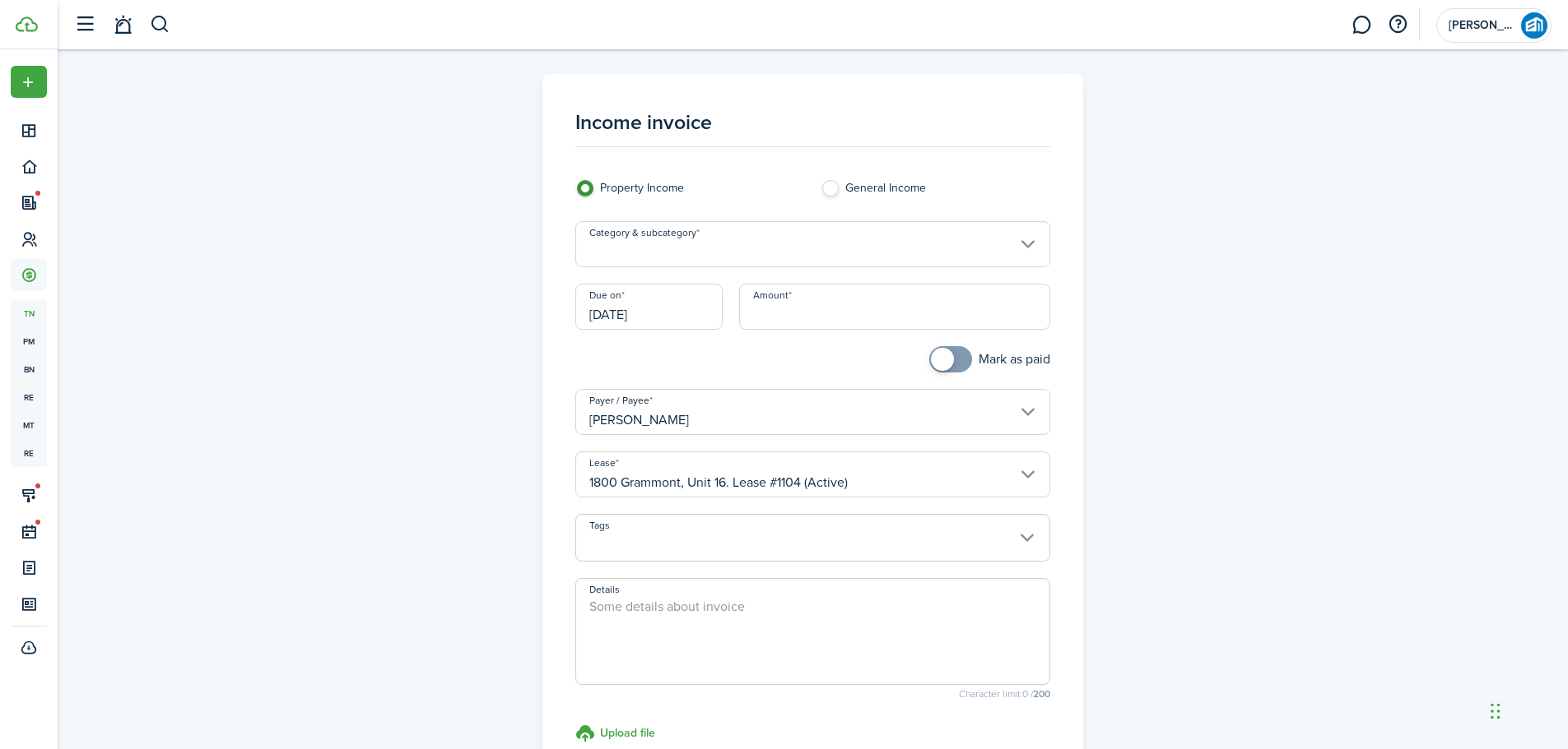
click at [908, 238] on input "Category & subcategory" at bounding box center [813, 244] width 475 height 46
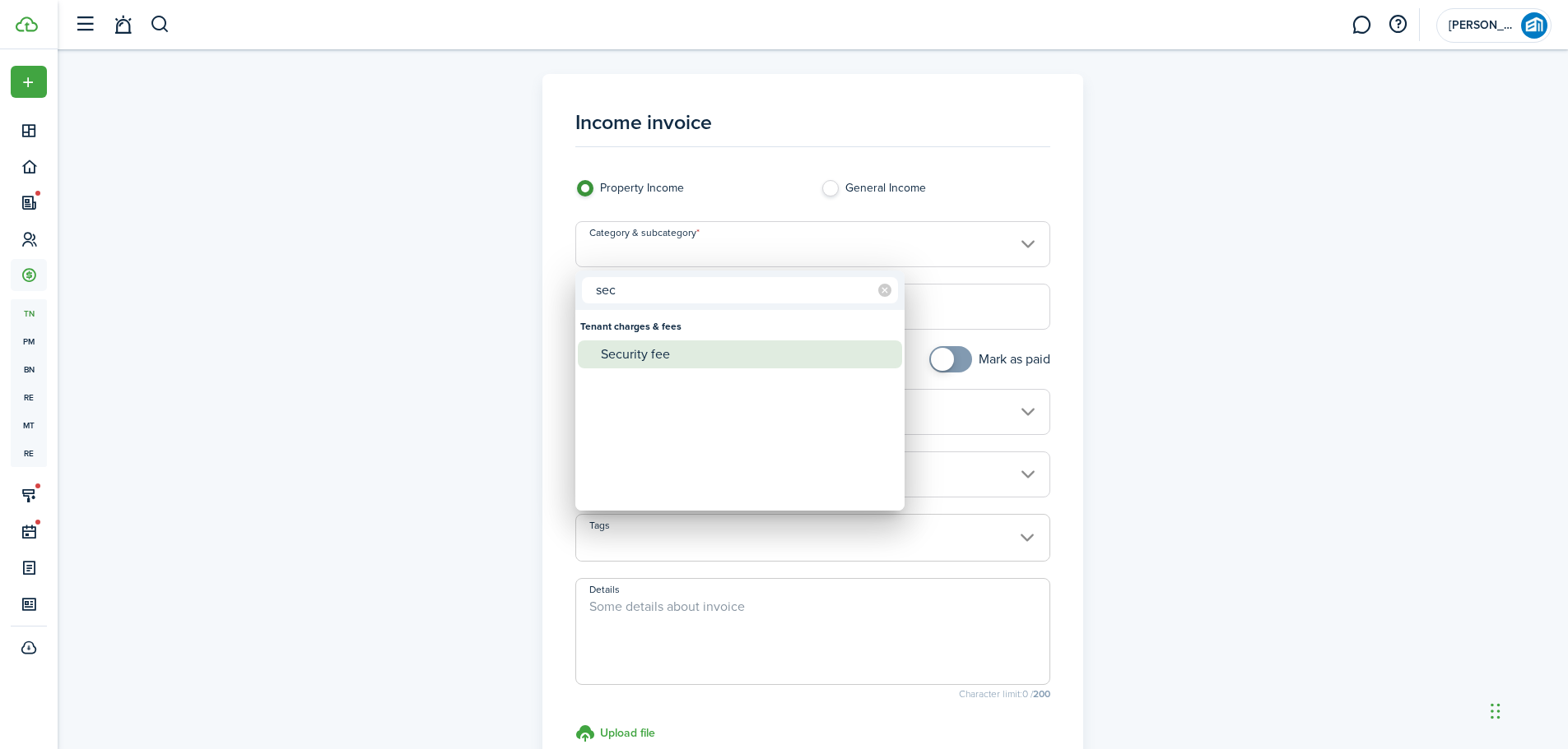
type input "sec"
click at [619, 354] on div "Security fee" at bounding box center [747, 354] width 291 height 28
type input "Tenant charges & fees / Security fee"
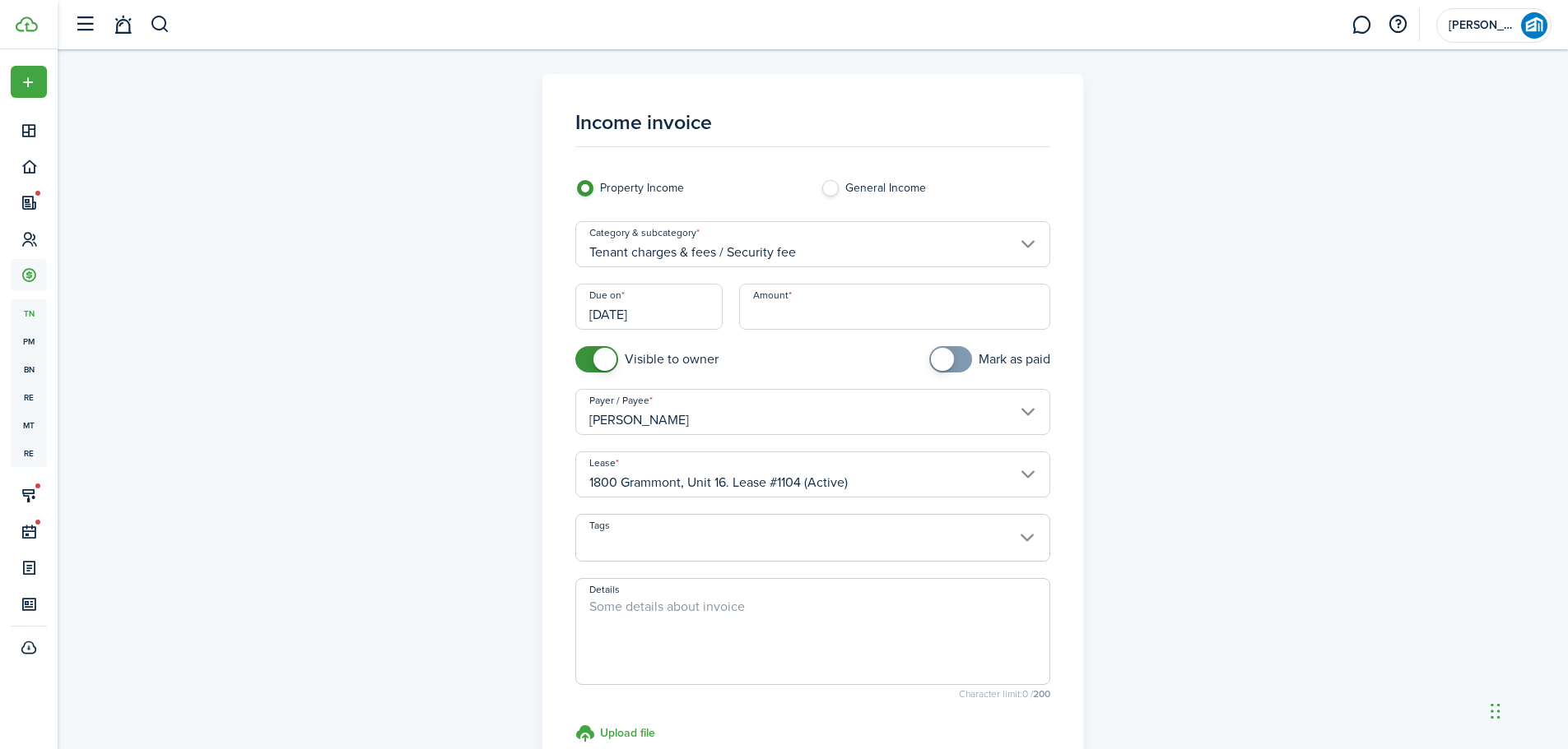
click at [835, 306] on input "Amount" at bounding box center [894, 307] width 311 height 46
type input "$500.00"
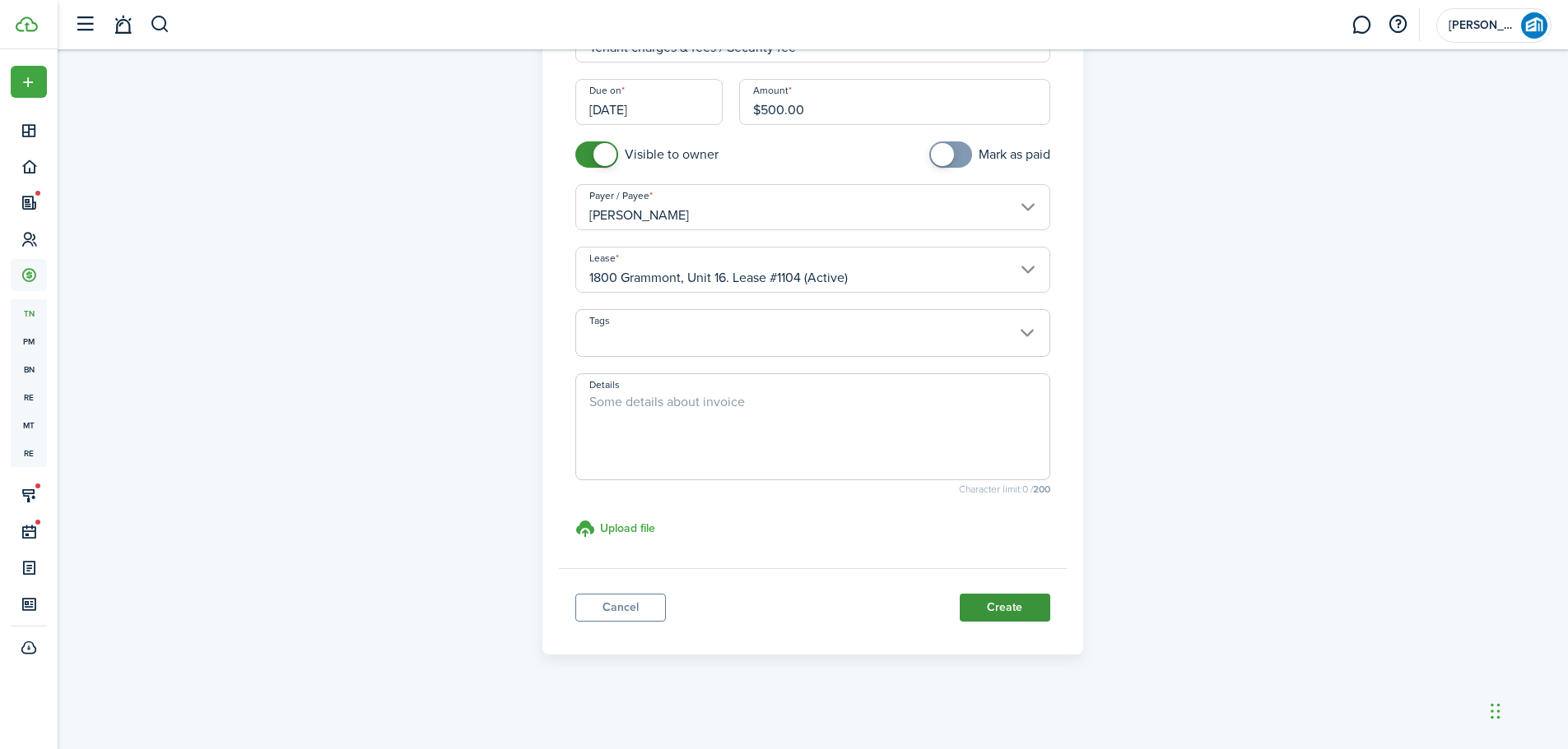
click at [1026, 606] on button "Create" at bounding box center [1005, 608] width 90 height 28
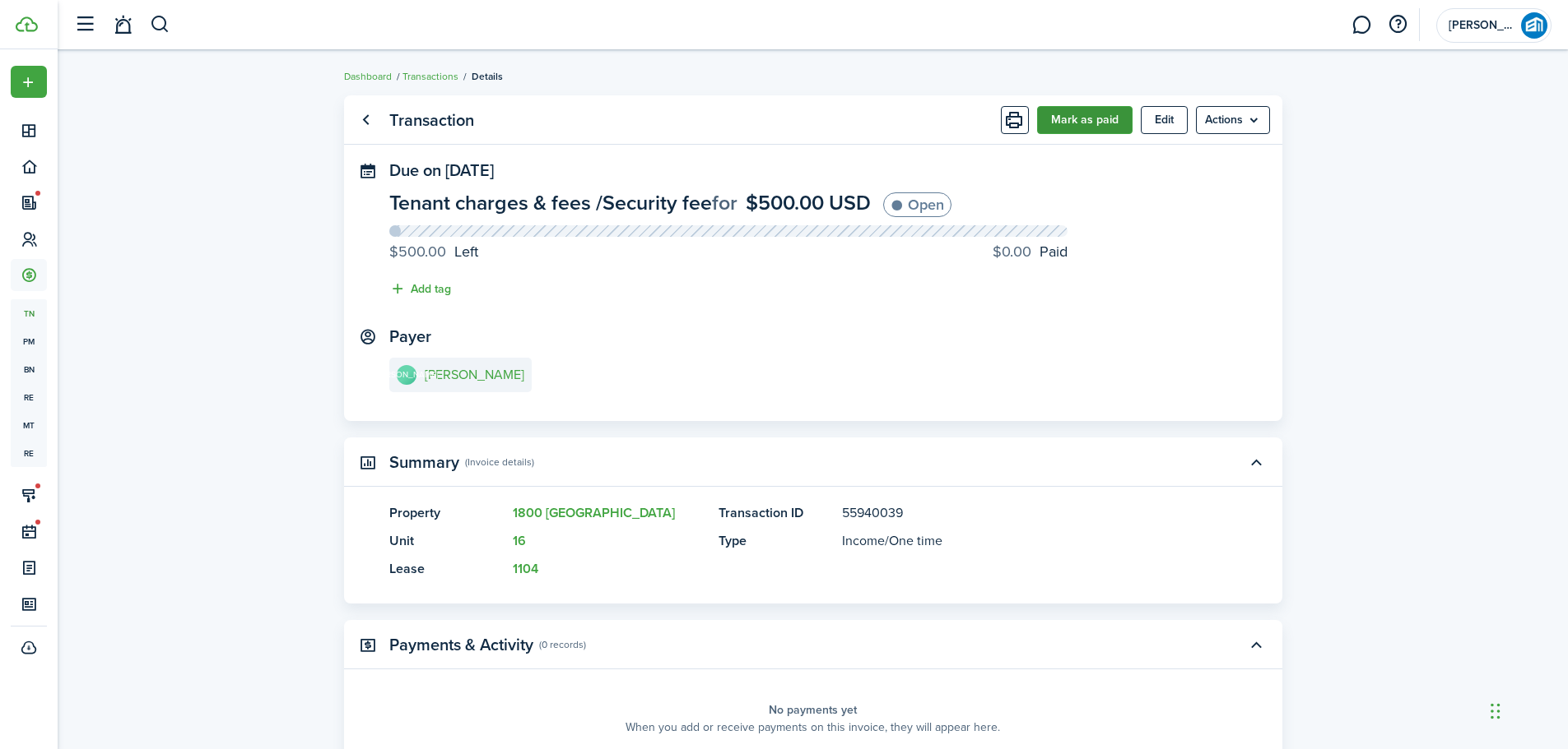
click at [1070, 118] on button "Mark as paid" at bounding box center [1085, 120] width 96 height 28
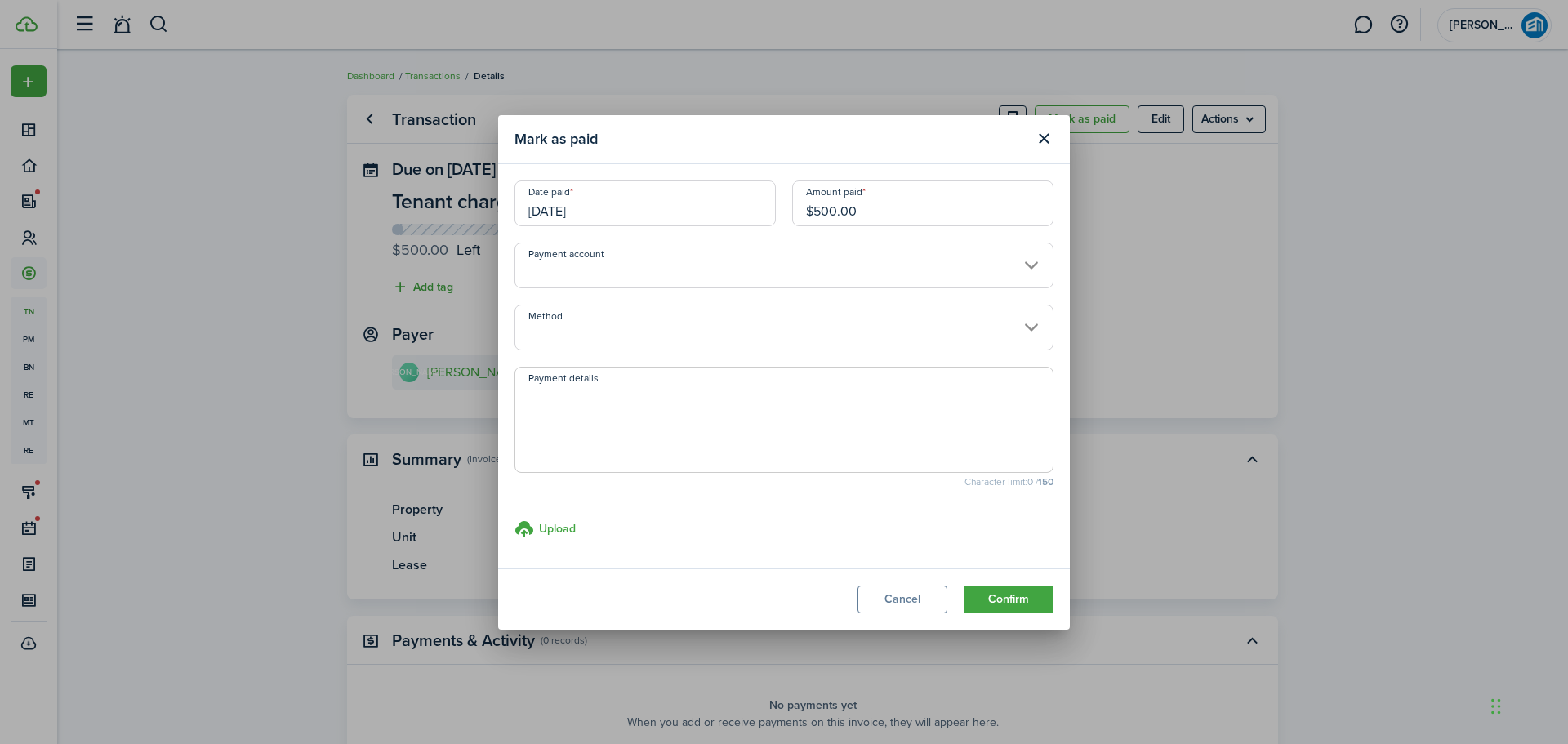
click at [781, 267] on input "Payment account" at bounding box center [784, 266] width 539 height 46
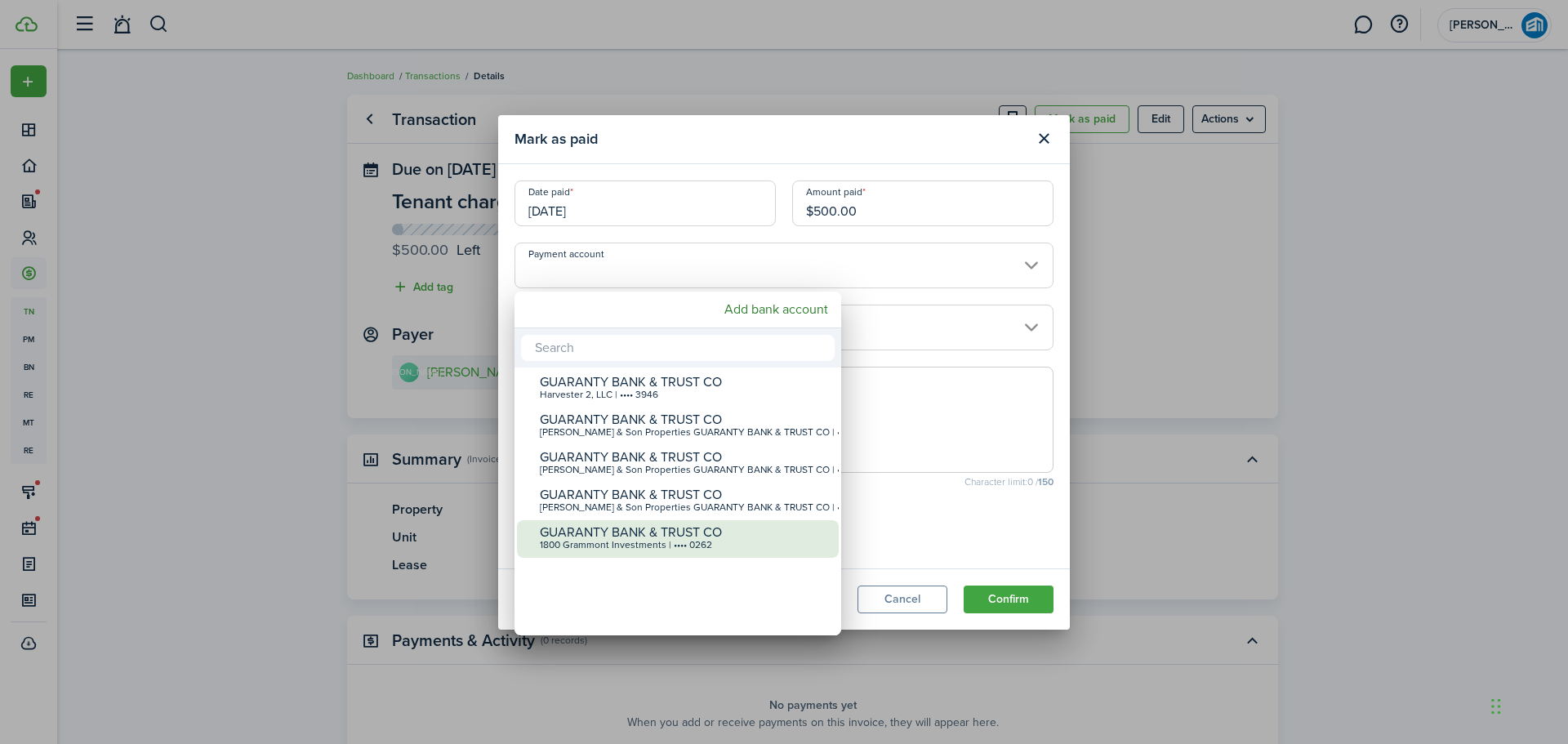
click at [663, 544] on div "1800 Grammont Investments | •••• 0262" at bounding box center [684, 545] width 289 height 11
type input "•••• •••• •••• 0262"
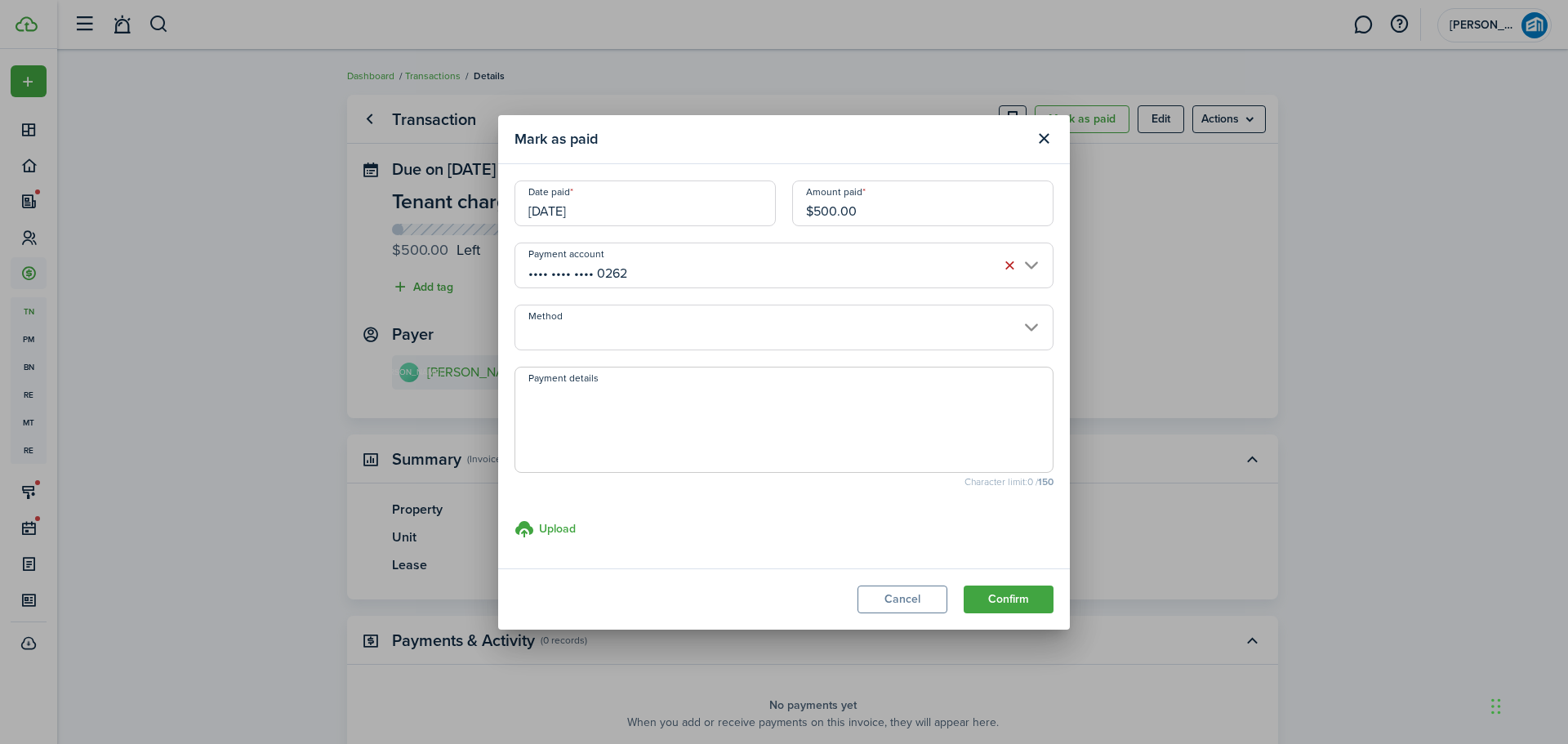
click at [716, 319] on input "Method" at bounding box center [784, 328] width 539 height 46
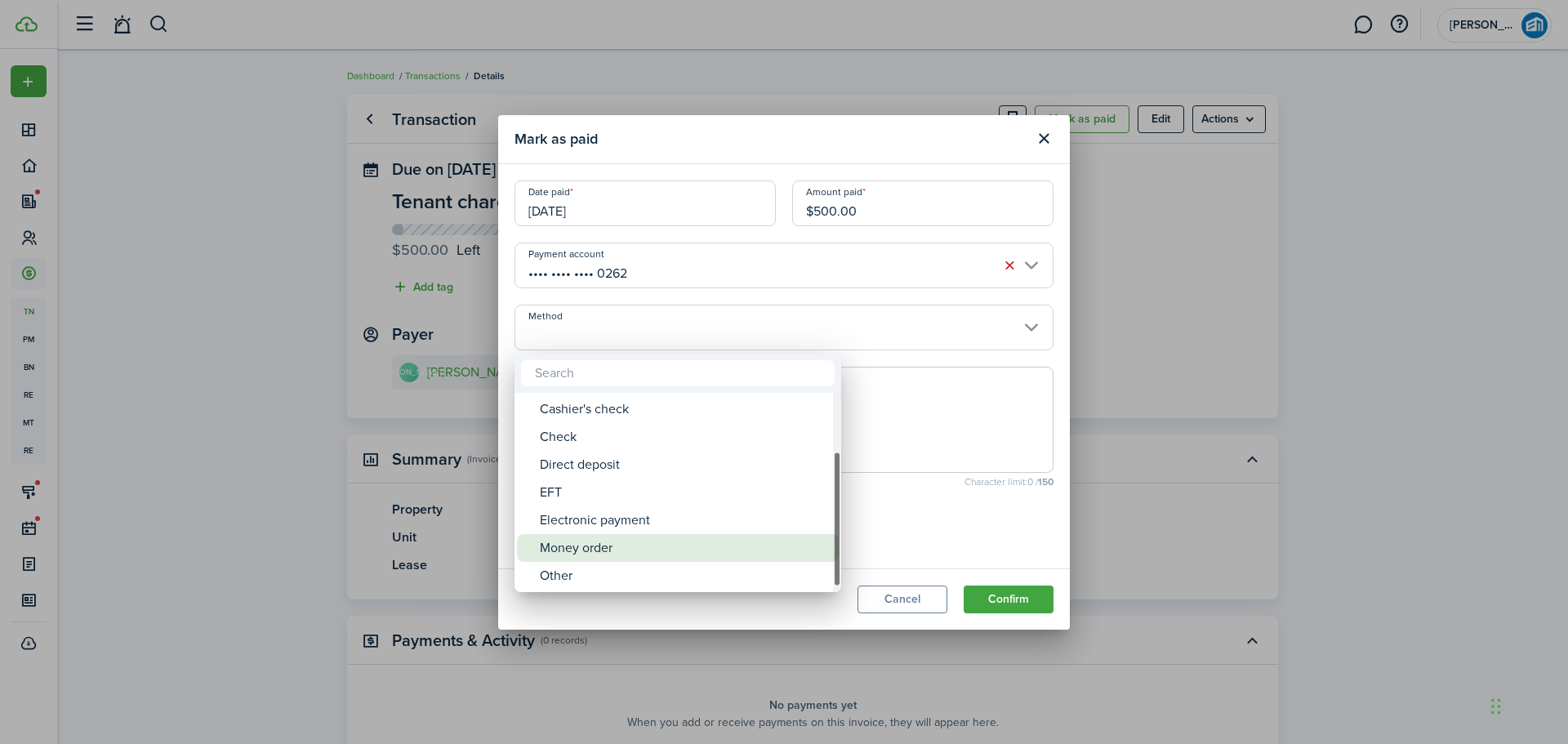
drag, startPoint x: 708, startPoint y: 536, endPoint x: 729, endPoint y: 544, distance: 22.5
click at [708, 537] on div "Money order" at bounding box center [684, 548] width 289 height 28
type input "Money order"
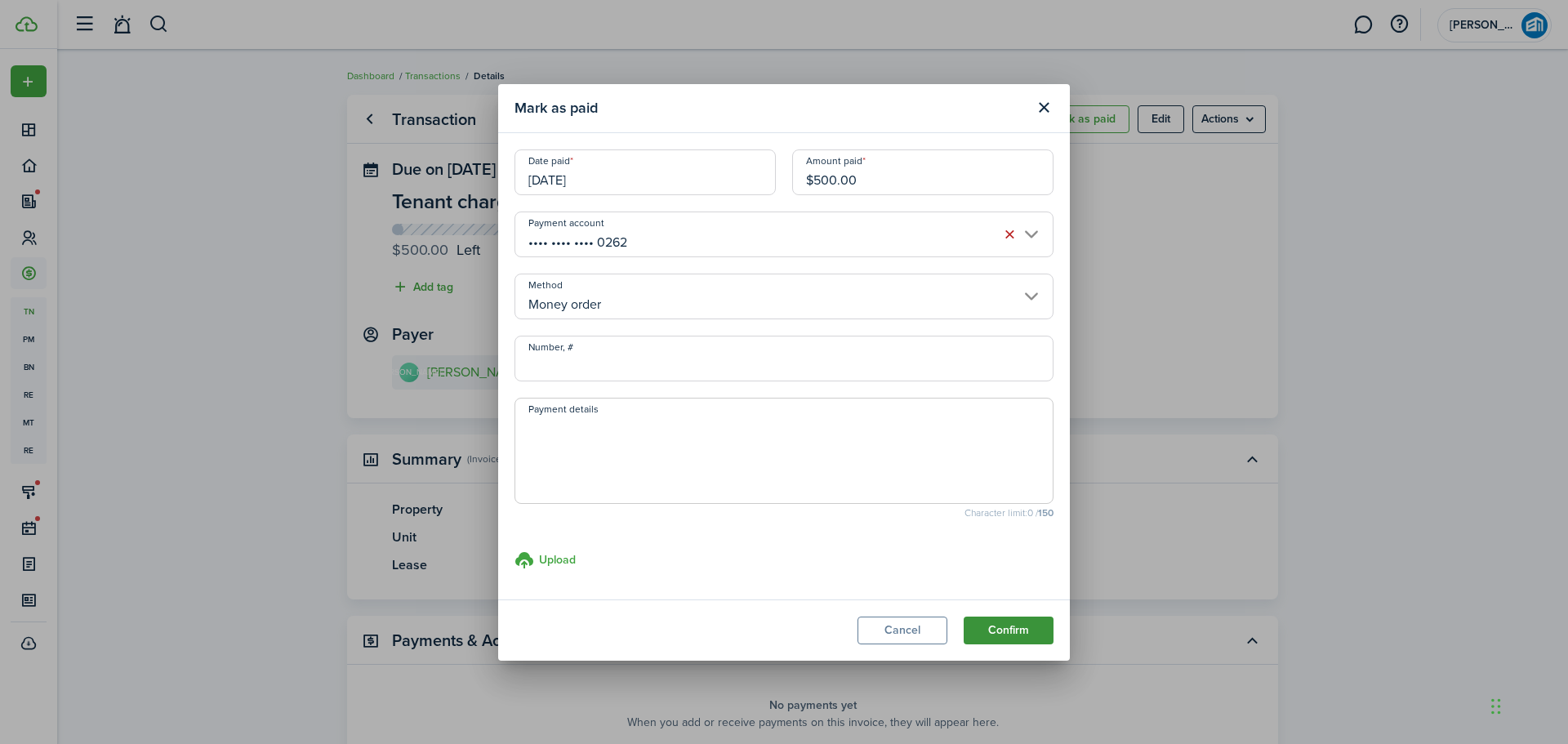
click at [1006, 633] on button "Confirm" at bounding box center [1008, 631] width 90 height 28
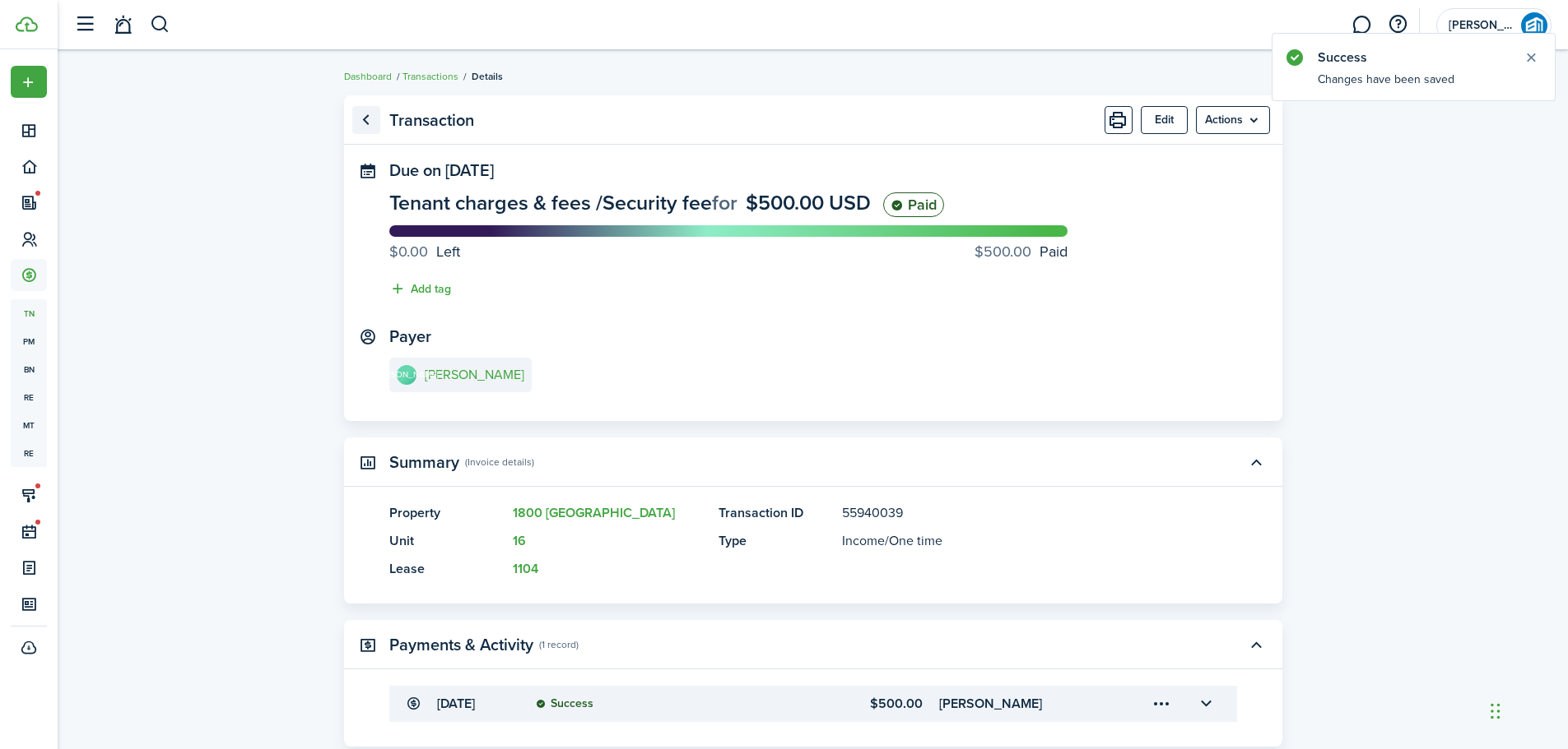
click at [370, 116] on link "Go back" at bounding box center [366, 120] width 28 height 28
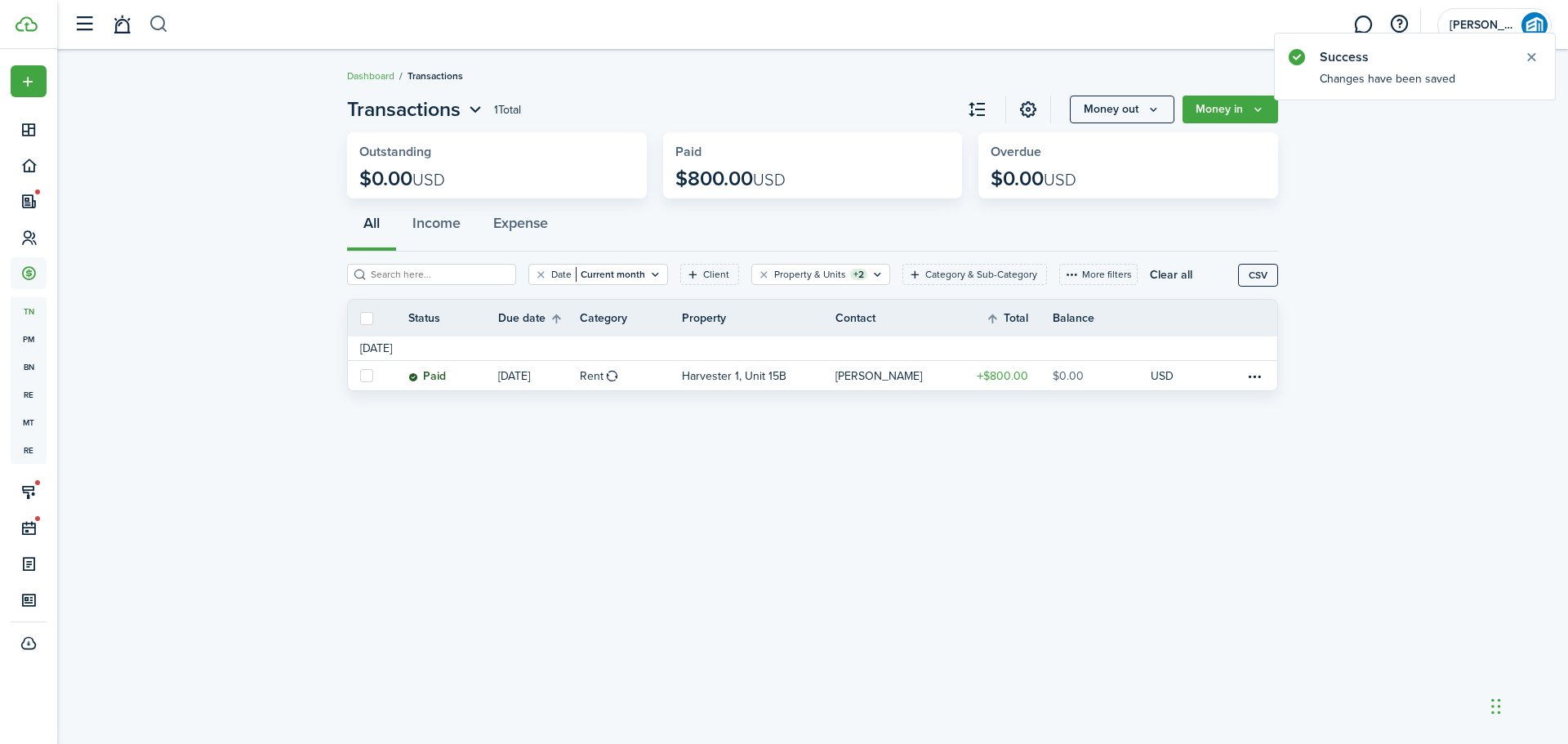
click at [163, 27] on button "button" at bounding box center [158, 24] width 20 height 28
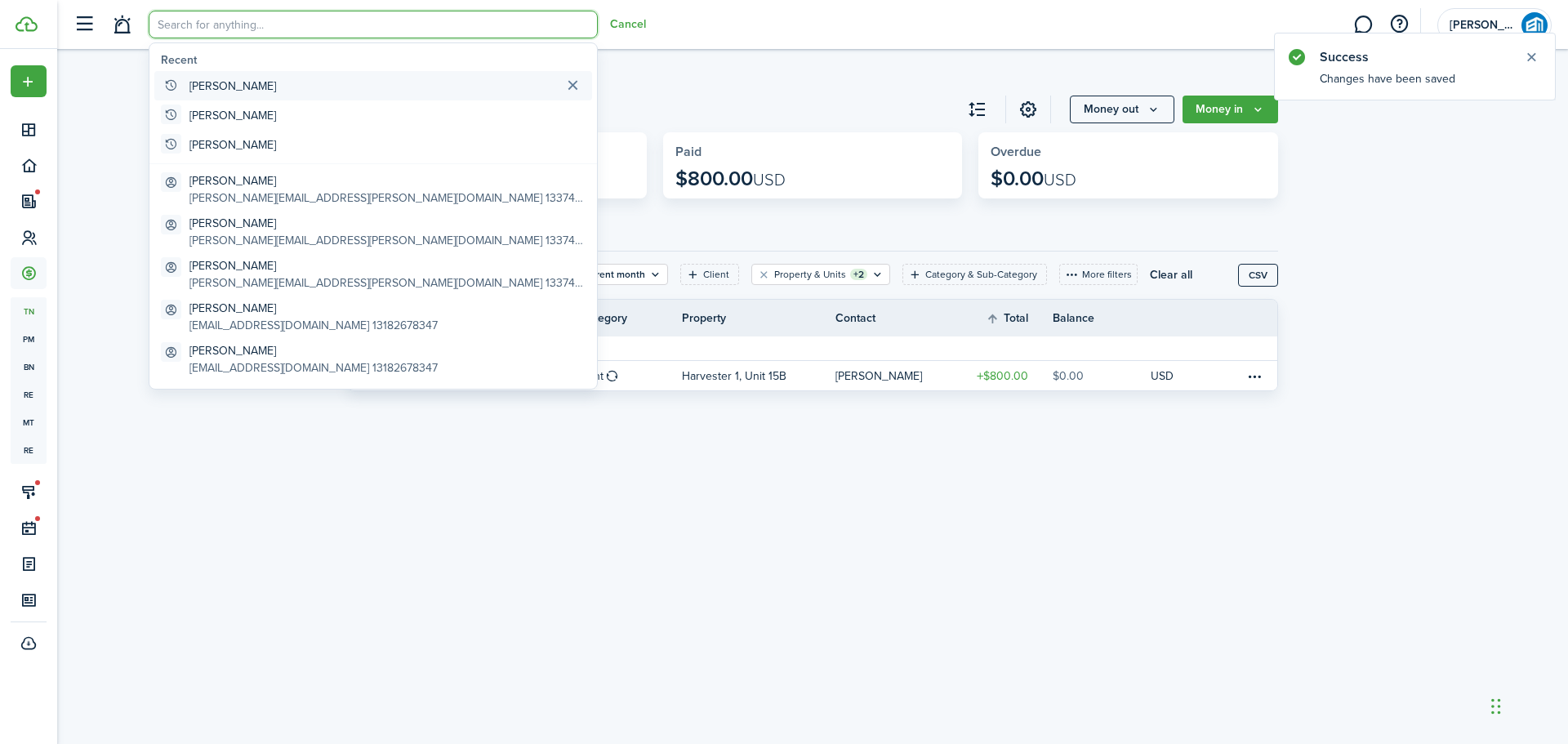
click at [197, 85] on global-search-item-title "[PERSON_NAME]" at bounding box center [232, 86] width 86 height 17
type input "[PERSON_NAME]"
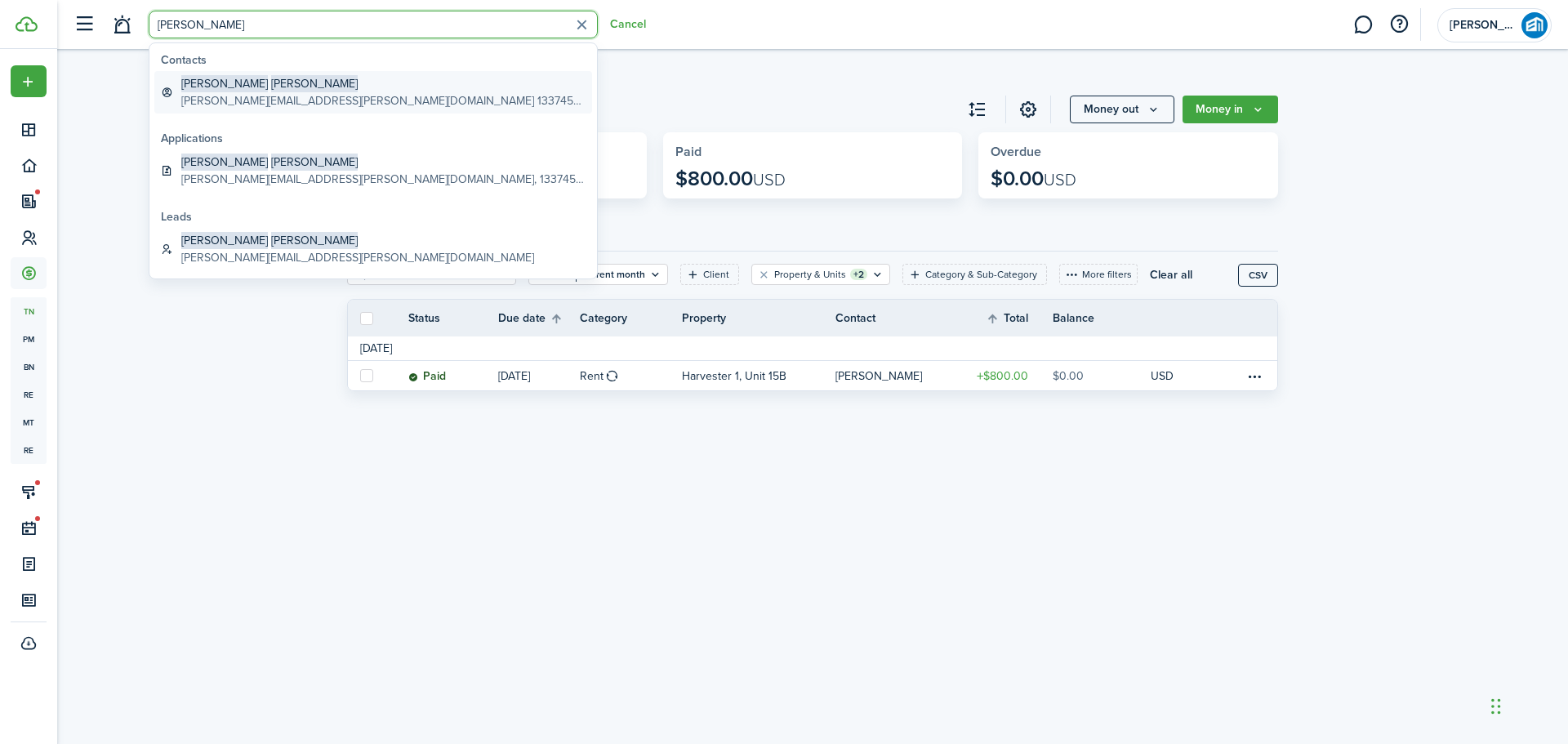
click at [247, 76] on global-search-item-title "[PERSON_NAME]" at bounding box center [383, 84] width 404 height 17
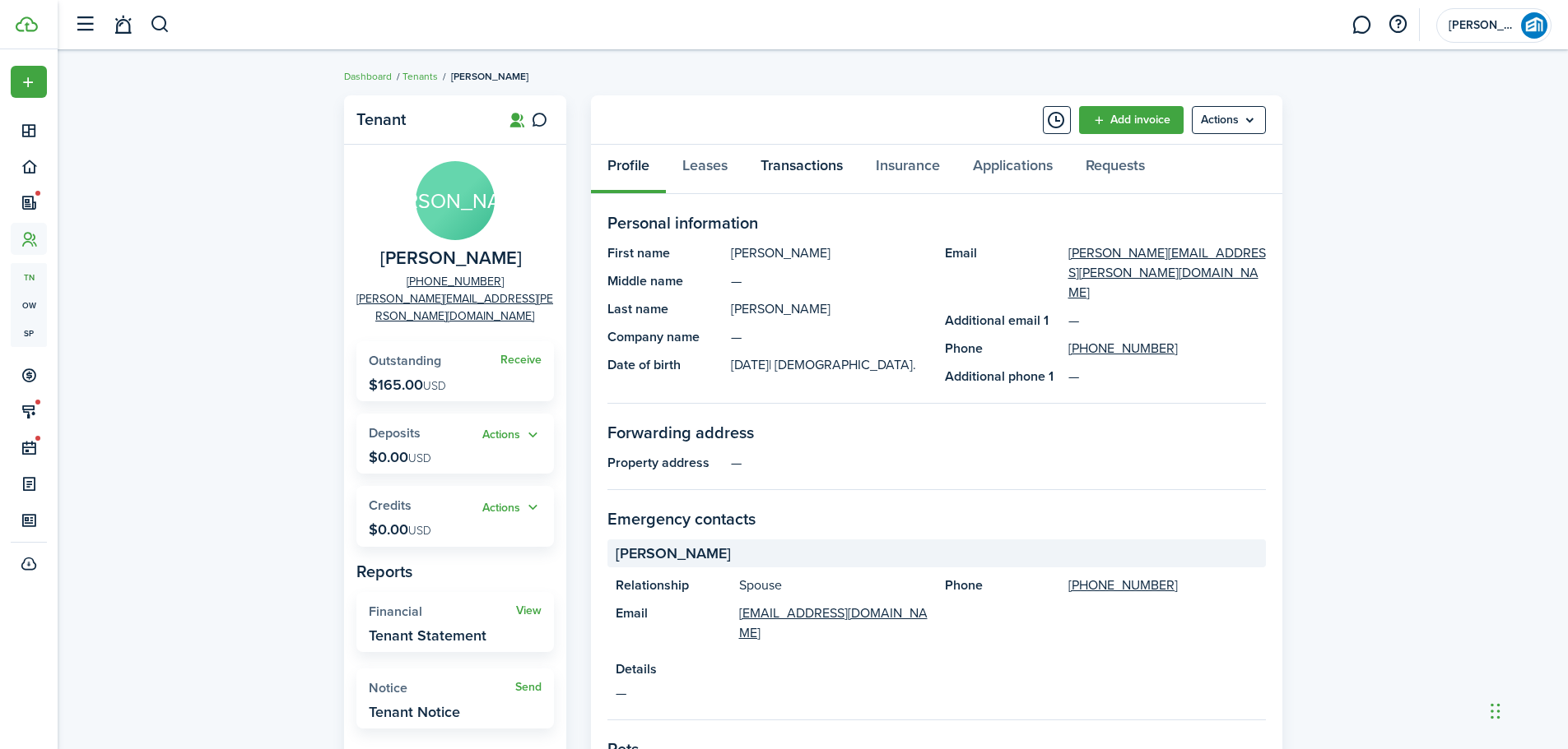
click at [805, 160] on link "Transactions" at bounding box center [801, 169] width 115 height 49
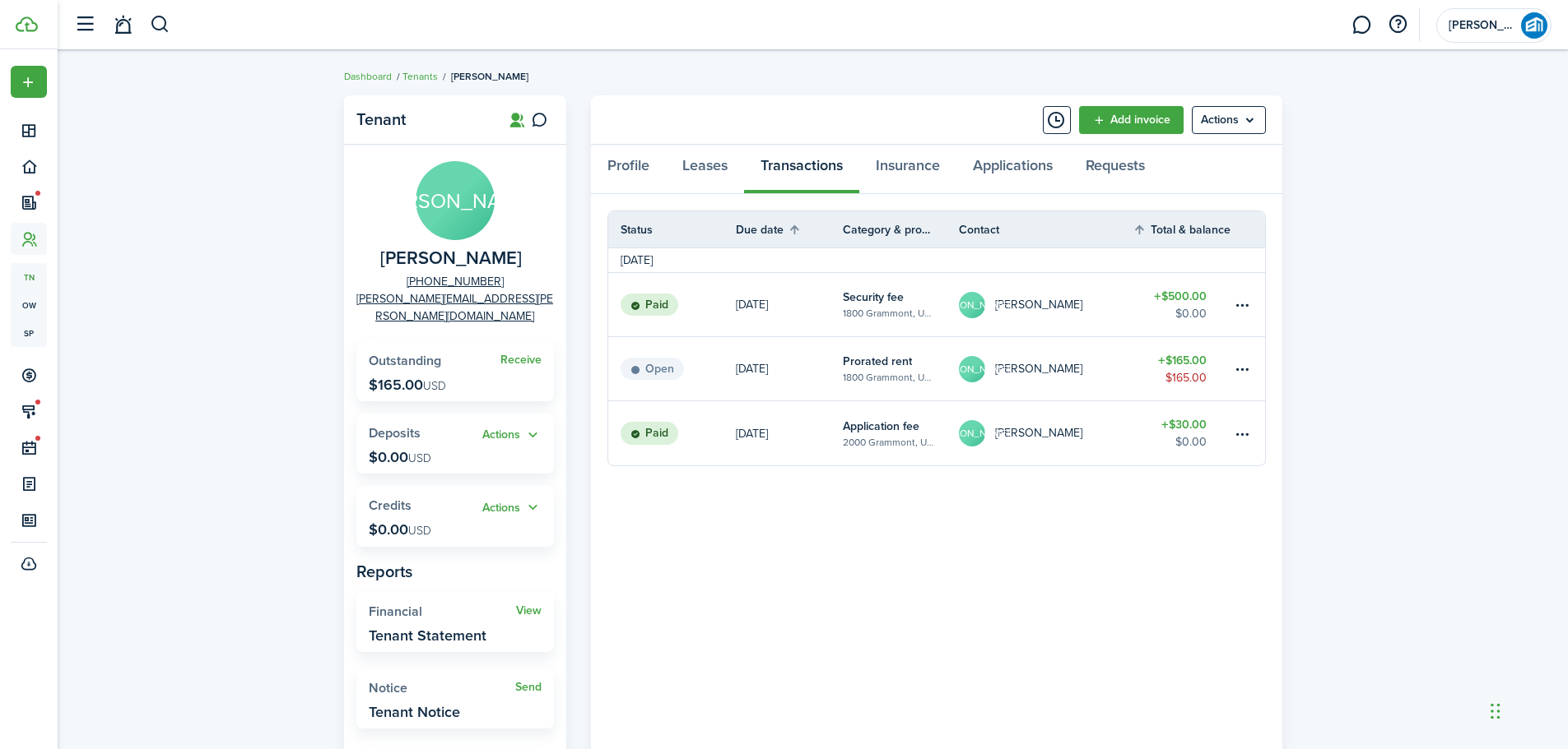
click at [1182, 358] on table-amount-title "$165.00" at bounding box center [1182, 360] width 48 height 18
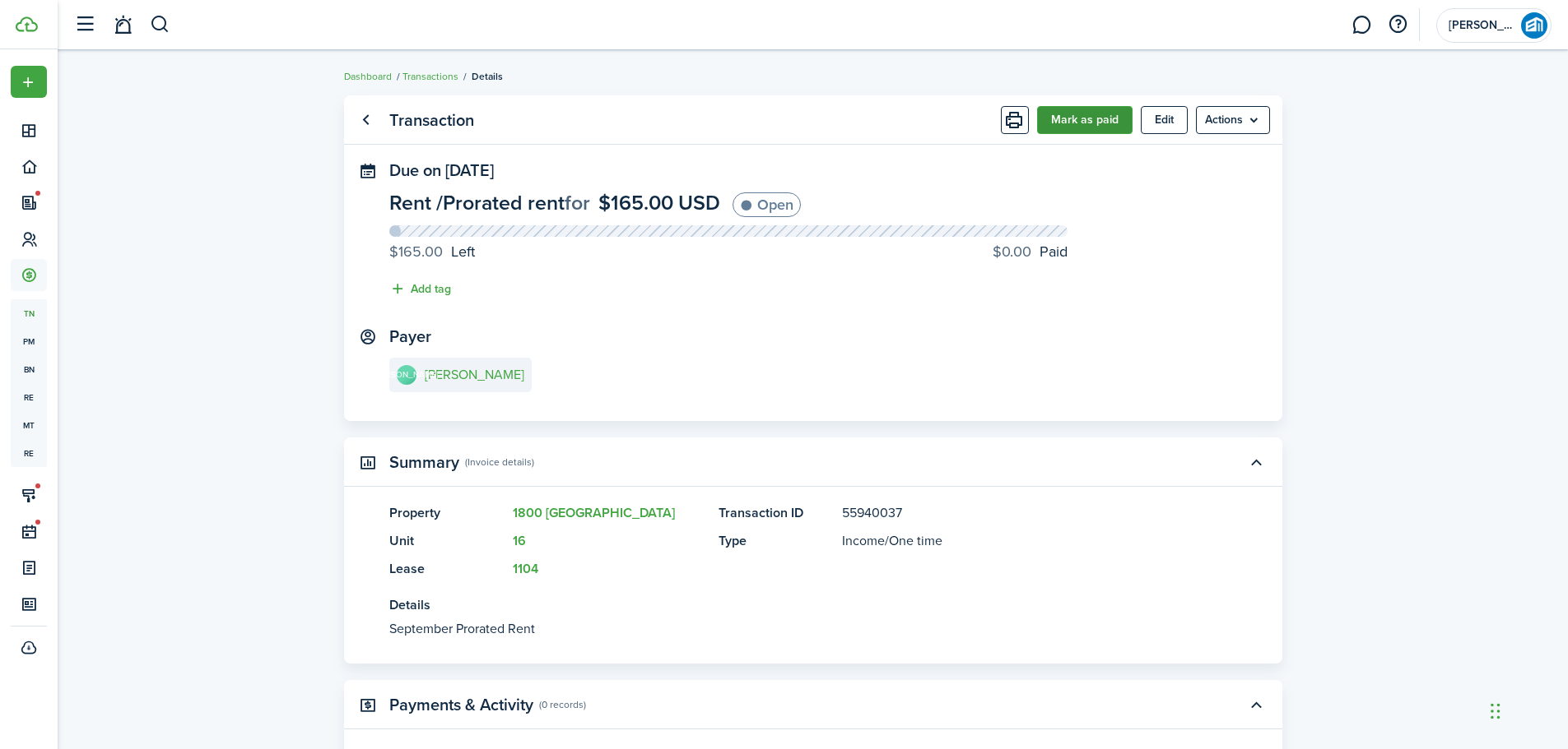
click at [1109, 128] on button "Mark as paid" at bounding box center [1085, 120] width 96 height 28
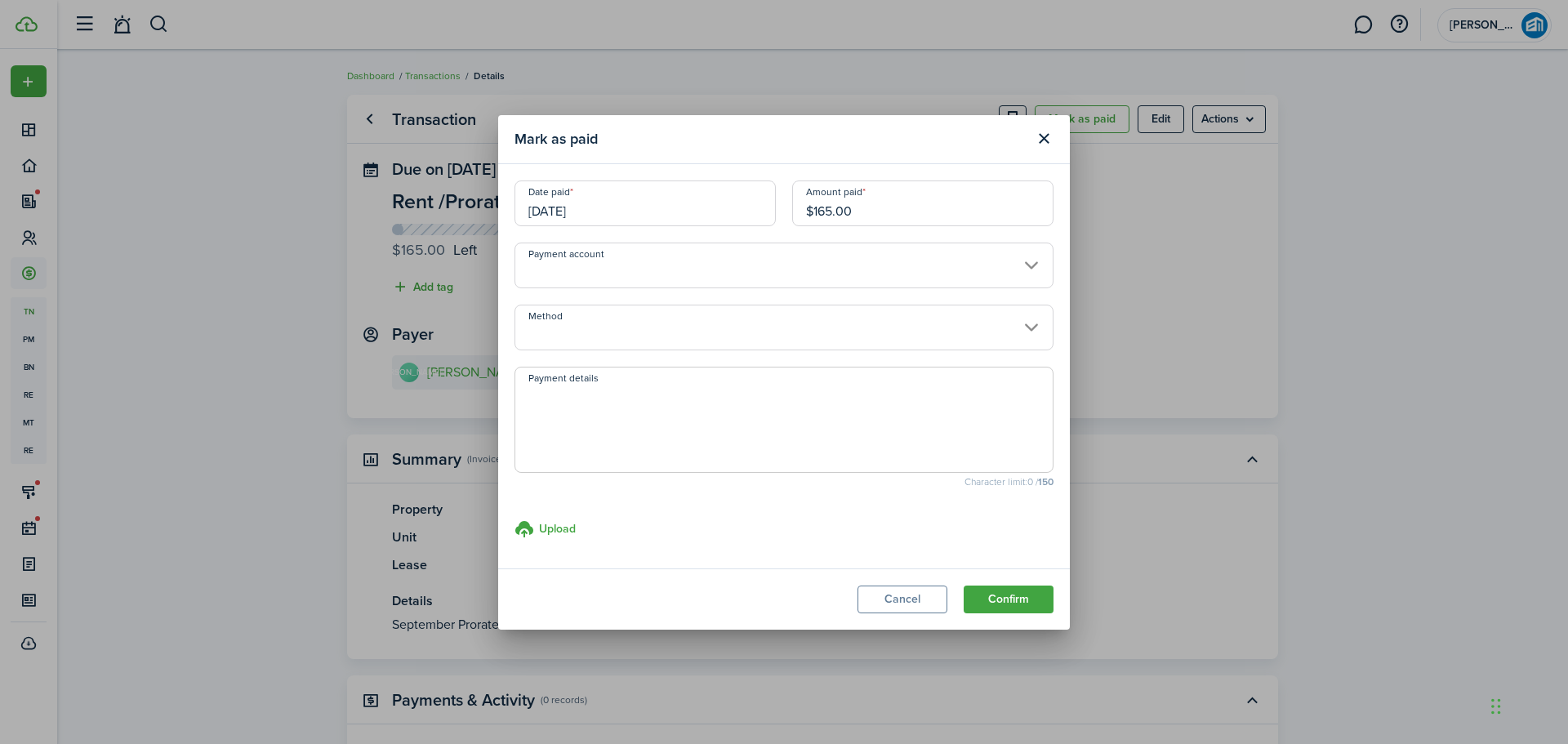
click at [832, 210] on input "$165.00" at bounding box center [923, 203] width 261 height 46
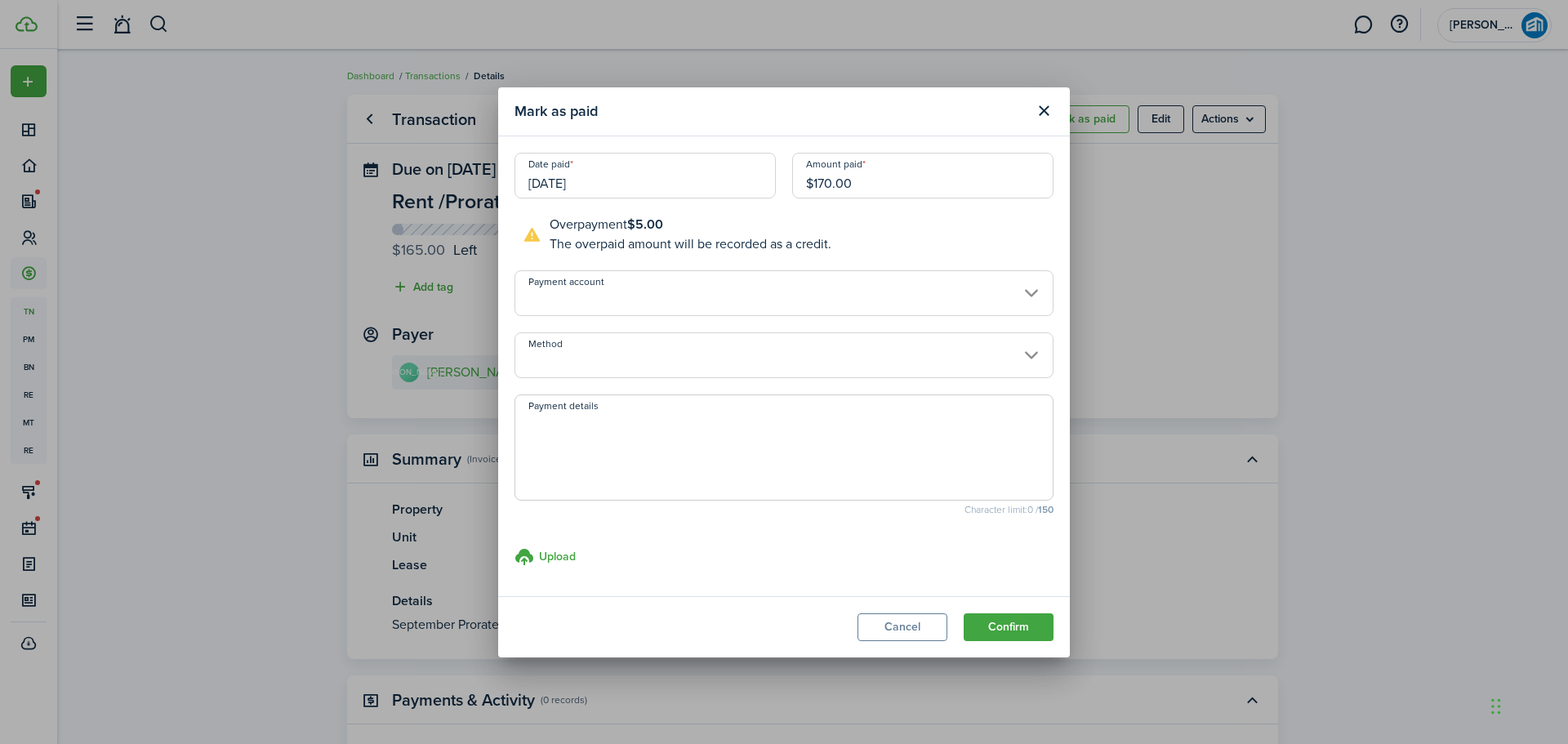
click at [795, 303] on input "Payment account" at bounding box center [784, 293] width 539 height 46
type input "$170.00"
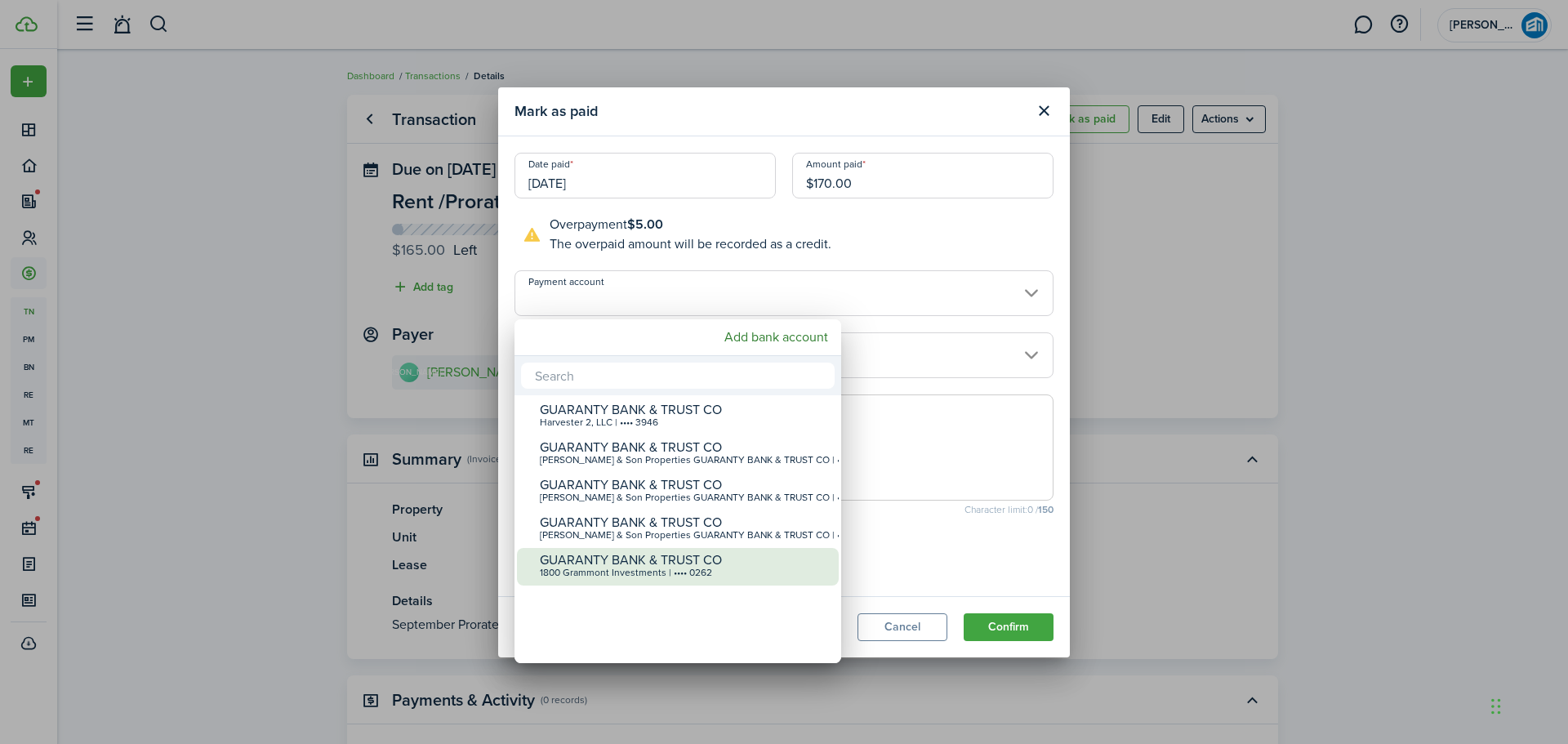
click at [654, 568] on div "1800 Grammont Investments | •••• 0262" at bounding box center [684, 573] width 289 height 11
type input "•••• •••• •••• 0262"
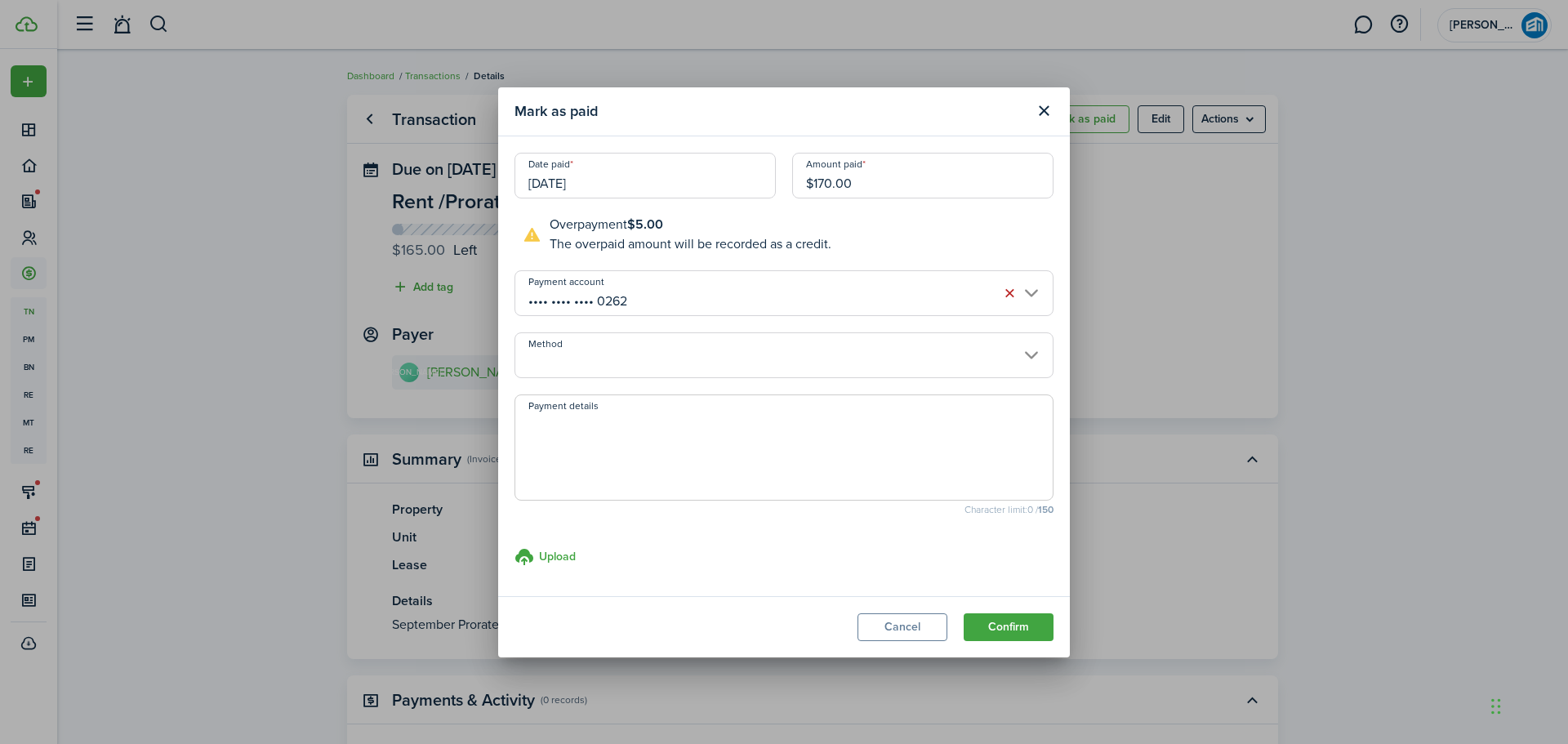
click at [744, 361] on input "Method" at bounding box center [784, 355] width 539 height 46
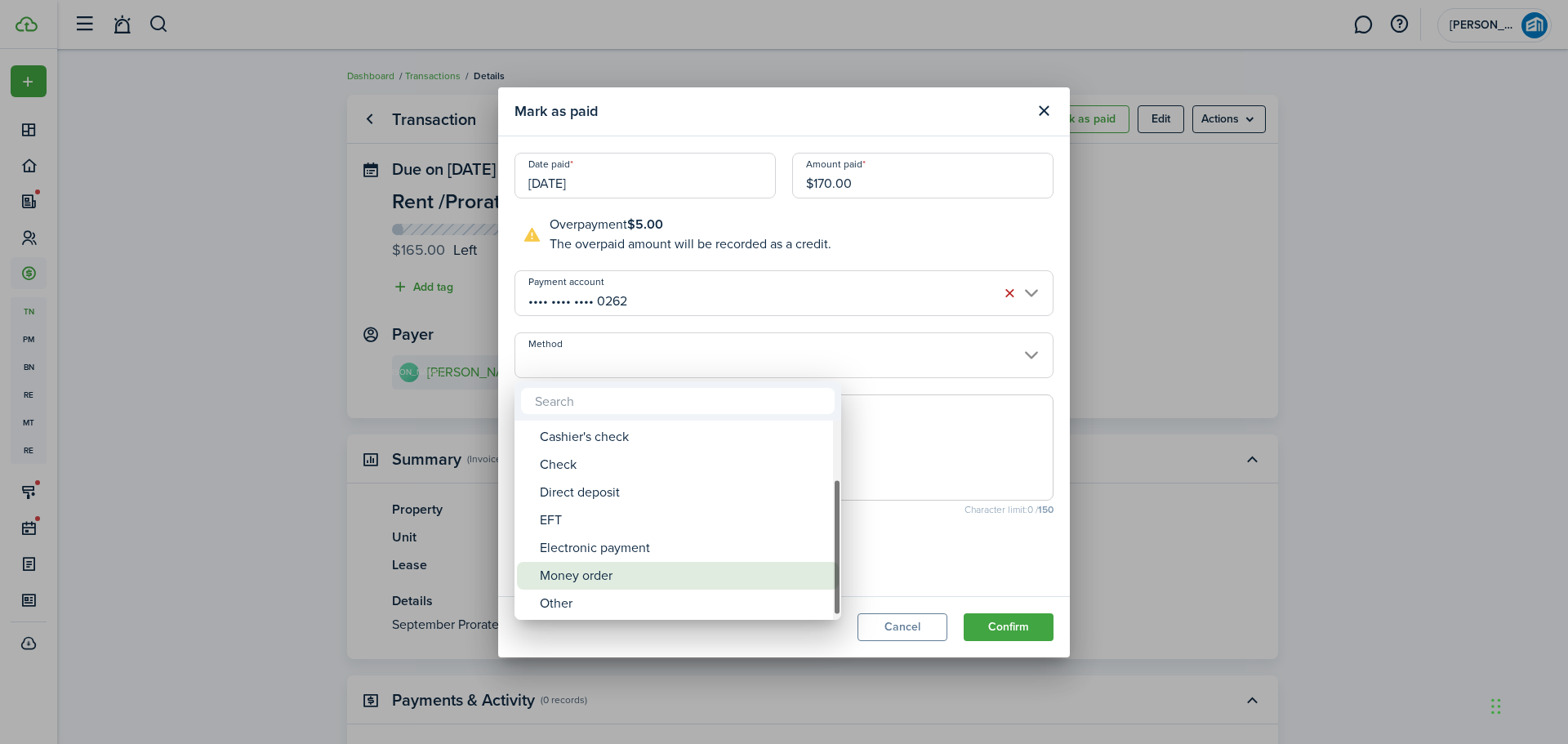
click at [685, 572] on div "Money order" at bounding box center [684, 576] width 289 height 28
type input "Money order"
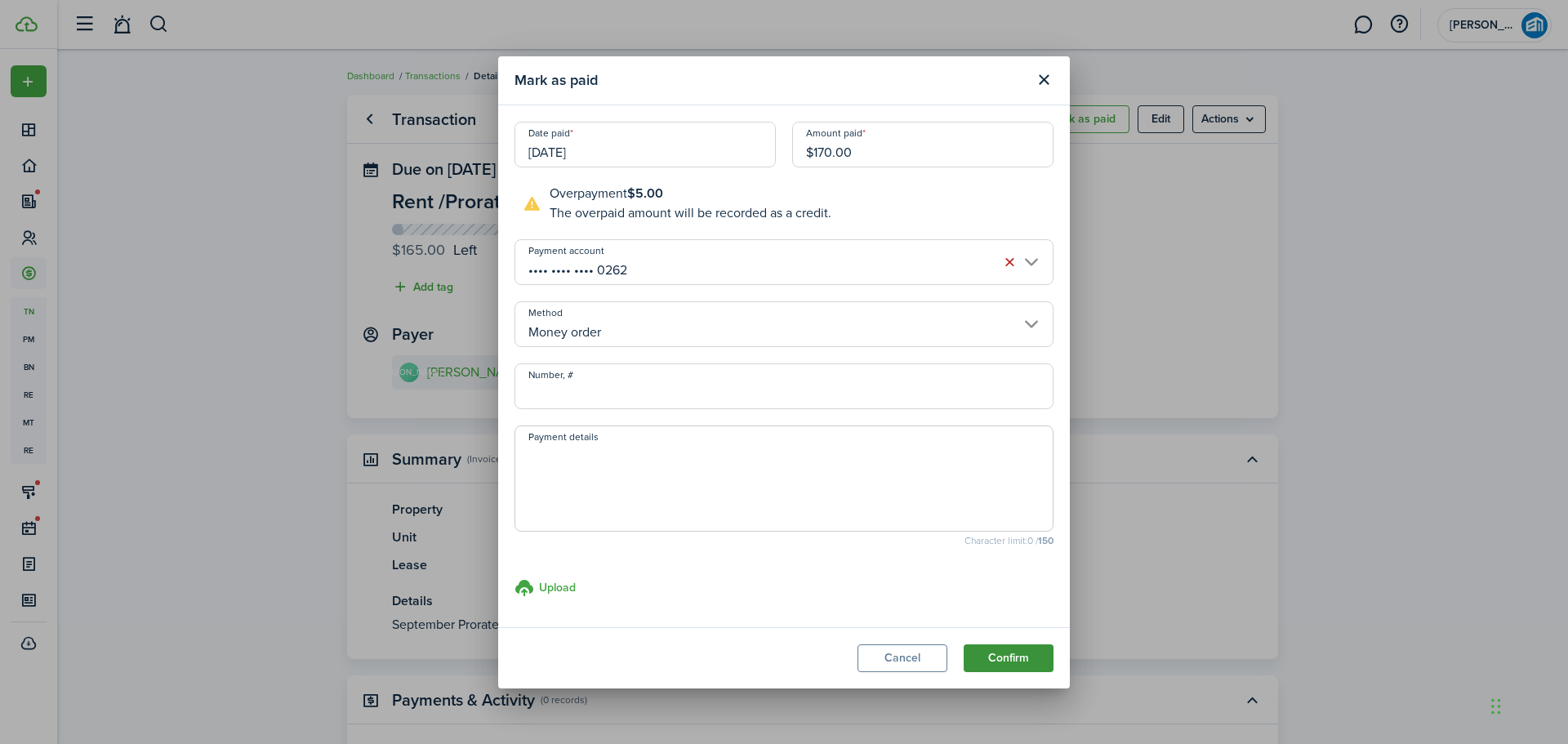
click at [1032, 659] on button "Confirm" at bounding box center [1008, 659] width 90 height 28
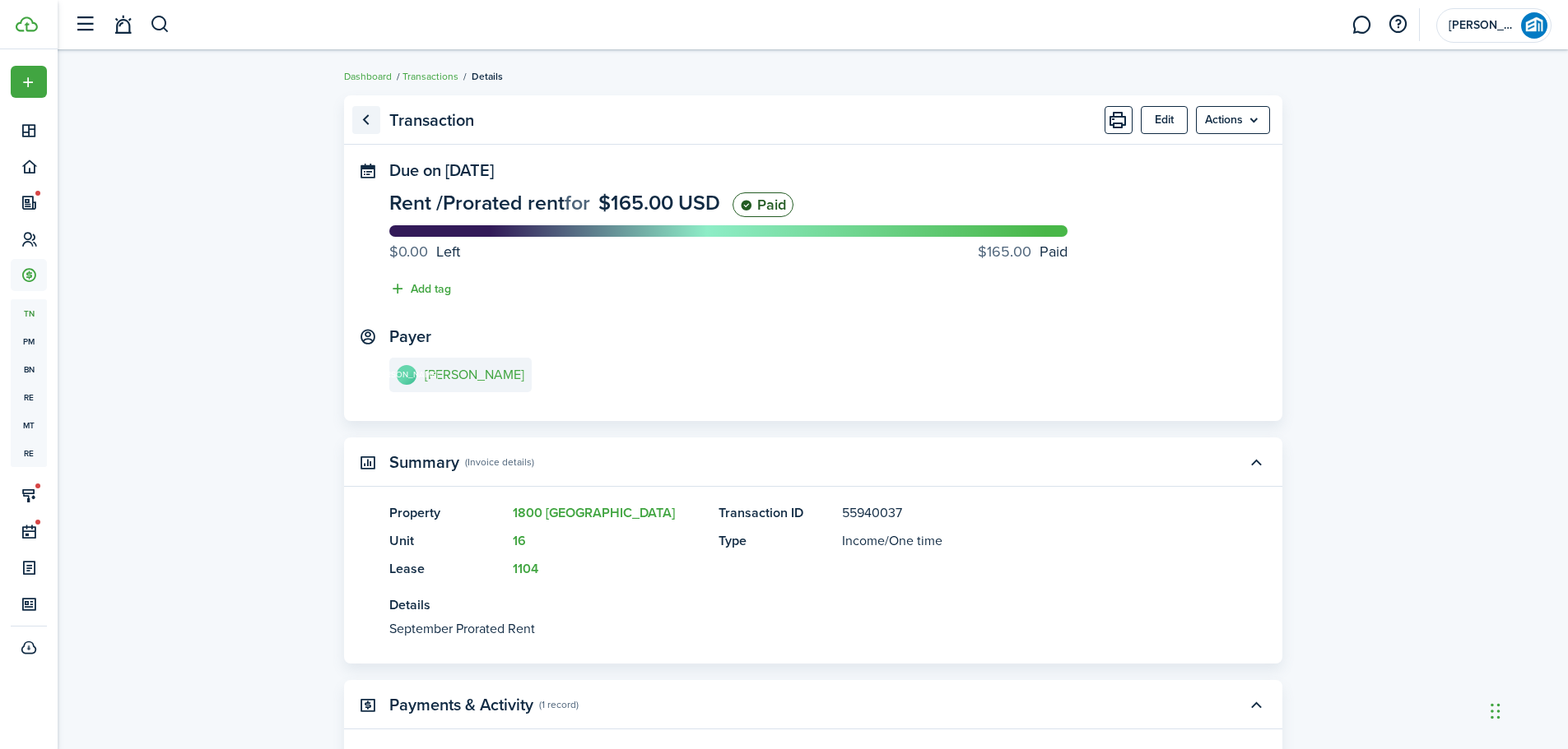
click at [370, 123] on link "Go back" at bounding box center [366, 120] width 28 height 28
